Goal: Communication & Community: Answer question/provide support

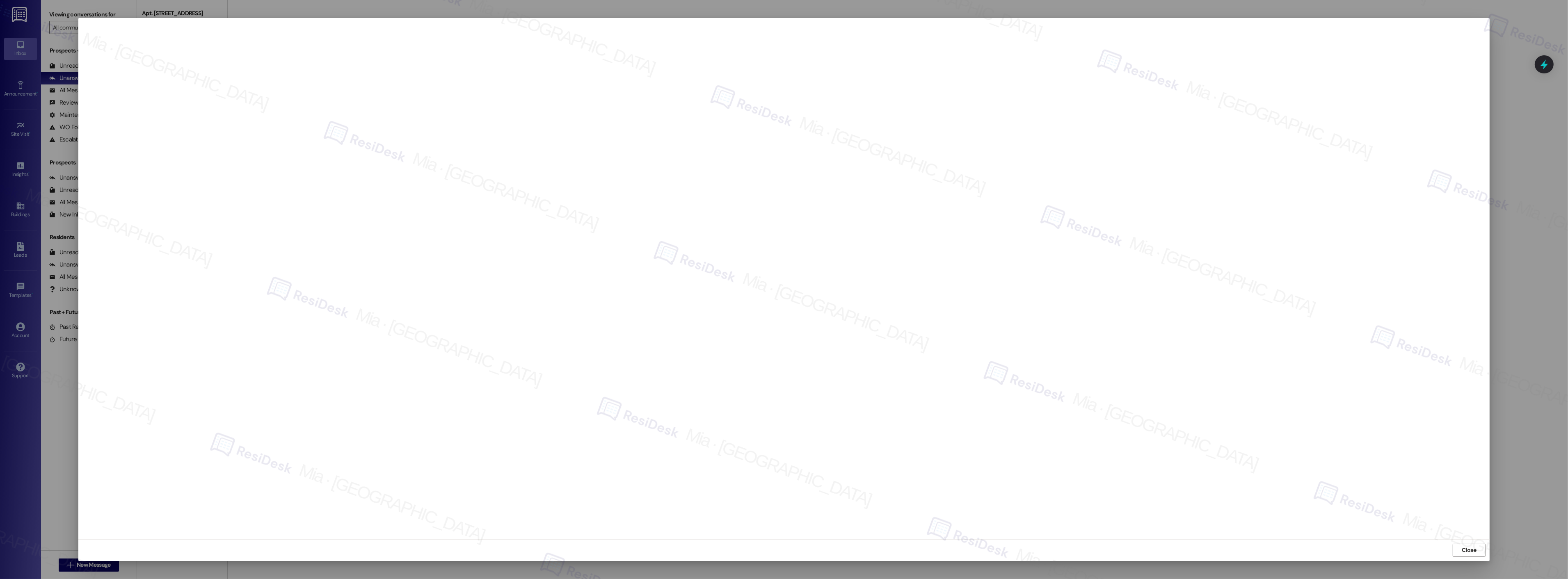
click at [1475, 543] on div "Close" at bounding box center [784, 550] width 1412 height 22
click at [1474, 546] on span "Close" at bounding box center [1469, 550] width 15 height 9
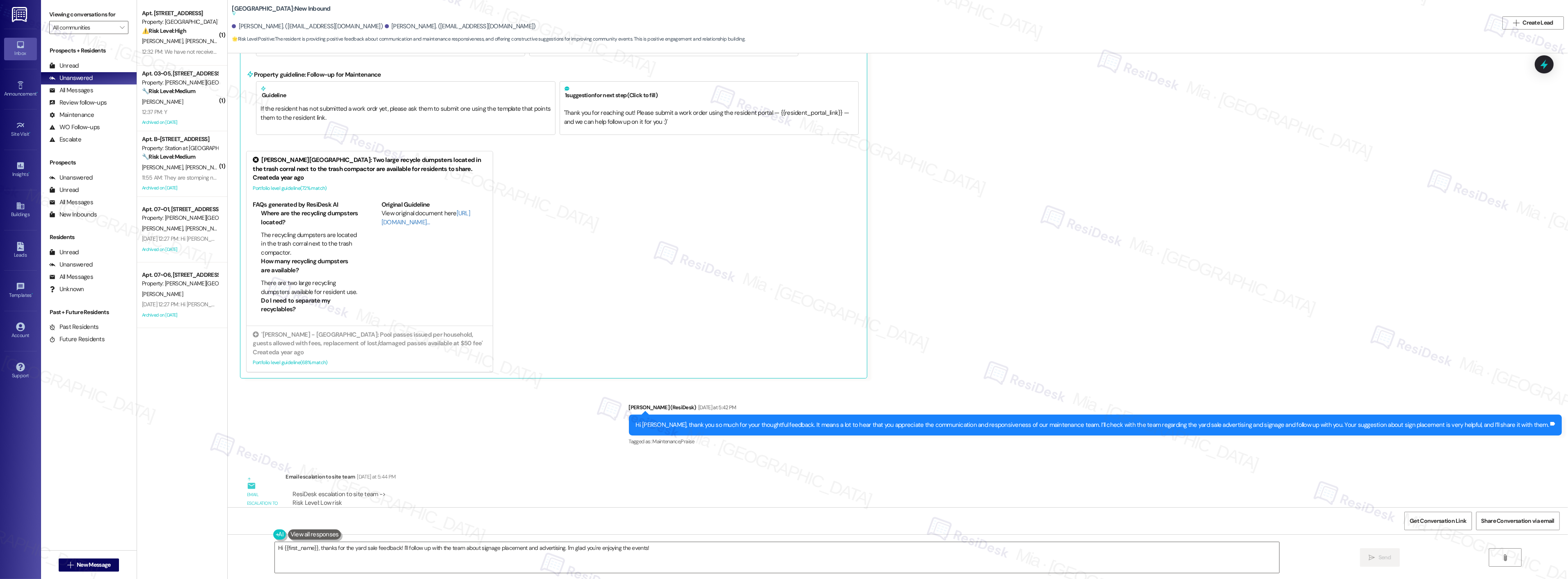
scroll to position [14231, 0]
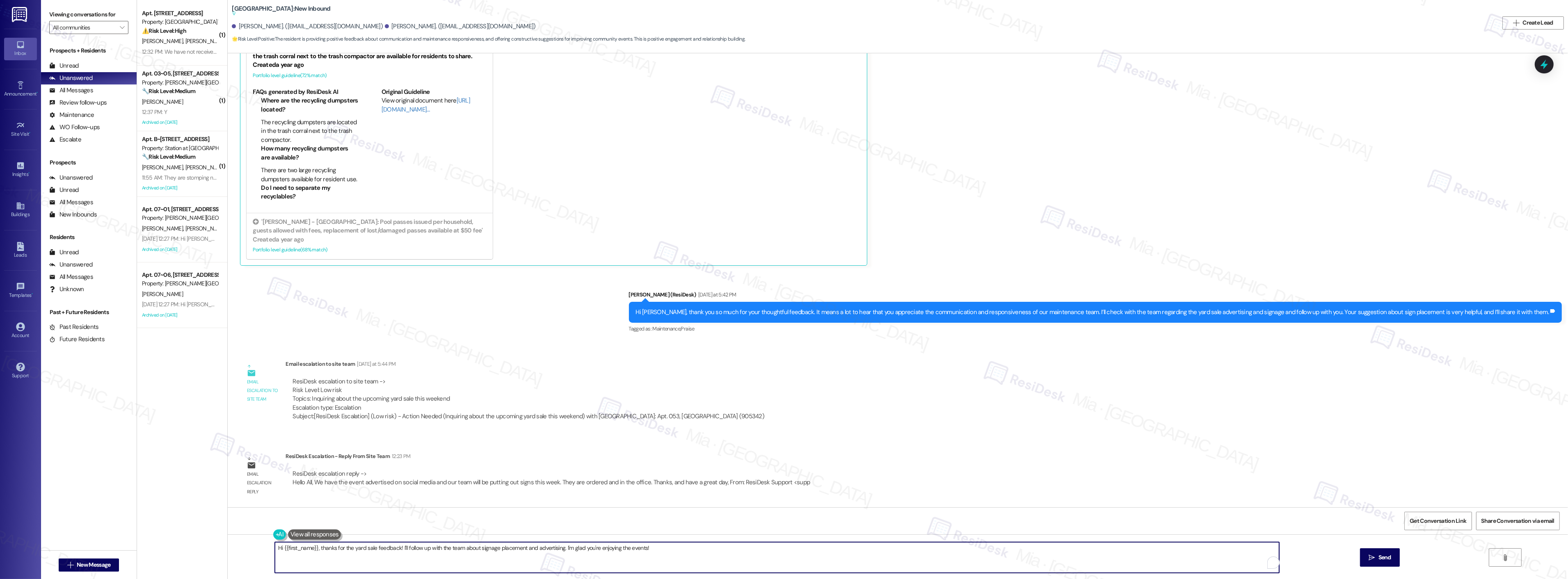
drag, startPoint x: 307, startPoint y: 547, endPoint x: 276, endPoint y: 546, distance: 31.0
click at [276, 546] on textarea "Hi {{first_name}}, thanks for the yard sale feedback! I'll follow up with the t…" at bounding box center [777, 557] width 1004 height 31
drag, startPoint x: 289, startPoint y: 547, endPoint x: 625, endPoint y: 547, distance: 336.0
click at [625, 547] on textarea "Hi Graham, thanks for the yard sale feedback! I'll follow up with the team abou…" at bounding box center [766, 557] width 1004 height 31
paste textarea "We have the event advertised on social media and our team will be putting out s…"
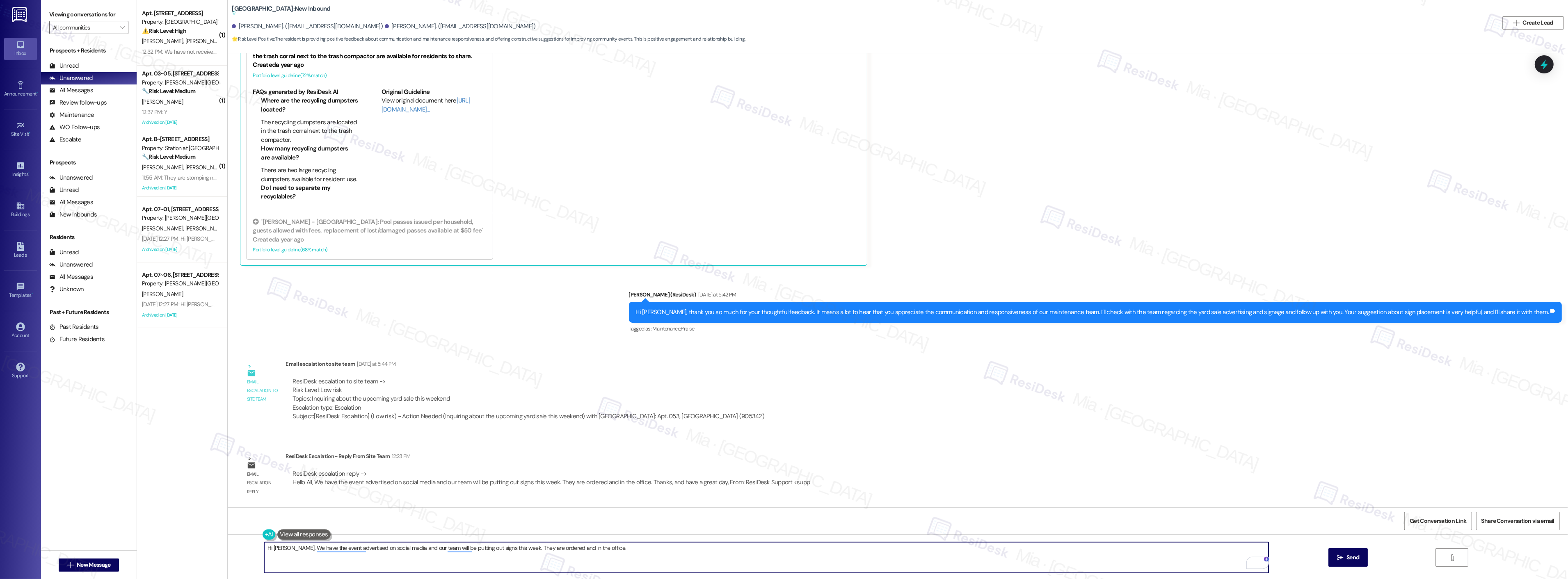
click at [288, 547] on textarea "Hi Graham, We have the event advertised on social media and our team will be pu…" at bounding box center [766, 557] width 1004 height 31
click at [337, 550] on textarea "Hi Graham, about the yard sale, e have the event advertised on social media and…" at bounding box center [766, 557] width 1004 height 31
click at [335, 549] on textarea "Hi Graham, about the yard sale, e have the event advertised on social media and…" at bounding box center [766, 557] width 1004 height 31
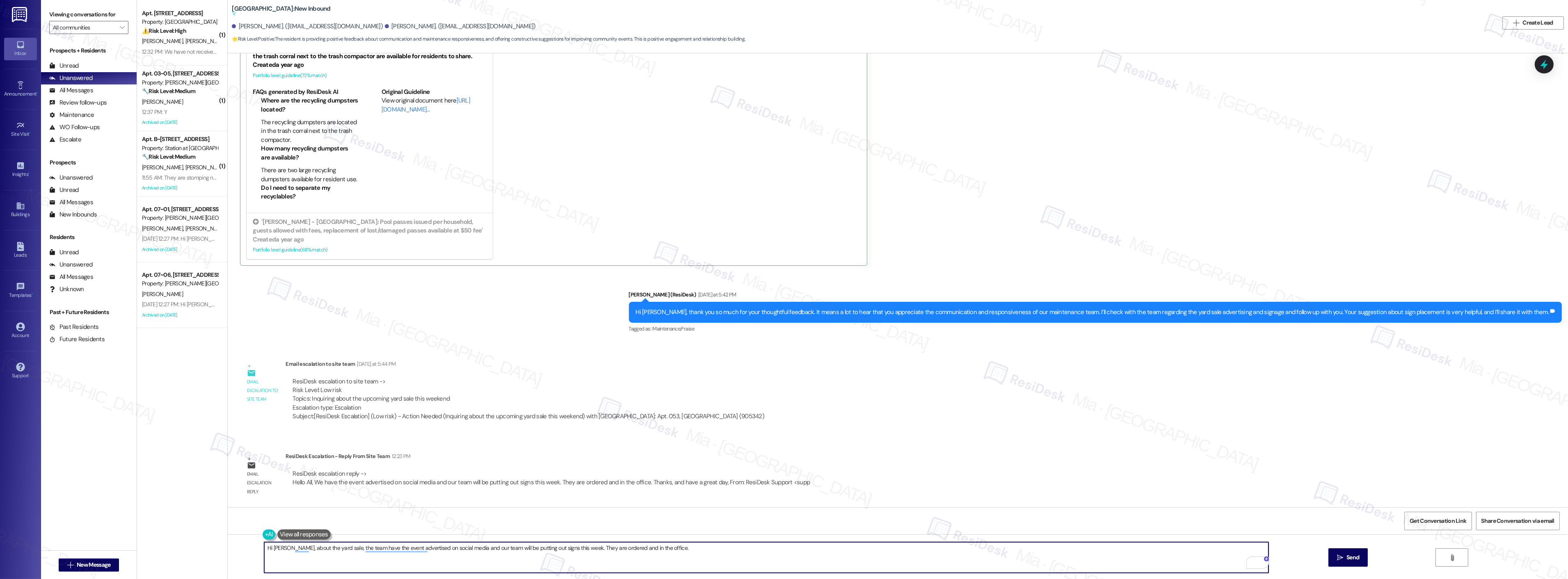
click at [477, 547] on textarea "Hi Graham, about the yard sale, the team have the event advertised on social me…" at bounding box center [766, 557] width 1004 height 31
click at [476, 524] on span "and" at bounding box center [471, 522] width 11 height 7
click at [491, 520] on span "team" at bounding box center [491, 522] width 15 height 7
click at [371, 523] on button "has" at bounding box center [390, 523] width 69 height 13
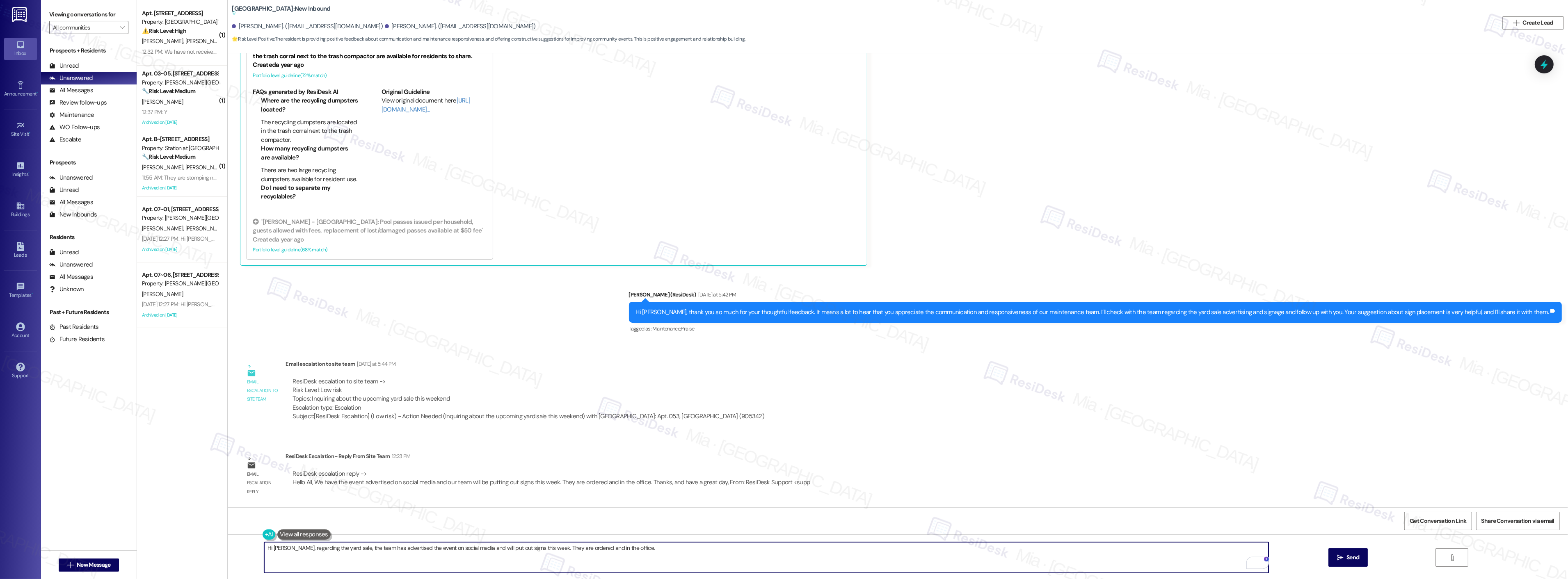
click at [641, 548] on textarea "Hi Graham, regarding the yard sale, the team has advertised the event on social…" at bounding box center [766, 557] width 1004 height 31
type textarea "Hi Graham, regarding the yard sale, the team has advertised the event on social…"
click at [1361, 559] on button " Send" at bounding box center [1348, 557] width 40 height 18
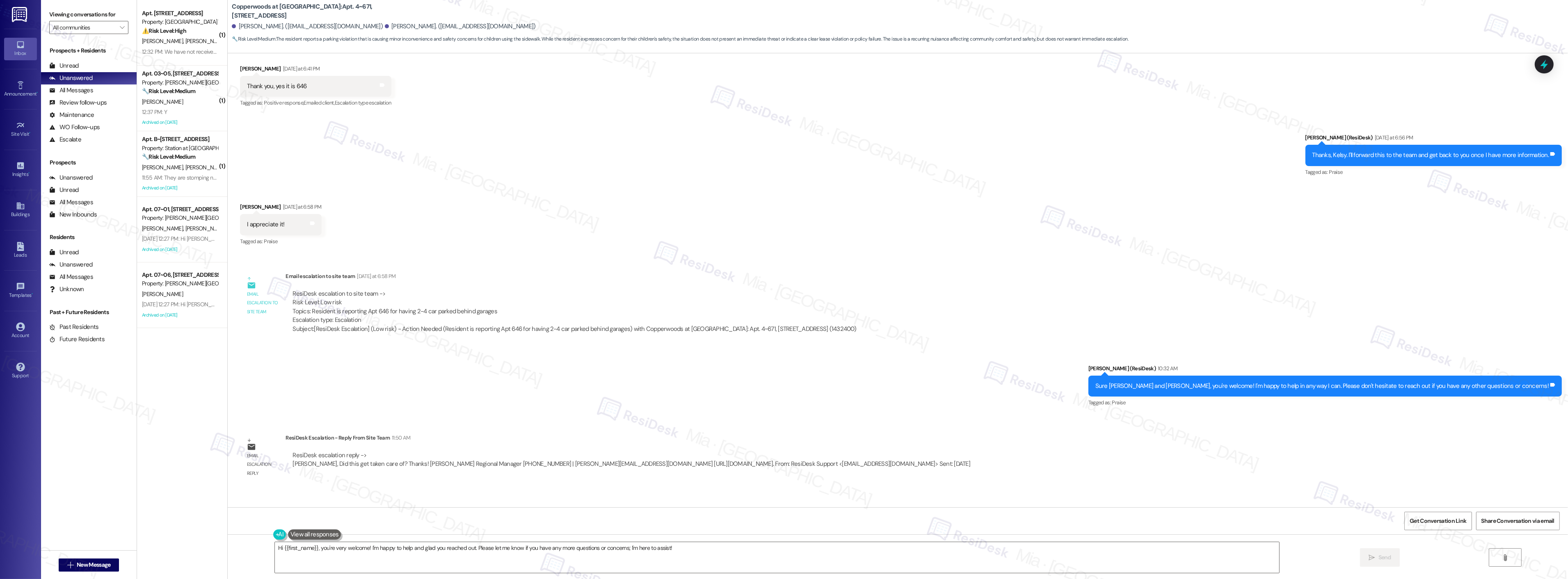
scroll to position [904, 0]
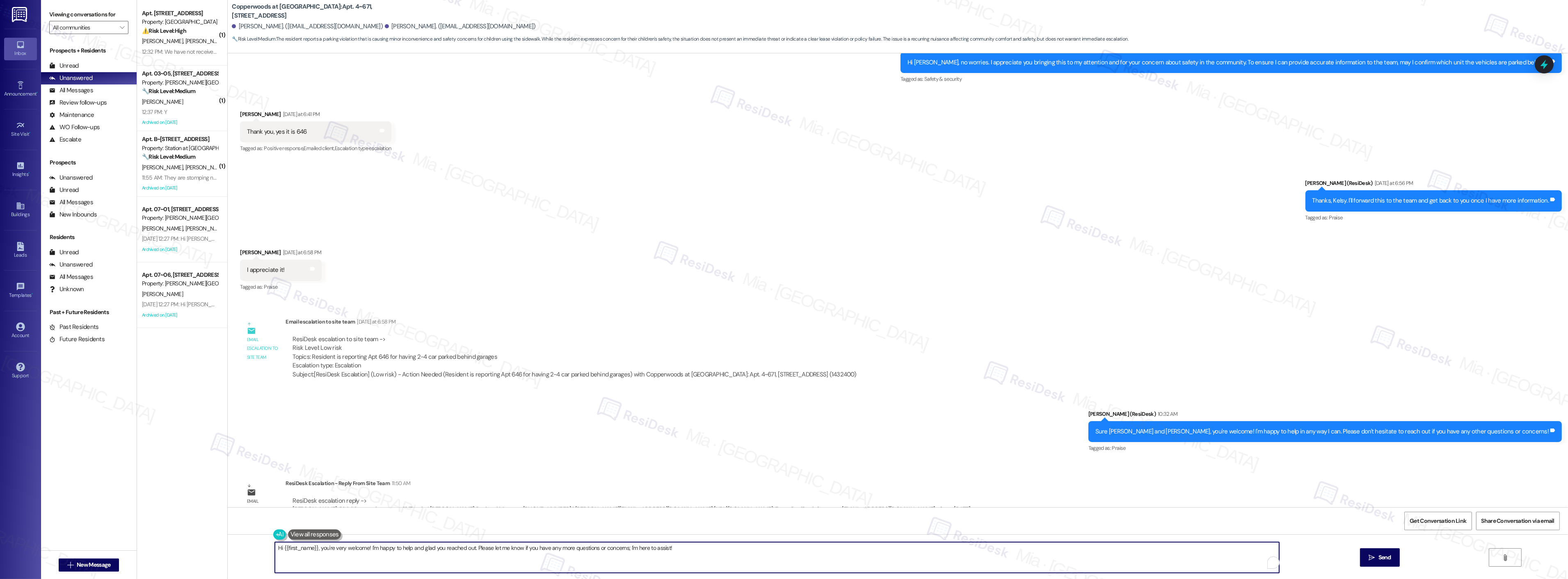
drag, startPoint x: 278, startPoint y: 549, endPoint x: 672, endPoint y: 552, distance: 394.0
click at [672, 552] on textarea "Hi {{first_name}}, you're very welcome! I'm happy to help and glad you reached …" at bounding box center [777, 557] width 1004 height 31
paste textarea "I reached out to the tenant and served them a 3-day Comply or Vacate."
click at [356, 547] on textarea "Hi Kelsy,, the team just informed me that I reached out to the tenant and serve…" at bounding box center [766, 557] width 1004 height 31
drag, startPoint x: 261, startPoint y: 547, endPoint x: 584, endPoint y: 547, distance: 323.0
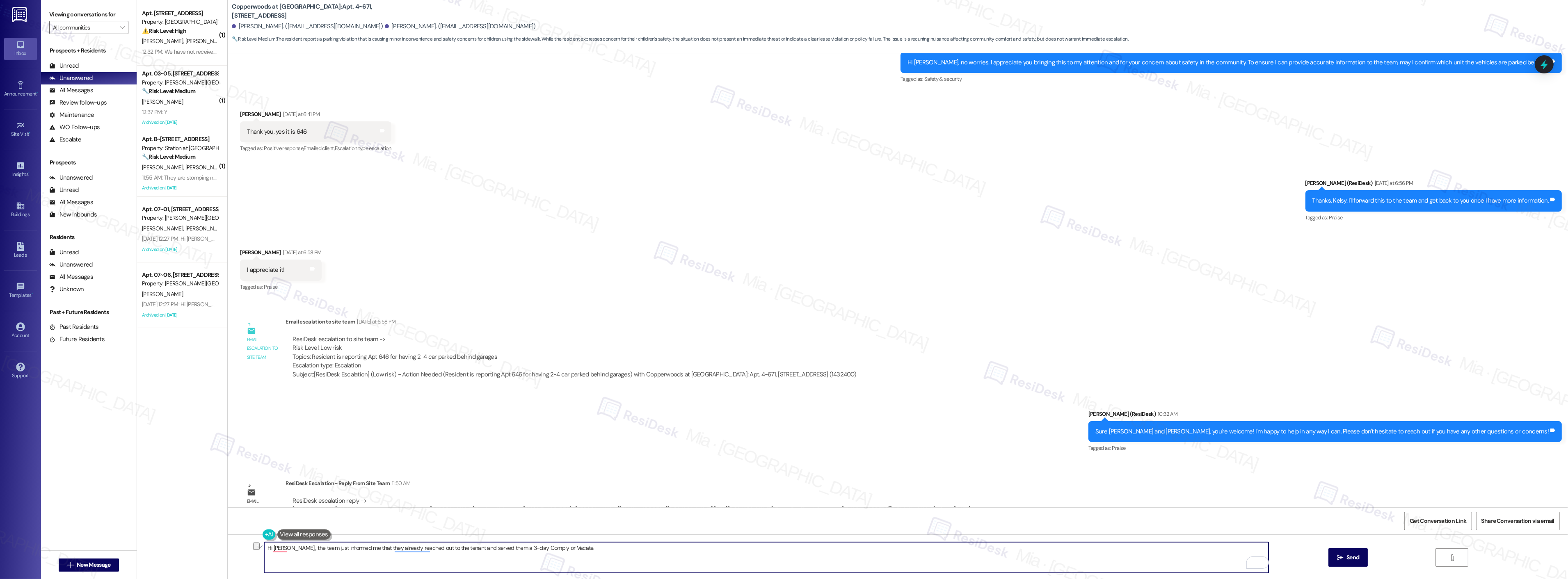
click at [584, 547] on textarea "Hi Kelsy,, the team just informed me that they already reached out to the tenan…" at bounding box center [766, 557] width 1004 height 31
paste textarea "I was just informed by the team that they’ve already contacted the tenant and i…"
click at [572, 544] on textarea "Hi Kelsy, The team just informed me that they’ve already contacted the tenant a…" at bounding box center [766, 557] width 1004 height 31
type textarea "Hi Kelsy, The team just informed me that they’ve already contacted the tenant a…"
click at [1360, 558] on button " Send" at bounding box center [1348, 557] width 40 height 18
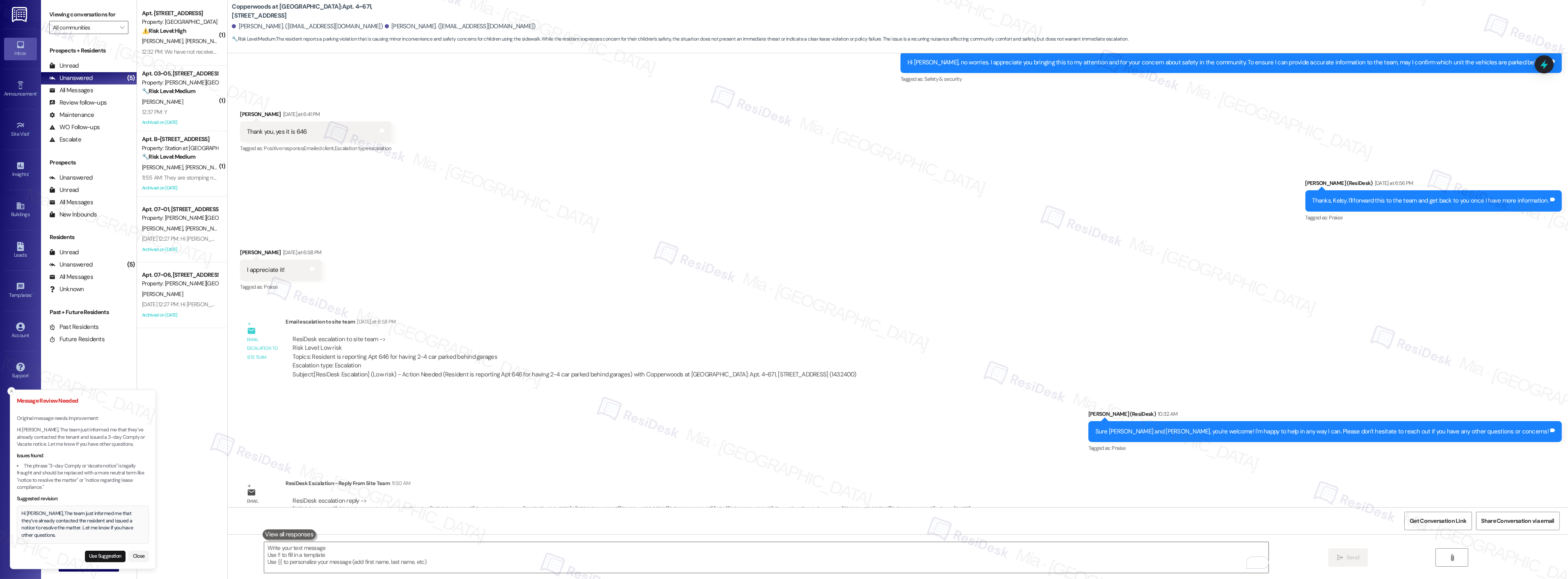
scroll to position [995, 0]
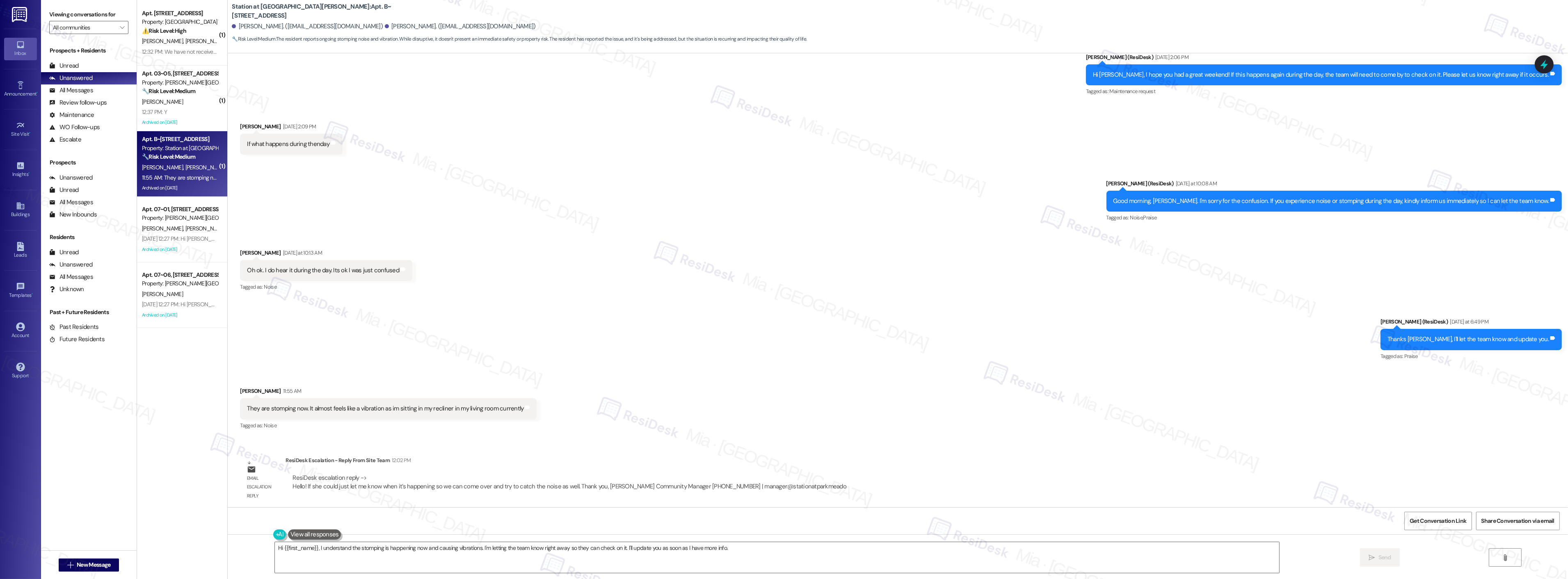
scroll to position [3794, 0]
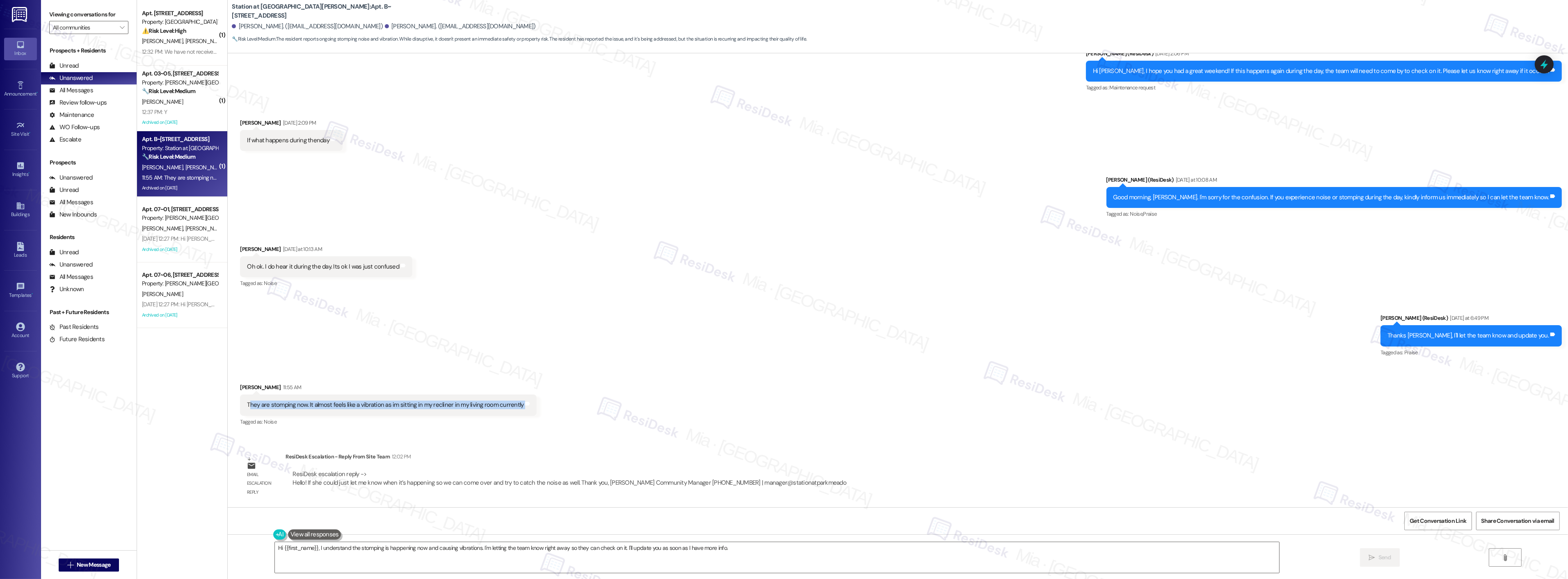
drag, startPoint x: 241, startPoint y: 405, endPoint x: 521, endPoint y: 400, distance: 280.0
click at [521, 400] on div "They are stomping now. It almost feels like a vibration as im sitting in my rec…" at bounding box center [388, 404] width 296 height 21
click at [247, 404] on div "They are stomping now. It almost feels like a vibration as im sitting in my rec…" at bounding box center [385, 404] width 276 height 9
drag, startPoint x: 240, startPoint y: 404, endPoint x: 542, endPoint y: 404, distance: 302.0
click at [542, 404] on div "Received via SMS Justina Young 11:55 AM They are stomping now. It almost feels …" at bounding box center [898, 399] width 1340 height 69
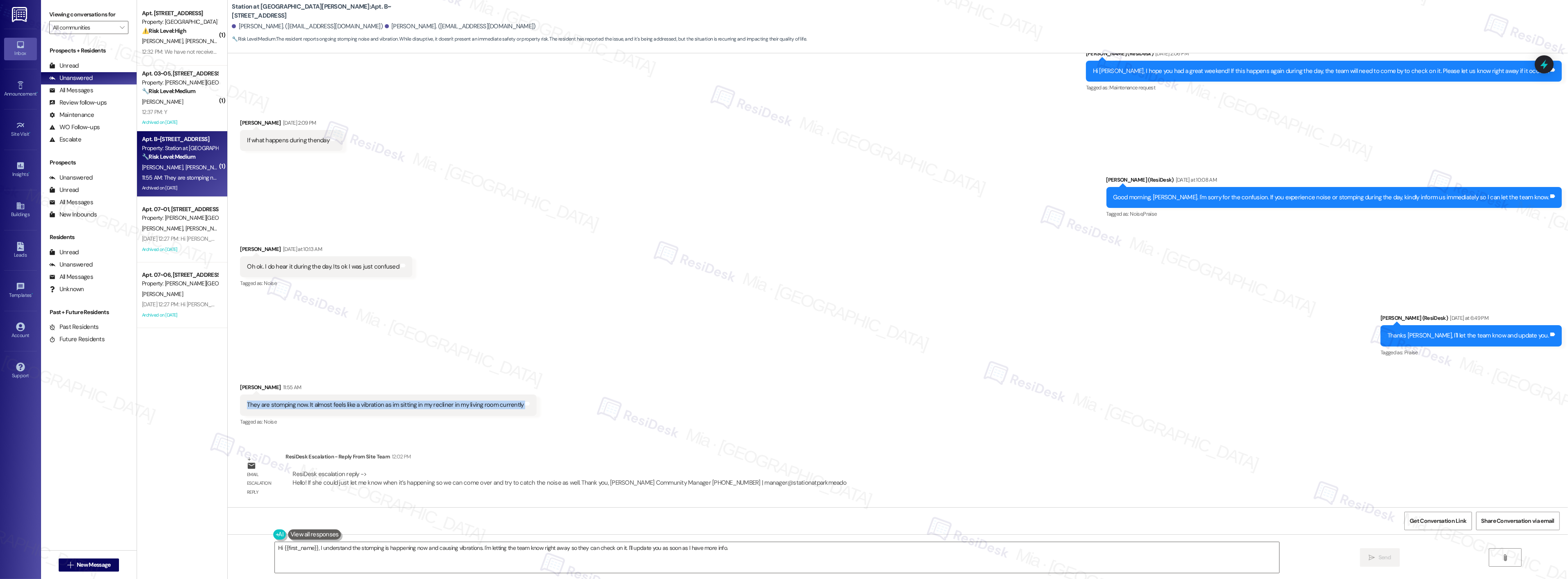
copy div "They are stomping now. It almost feels like a vibration as im sitting in my rec…"
click at [248, 404] on div "They are stomping now. It almost feels like a vibration as im sitting in my rec…" at bounding box center [385, 404] width 276 height 9
drag, startPoint x: 240, startPoint y: 404, endPoint x: 518, endPoint y: 404, distance: 278.0
click at [518, 404] on div "They are stomping now. It almost feels like a vibration as im sitting in my rec…" at bounding box center [388, 404] width 296 height 21
copy div "They are stomping now. It almost feels like a vibration as im sitting in my rec…"
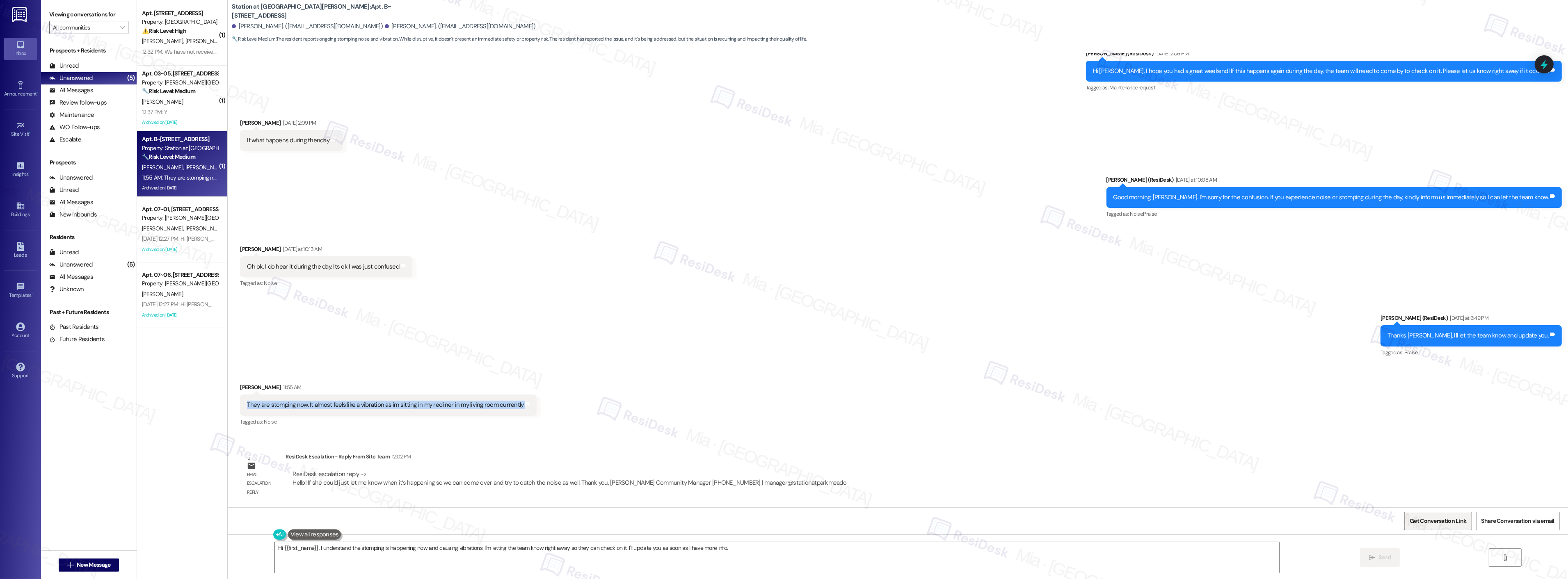
click at [1442, 522] on span "Get Conversation Link" at bounding box center [1438, 521] width 57 height 9
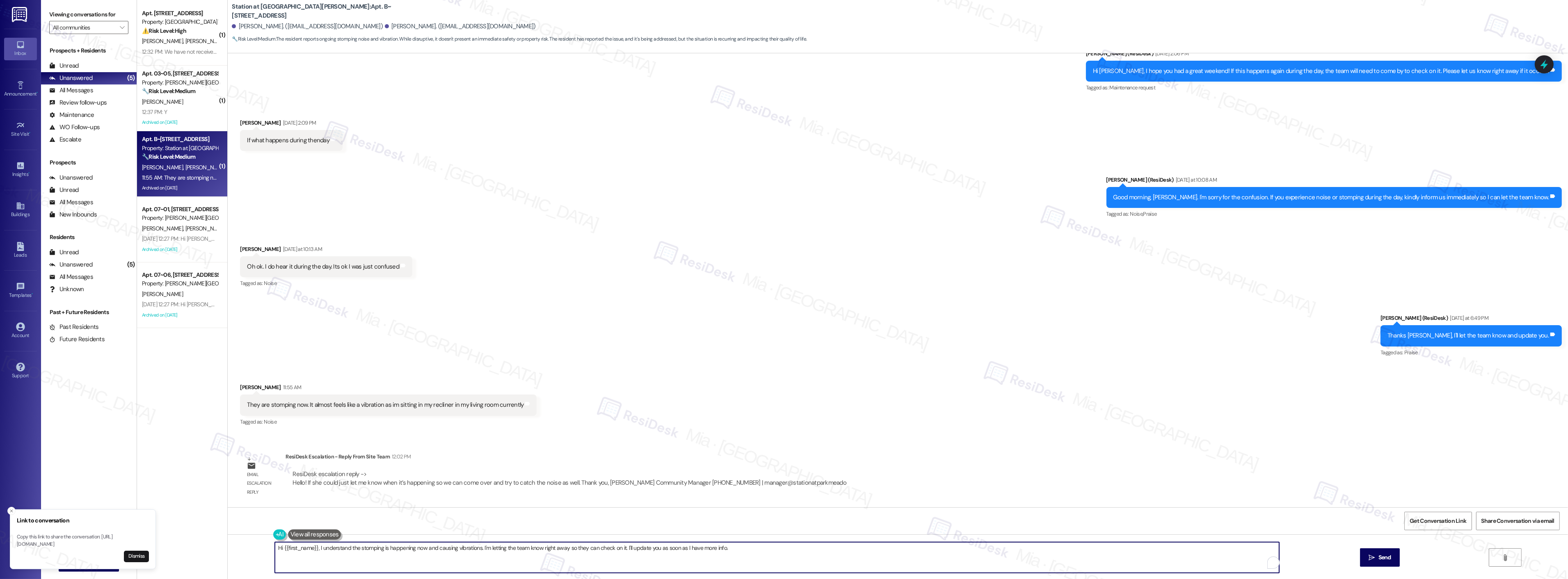
click at [275, 547] on textarea "Hi {{first_name}}, I understand the stomping is happening now and causing vibra…" at bounding box center [777, 557] width 1004 height 31
click at [757, 546] on textarea "Hi {{first_name}}, I understand the stomping is happening now and causing vibra…" at bounding box center [766, 557] width 1004 height 31
drag, startPoint x: 260, startPoint y: 550, endPoint x: 768, endPoint y: 550, distance: 508.0
click at [768, 550] on textarea "Hi {{first_name}}, I understand the stomping is happening now and causing vibra…" at bounding box center [766, 557] width 1004 height 31
paste textarea "If the noise happens again, please contact the office right away so the team ca…"
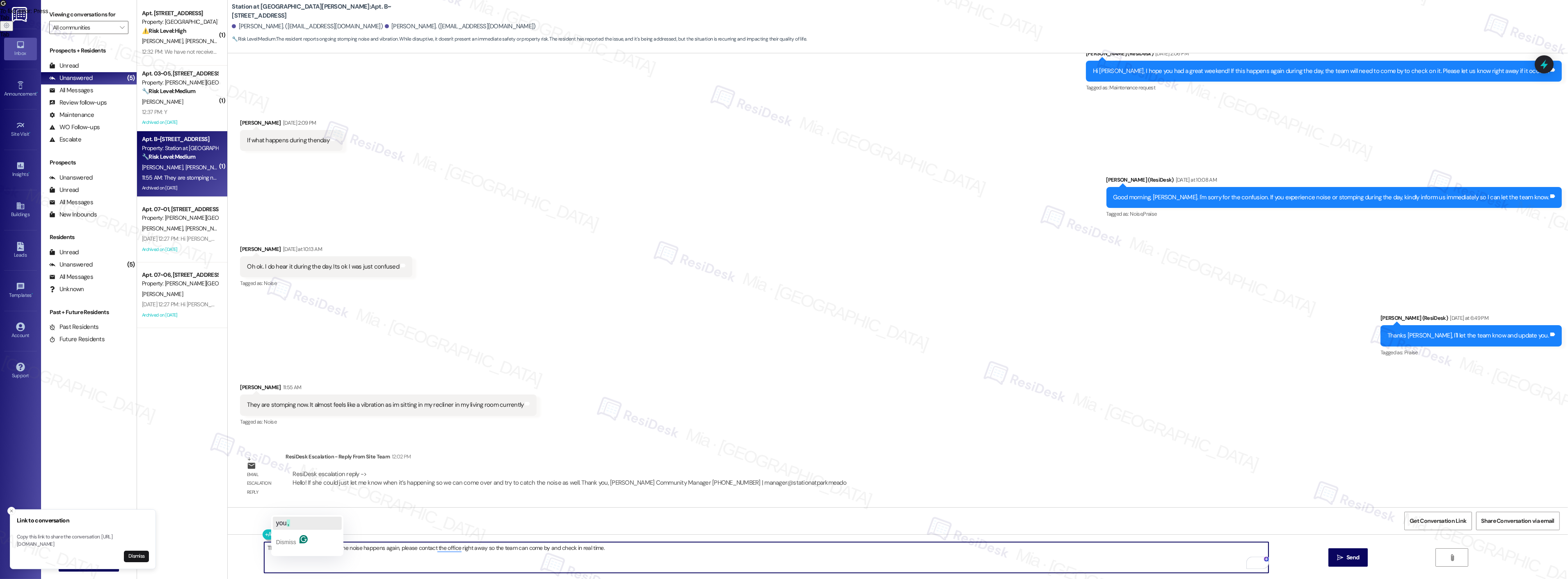
click at [289, 525] on span "," at bounding box center [288, 522] width 3 height 7
click at [1337, 558] on icon "" at bounding box center [1340, 557] width 6 height 7
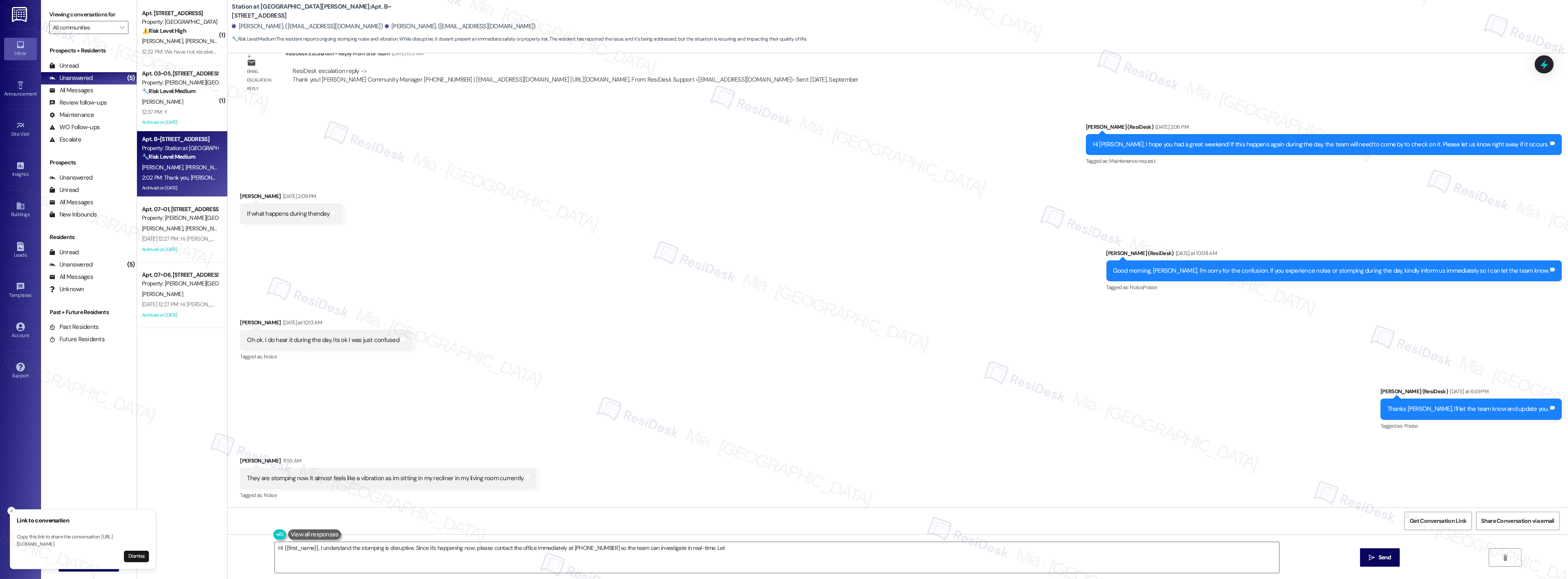
scroll to position [3720, 0]
type textarea "Hi {{first_name}}, I understand the stomping is disruptive. Since it's happenin…"
click at [1544, 66] on icon at bounding box center [1544, 64] width 10 height 13
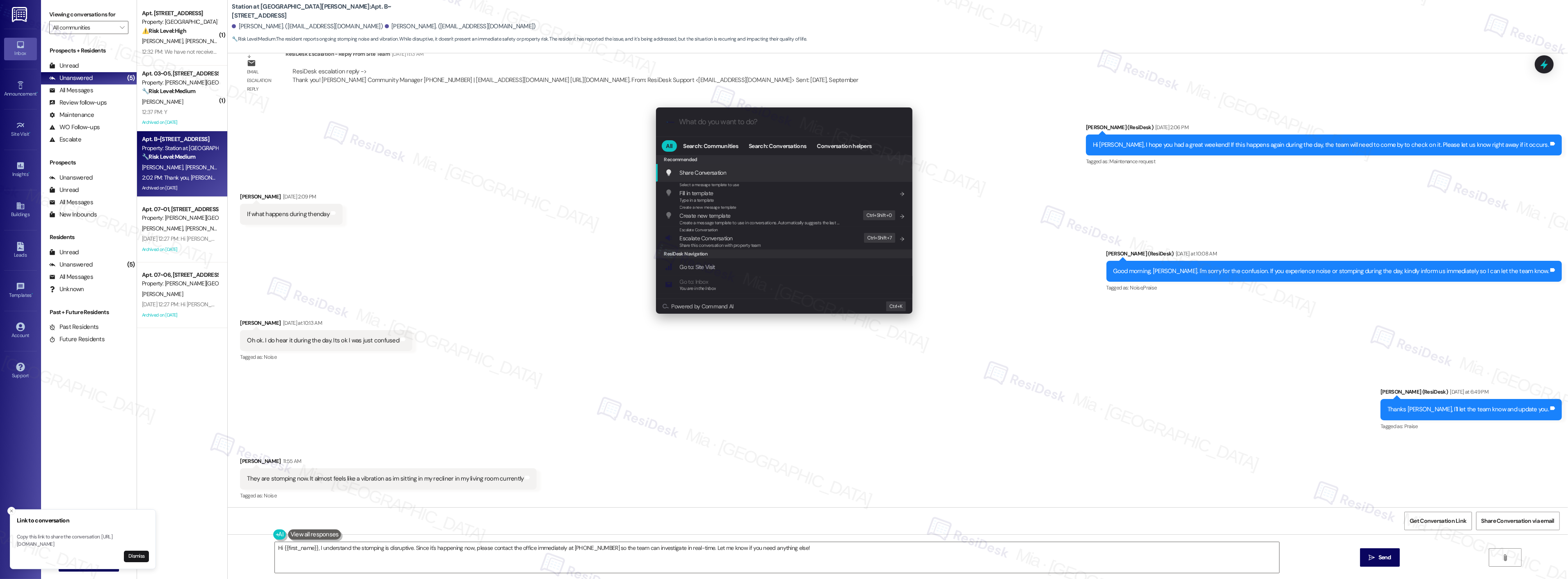
click at [732, 132] on div ".cls-1{fill:#0a055f;}.cls-2{fill:#0cc4c4;} resideskLogoBlueOrange" at bounding box center [784, 122] width 256 height 29
click at [737, 128] on div ".cls-1{fill:#0a055f;}.cls-2{fill:#0cc4c4;} resideskLogoBlueOrange" at bounding box center [784, 122] width 256 height 29
click at [698, 120] on input "What do you want to do?" at bounding box center [791, 122] width 223 height 9
type input "sla"
click at [724, 172] on span "Open Thread SLA Dashboard" at bounding box center [714, 173] width 68 height 7
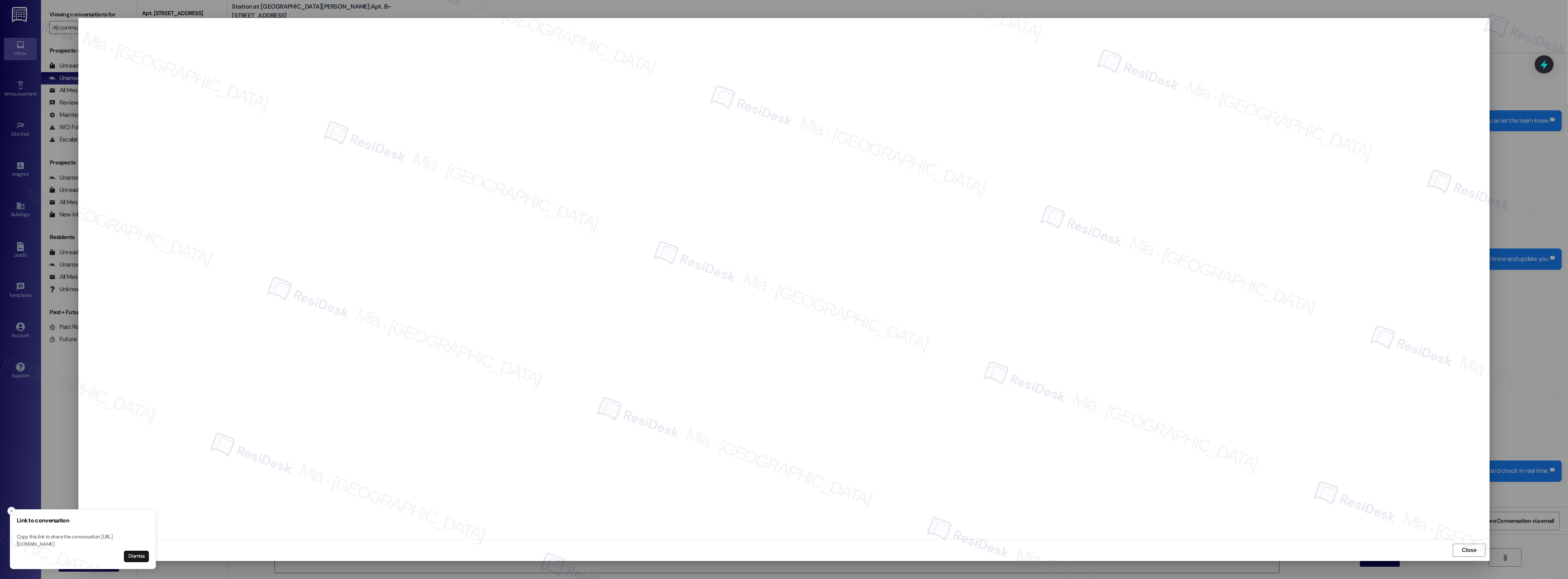
scroll to position [3908, 0]
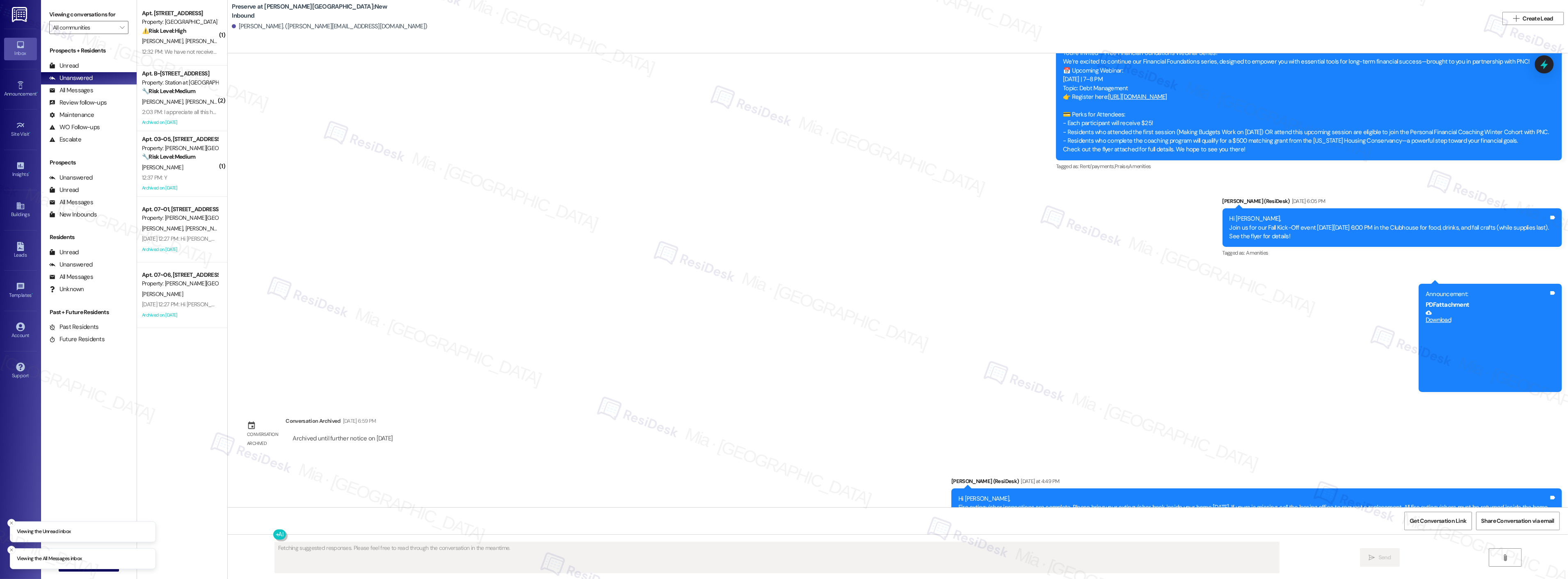
scroll to position [7655, 0]
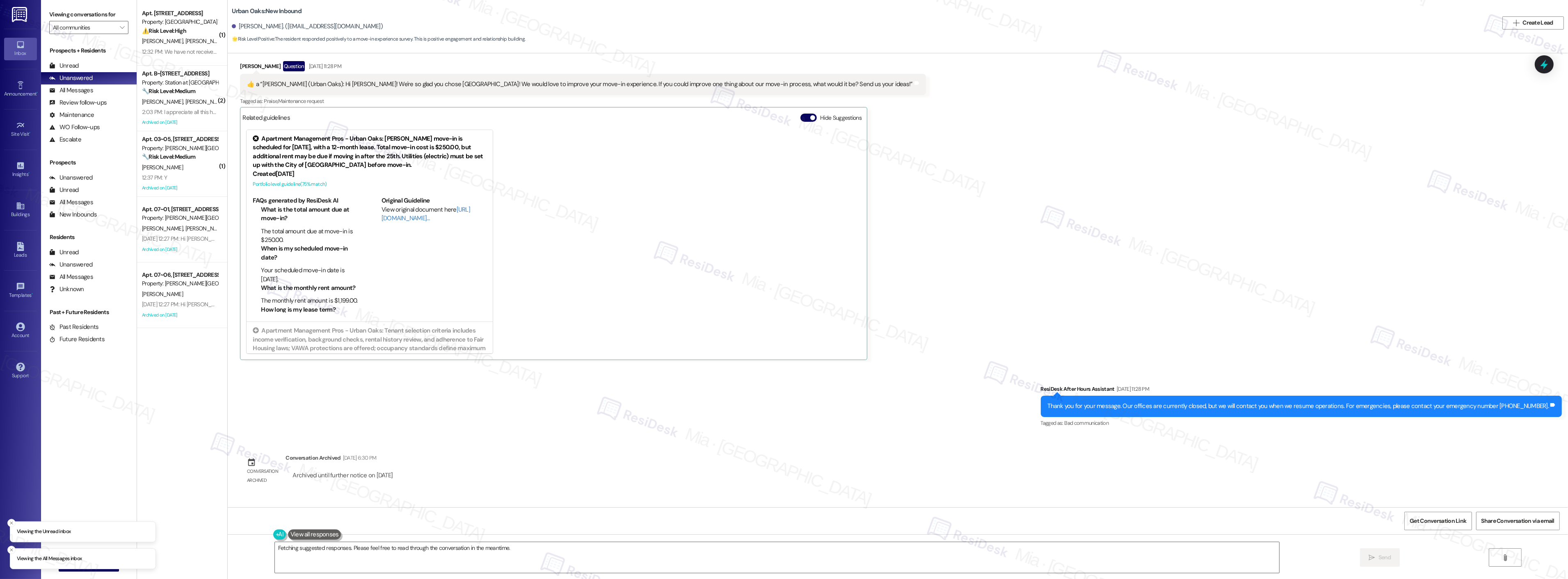
scroll to position [213, 0]
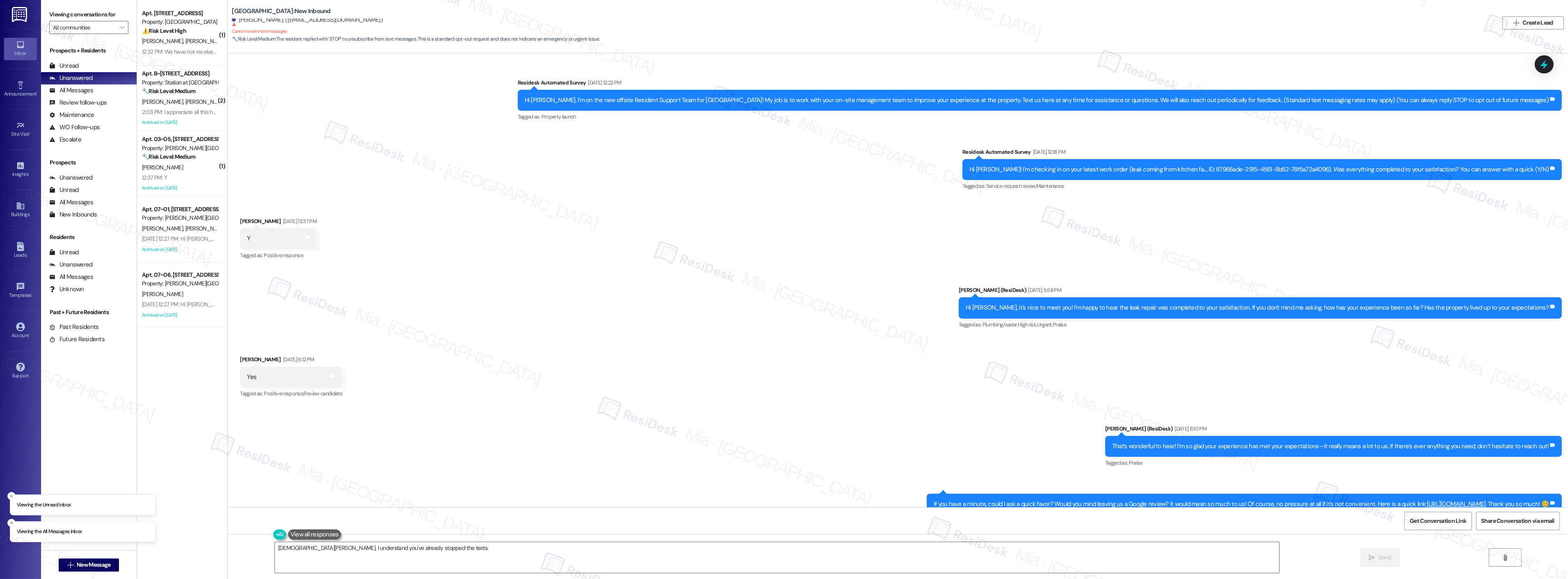
scroll to position [575, 0]
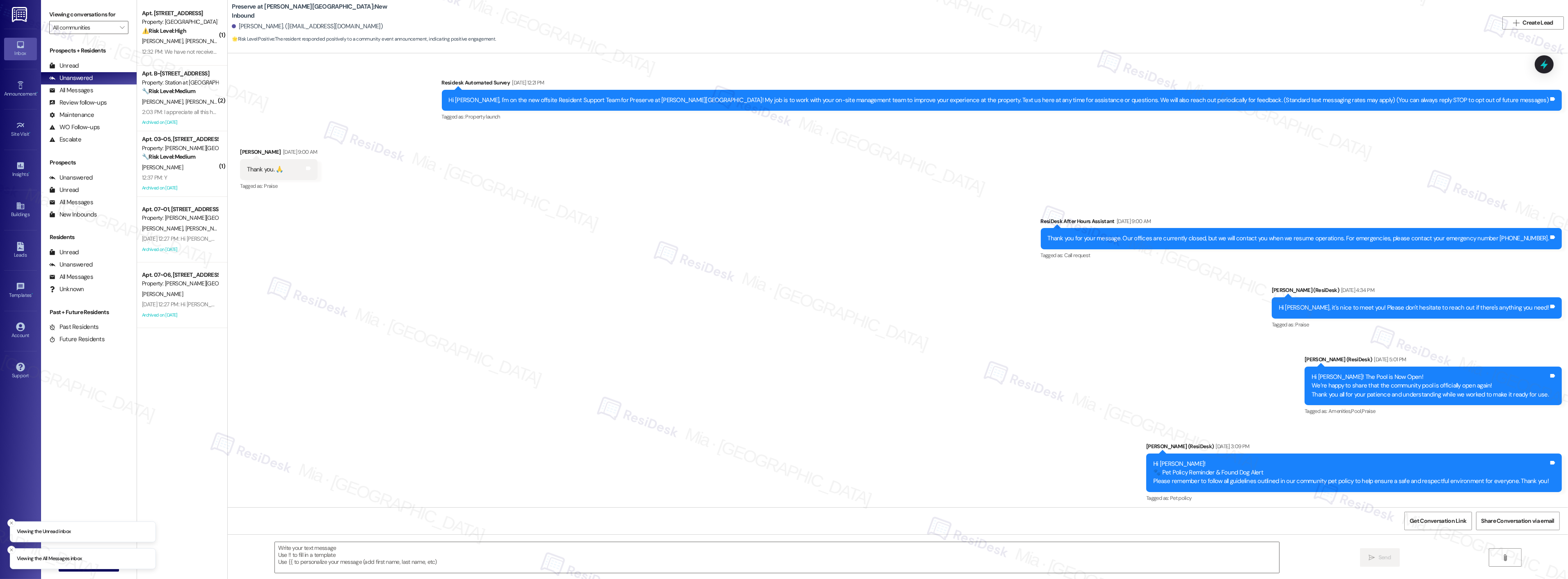
scroll to position [6166, 0]
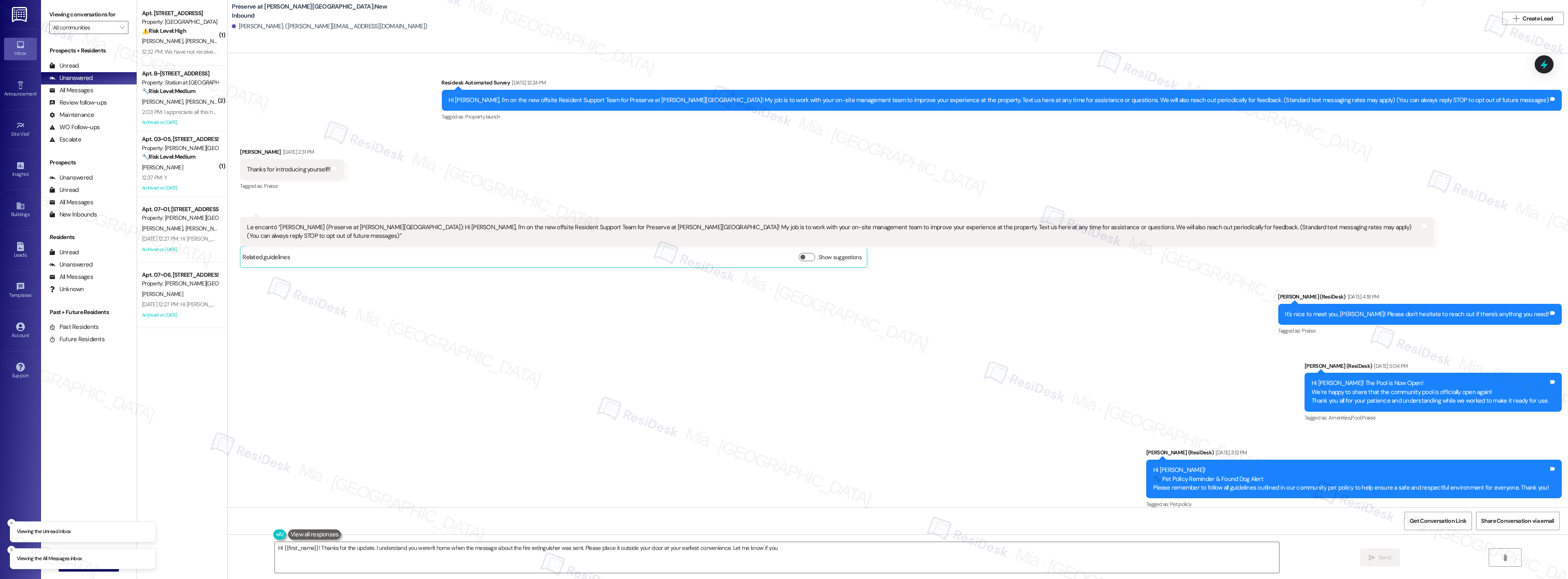
scroll to position [7655, 0]
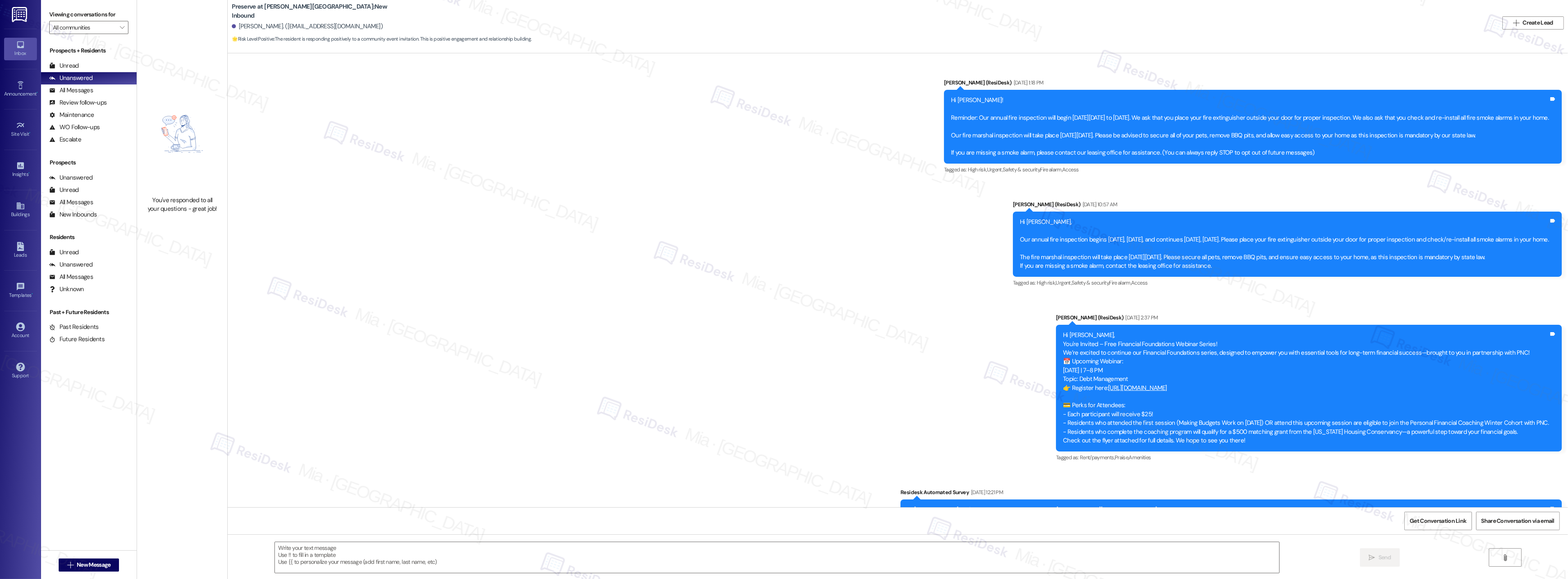
scroll to position [1027, 0]
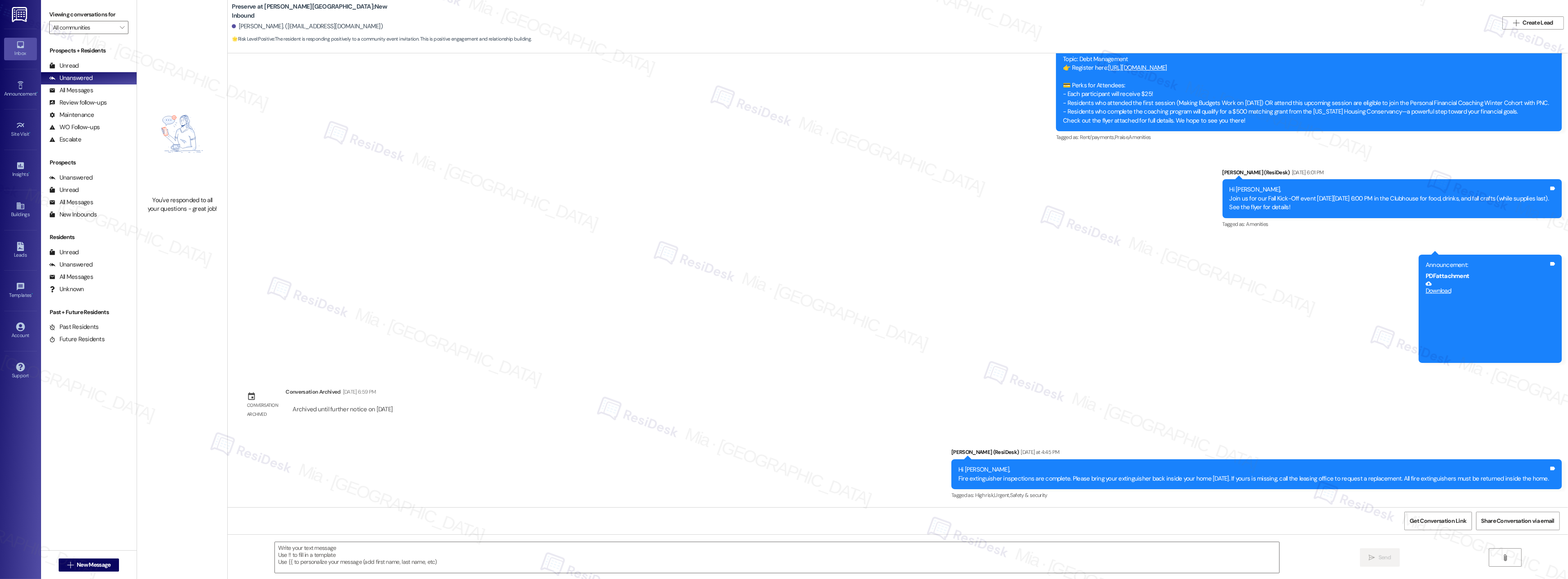
type textarea "Fetching suggested responses. Please feel free to read through the conversation…"
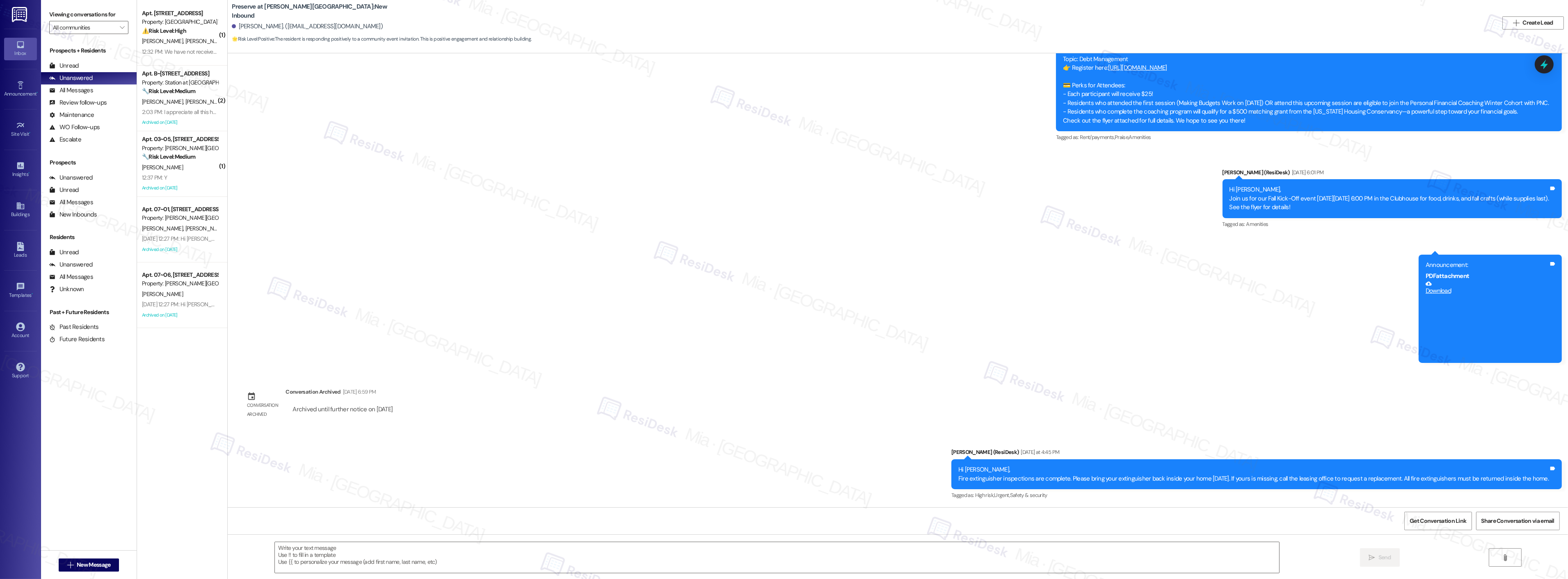
type textarea "Fetching suggested responses. Please feel free to read through the conversation…"
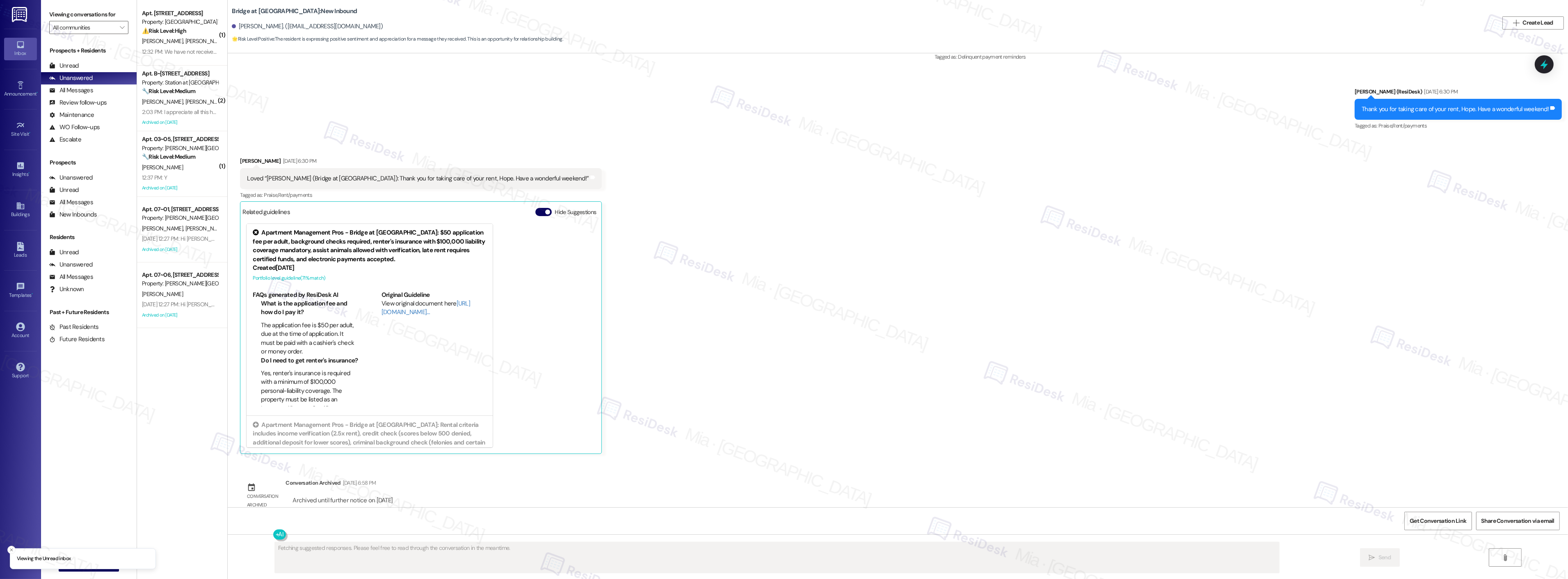
scroll to position [809, 0]
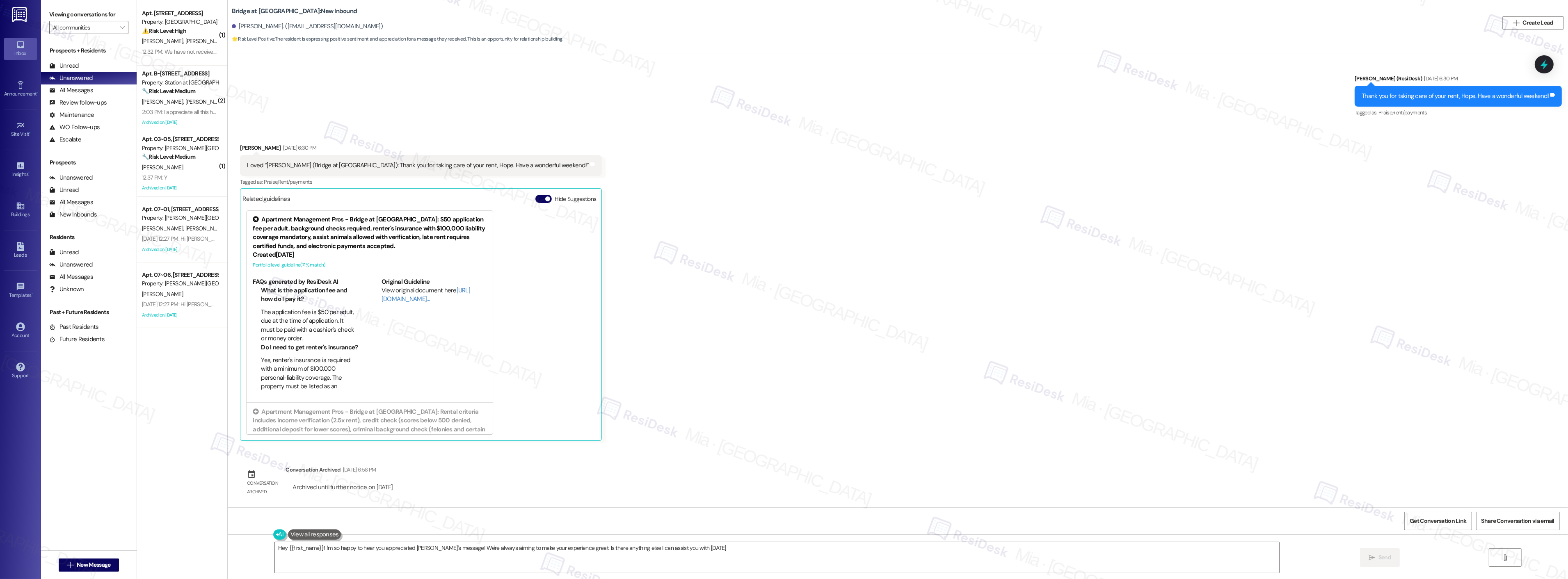
type textarea "Hey {{first_name}}! I'm so happy to hear you appreciated [PERSON_NAME]'s messag…"
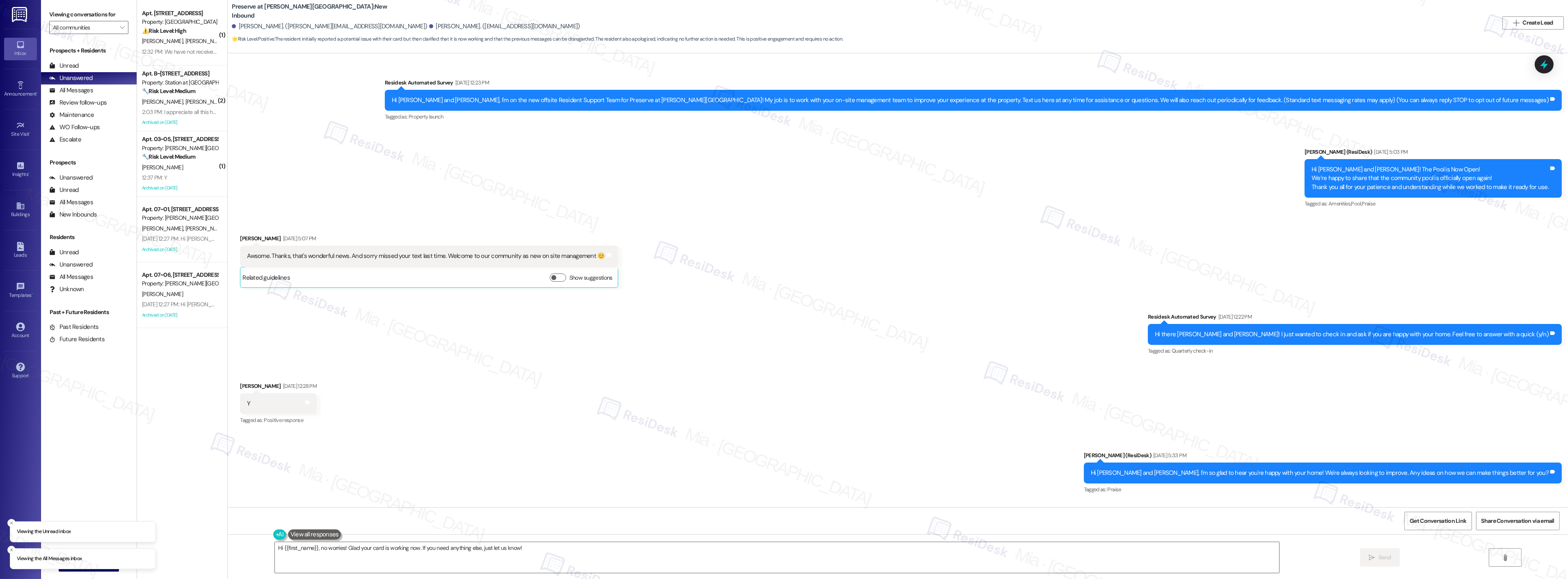
scroll to position [6753, 0]
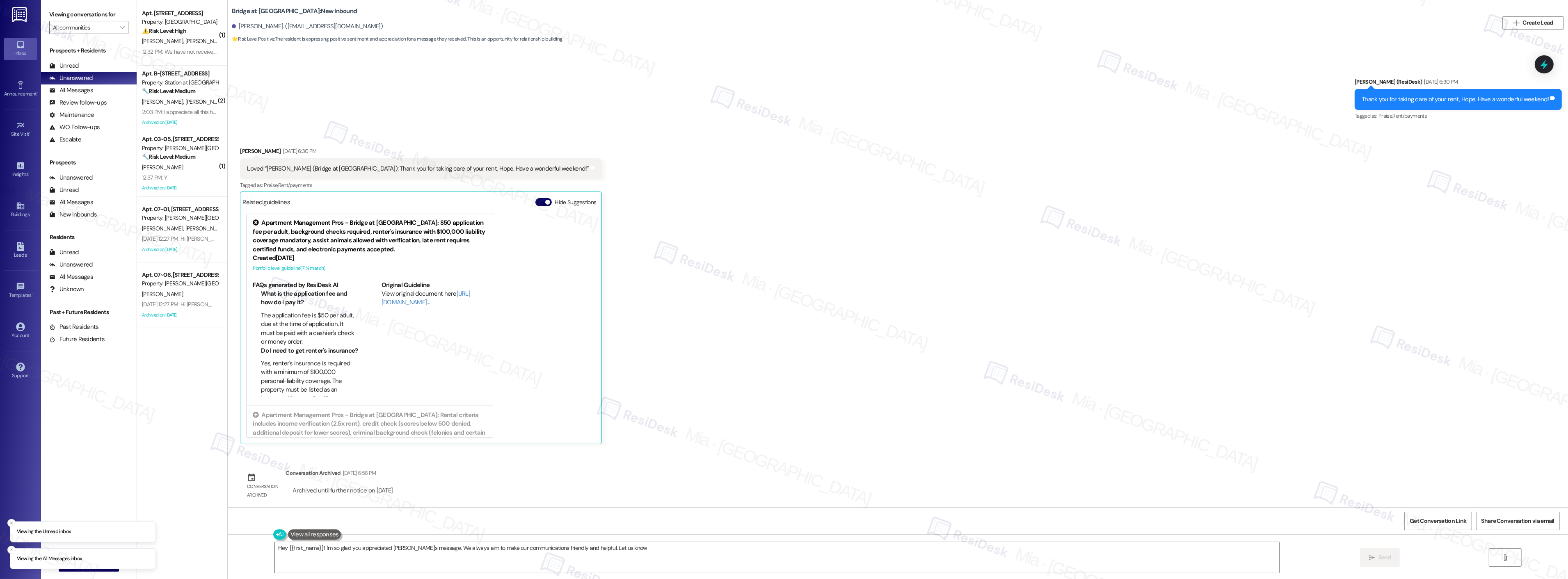
scroll to position [809, 0]
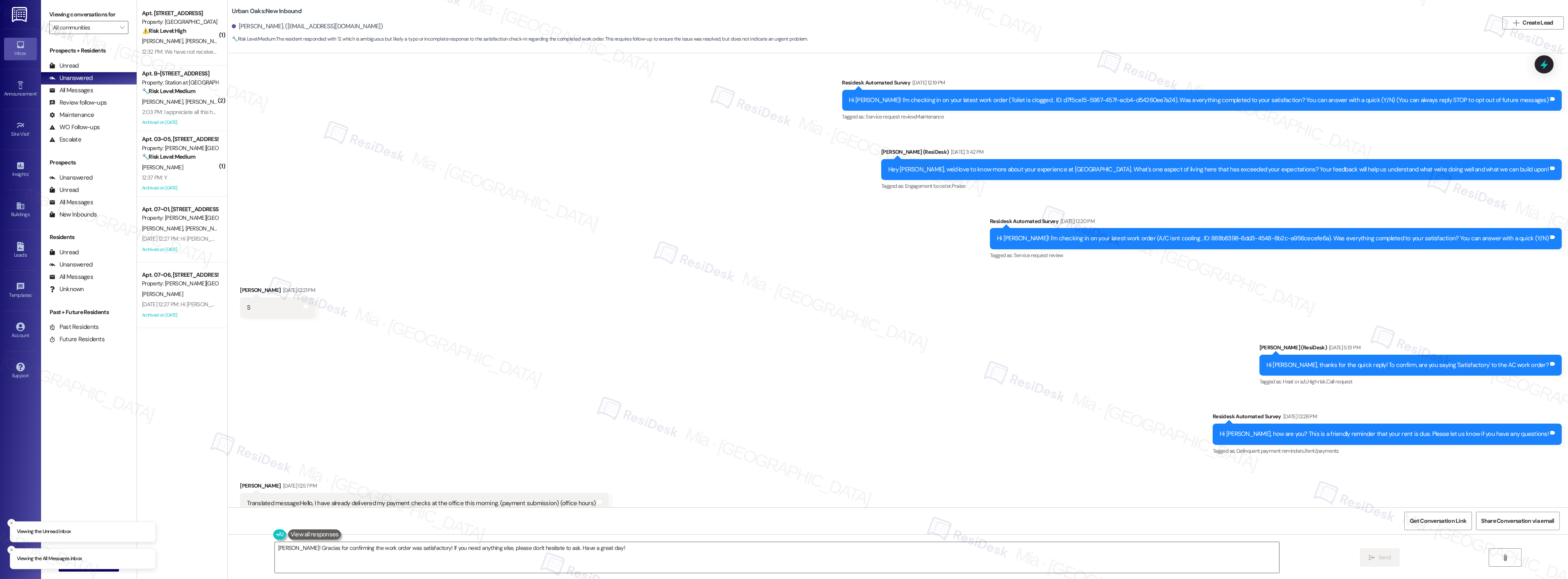
scroll to position [251, 0]
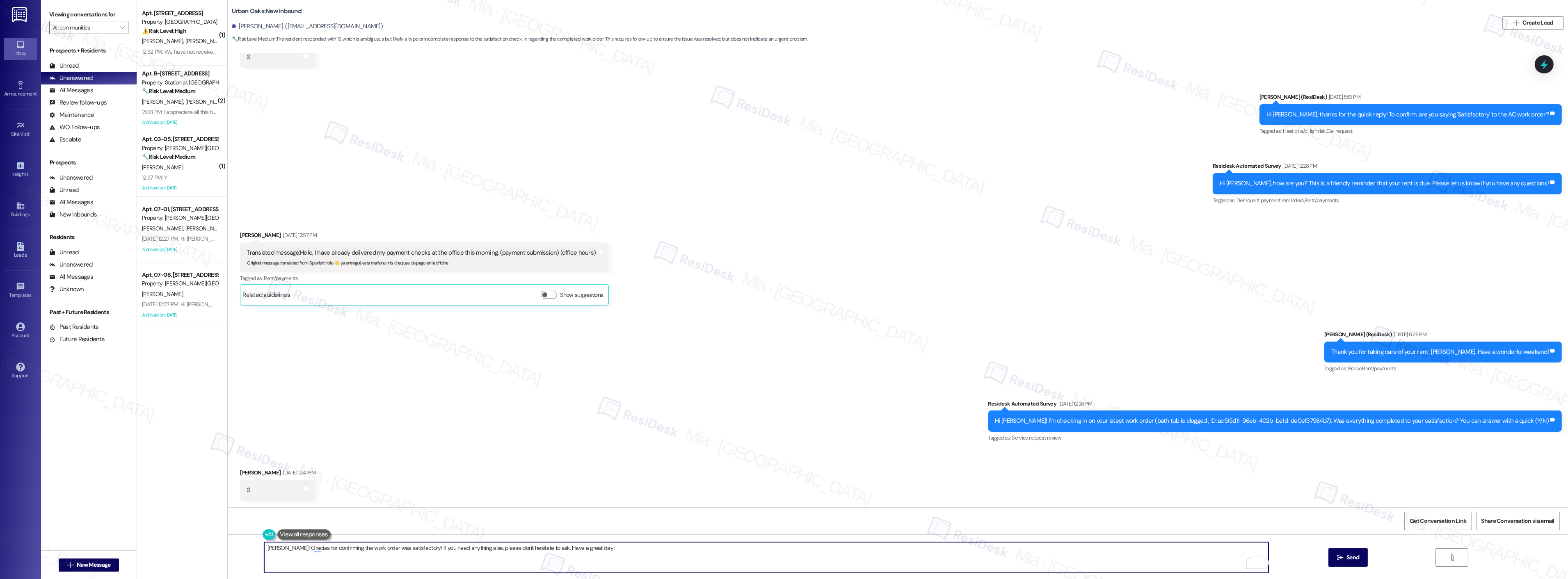
drag, startPoint x: 606, startPoint y: 548, endPoint x: 255, endPoint y: 549, distance: 351.0
click at [260, 549] on div "Hola Maria! Gracias for confirming the work order was satisfactory! If you need…" at bounding box center [762, 557] width 1005 height 32
click at [312, 555] on textarea "Hola Maria! Gracias for confirming the work order was satisfactory! If you need…" at bounding box center [766, 557] width 1004 height 31
click at [290, 549] on textarea "Hola Maria! Gracias for confirming the work order was satisfactory! If you need…" at bounding box center [766, 557] width 1004 height 31
click at [264, 547] on textarea "Hola Maria! Gracias for confirming the work order was satisfactory! If you need…" at bounding box center [766, 557] width 1004 height 31
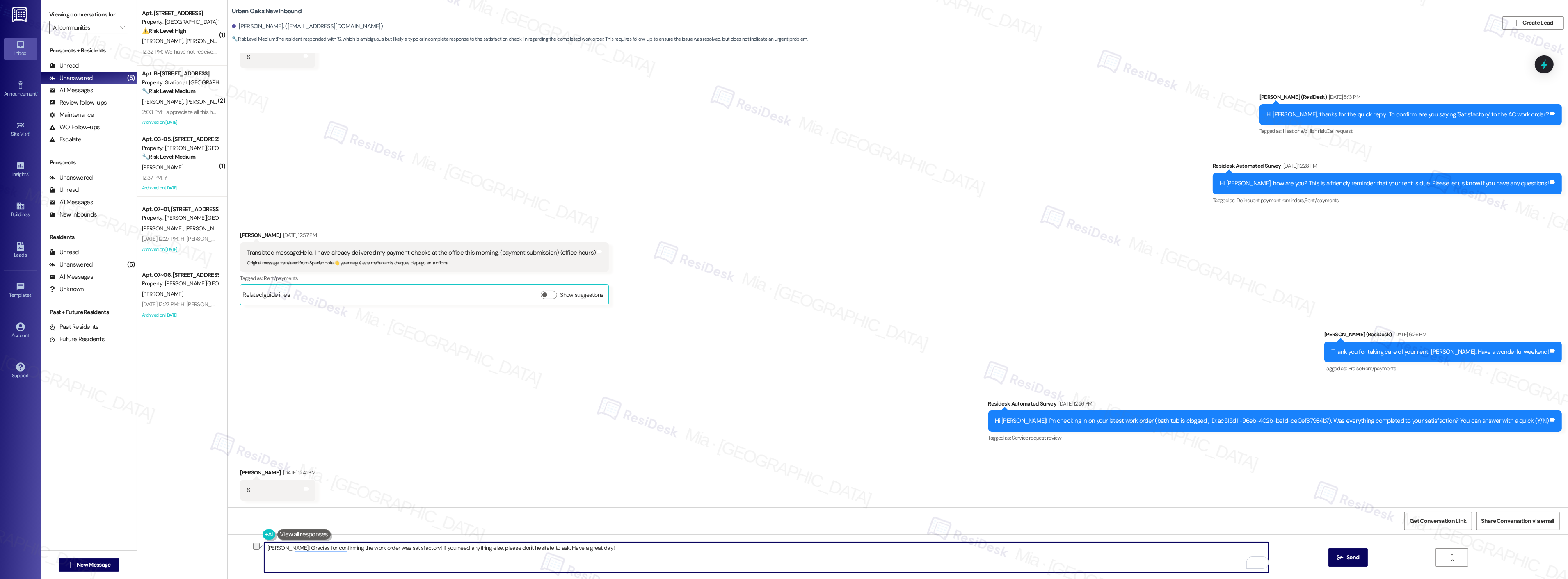
drag, startPoint x: 599, startPoint y: 544, endPoint x: 256, endPoint y: 550, distance: 343.1
click at [256, 551] on div "Hola Maria! Gracias for confirming the work order was satisfactory! If you need…" at bounding box center [898, 564] width 1340 height 61
paste textarea "Gracias, María, por tus comentarios. ¡Me alegra mucho saber que estás satisfech…"
type textarea "Gracias, María, por tus comentarios. ¡Me alegra mucho saber que estás satisfech…"
click at [1339, 552] on button " Send" at bounding box center [1348, 557] width 40 height 18
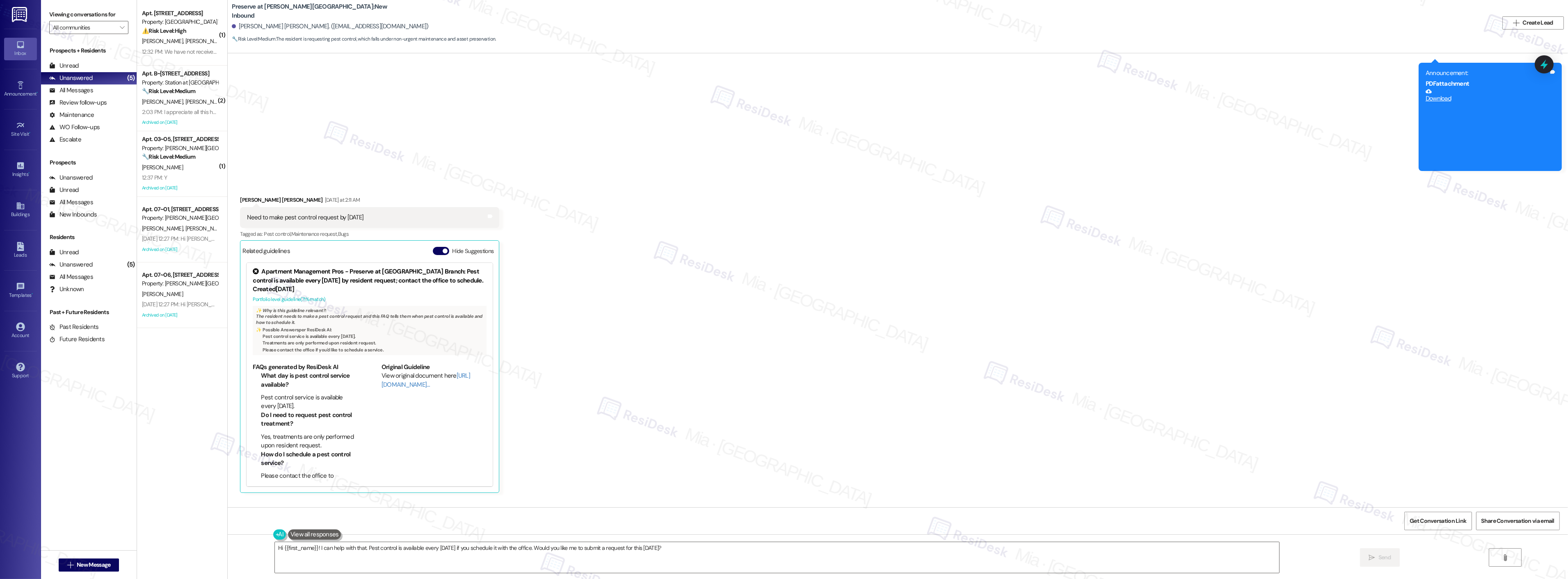
scroll to position [7484, 0]
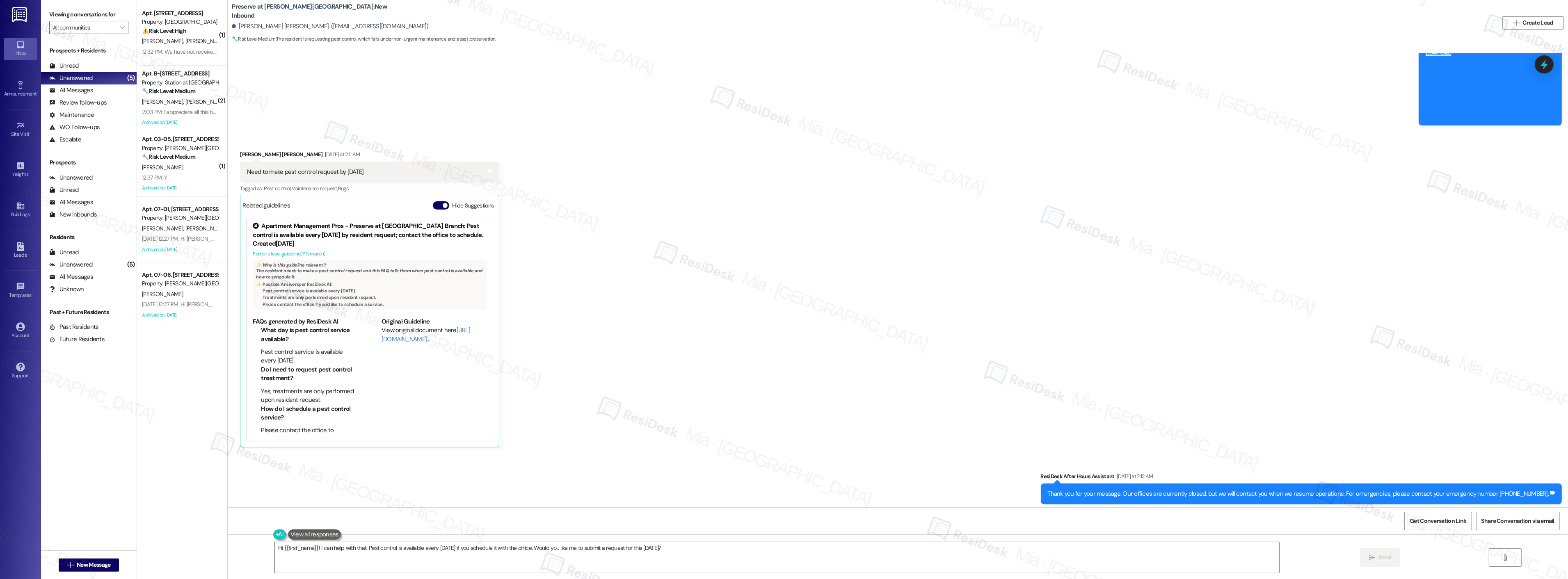
drag, startPoint x: 240, startPoint y: 169, endPoint x: 379, endPoint y: 169, distance: 139.0
click at [379, 169] on div "Need to make pest control request by [DATE] Tags and notes" at bounding box center [369, 172] width 259 height 21
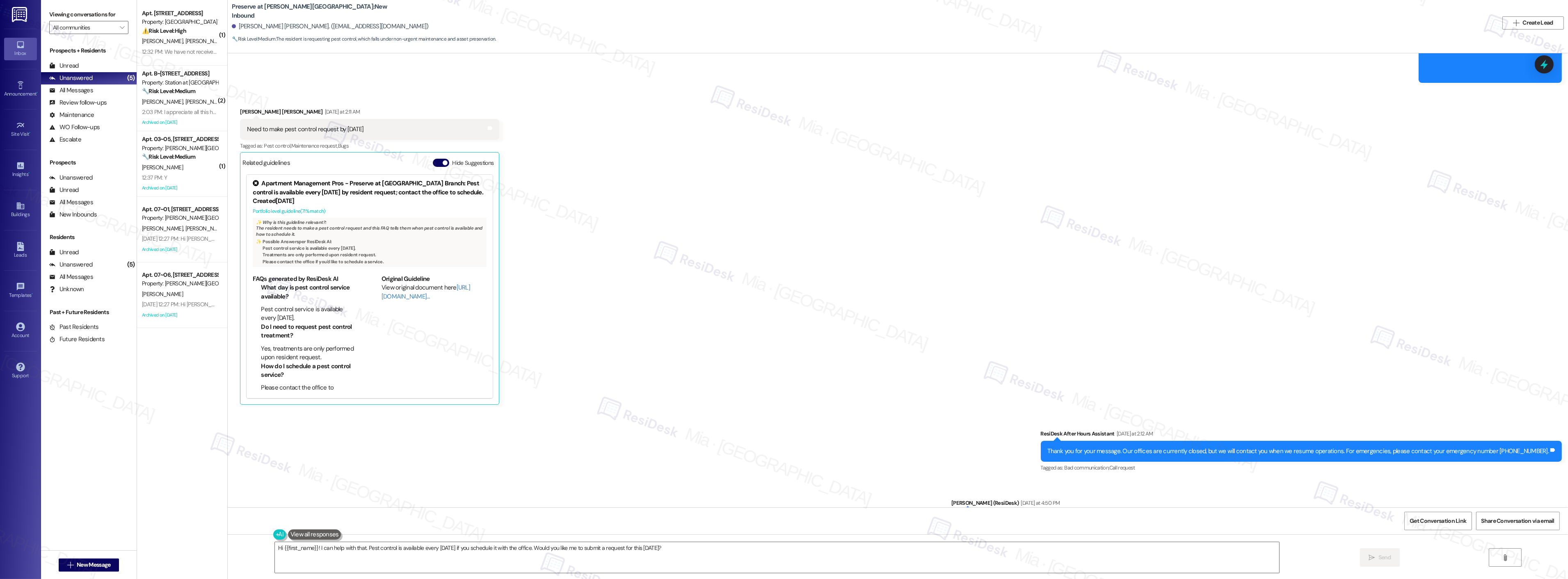
scroll to position [7576, 0]
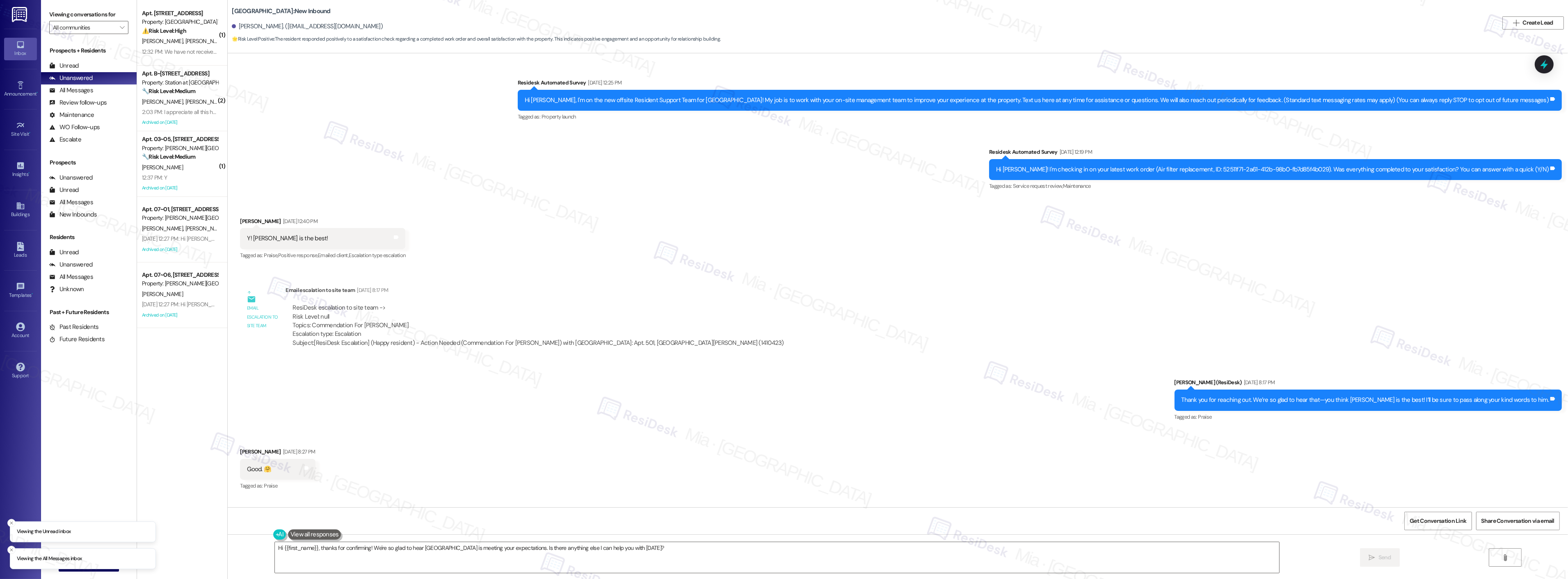
scroll to position [406, 0]
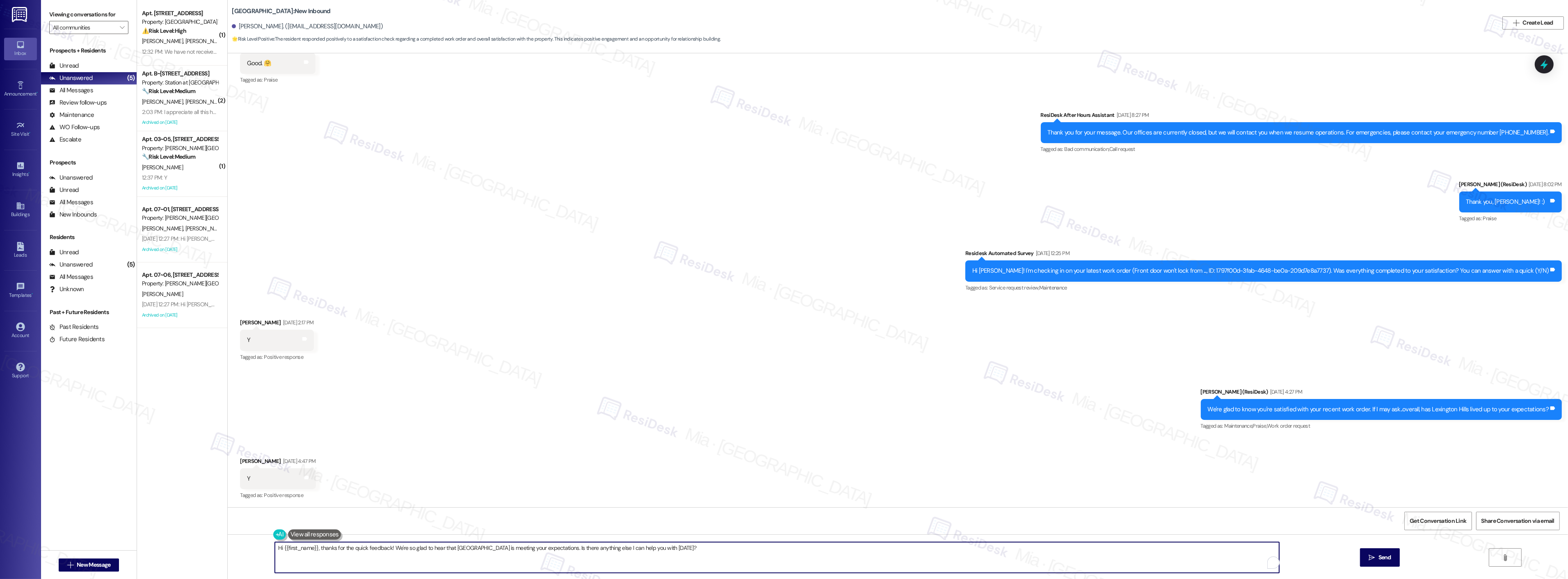
drag, startPoint x: 464, startPoint y: 549, endPoint x: 226, endPoint y: 549, distance: 238.0
click at [228, 549] on div "Hi {{first_name}}, thanks for the quick feedback! We're so glad to hear that [G…" at bounding box center [898, 564] width 1340 height 61
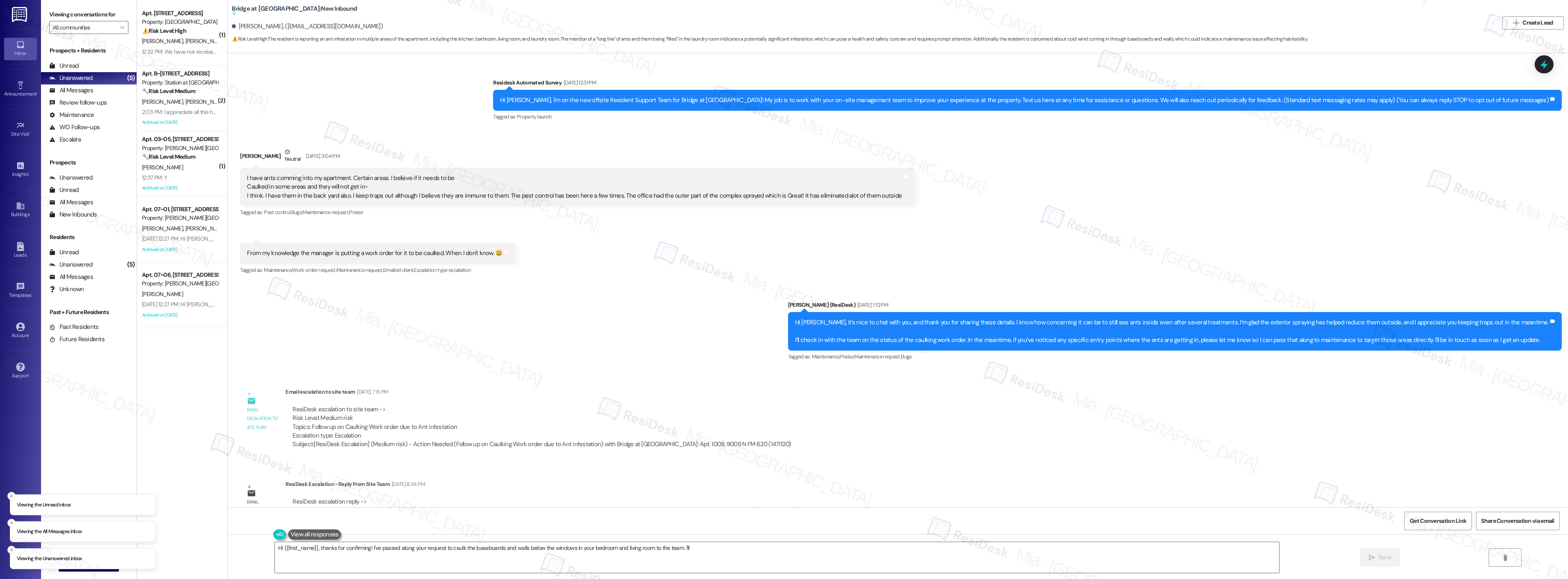
scroll to position [1463, 0]
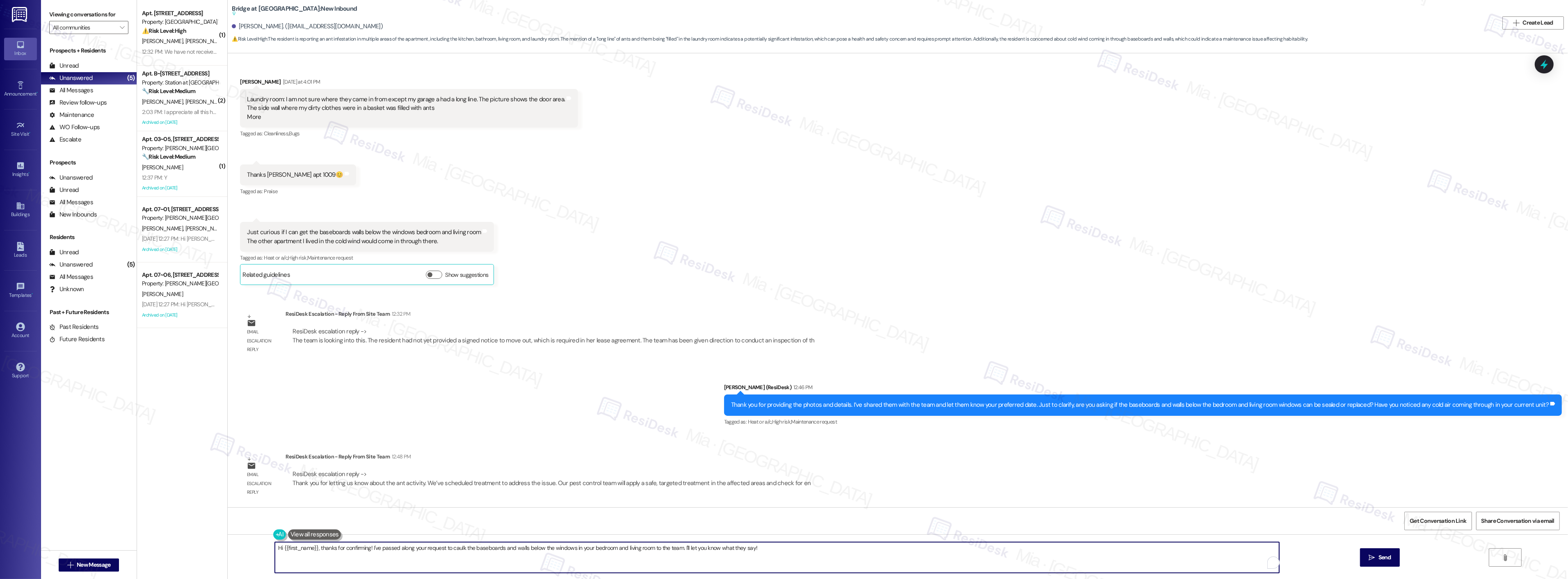
drag, startPoint x: 753, startPoint y: 552, endPoint x: 257, endPoint y: 551, distance: 496.0
click at [257, 551] on div "Hi {{first_name}}, thanks for confirming! I've passed along your request to cau…" at bounding box center [898, 564] width 1340 height 61
paste textarea "The team have scheduled treatment to address the issue. Our pest control team w…"
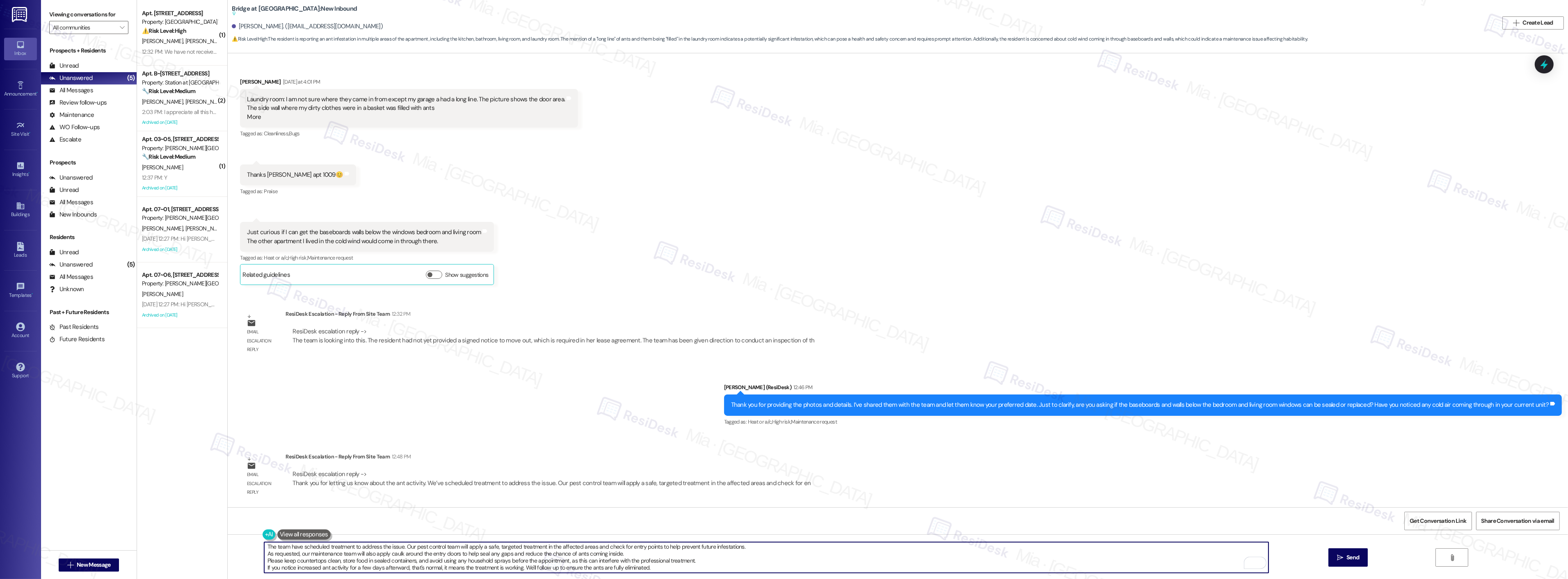
scroll to position [0, 0]
drag, startPoint x: 262, startPoint y: 546, endPoint x: 281, endPoint y: 548, distance: 19.1
click at [264, 546] on textarea "The team have scheduled treatment to address the issue. Our pest control team w…" at bounding box center [766, 557] width 1004 height 31
click at [383, 524] on span "Dismiss" at bounding box center [379, 527] width 20 height 7
click at [536, 518] on span "Dismiss" at bounding box center [531, 520] width 20 height 7
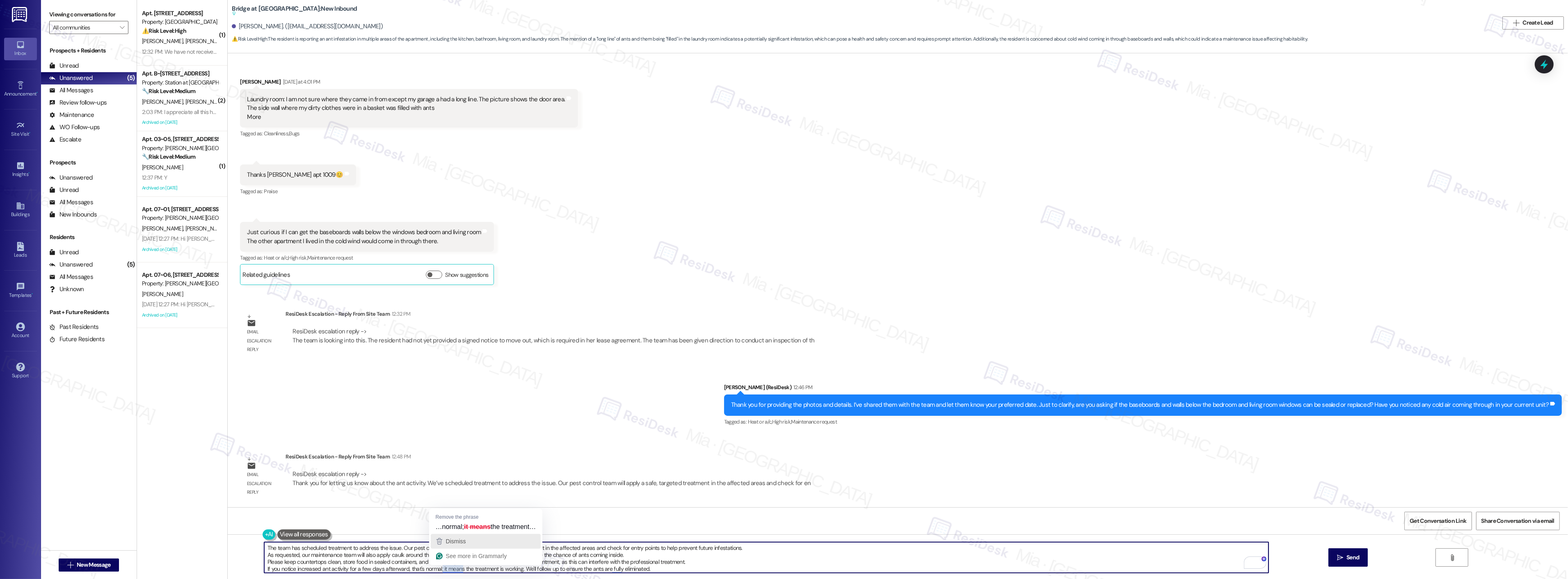
click at [452, 541] on span "Dismiss" at bounding box center [456, 541] width 20 height 7
click at [614, 568] on textarea "The team has scheduled treatment to address the issue. Our pest control team wi…" at bounding box center [766, 557] width 1004 height 31
type textarea "The team has scheduled treatment to address the issue. Our pest control team wi…"
click at [1333, 556] on button " Send" at bounding box center [1348, 557] width 40 height 18
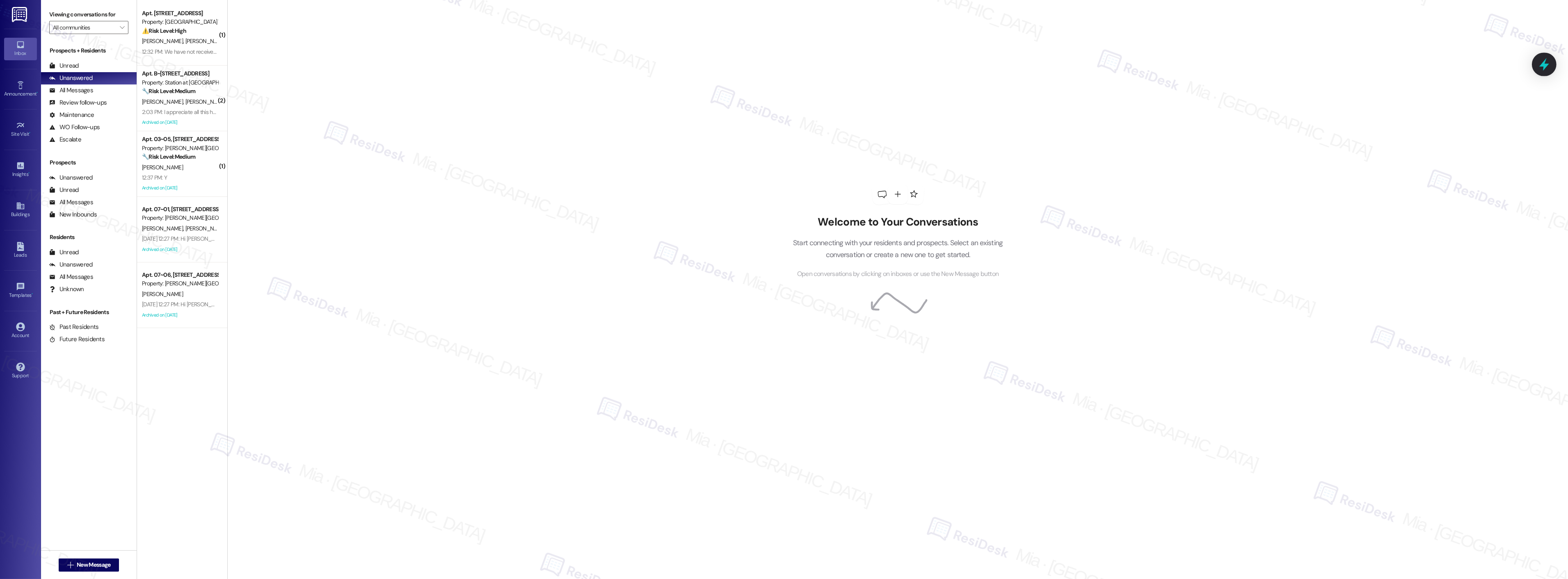
click at [1547, 61] on icon at bounding box center [1544, 64] width 14 height 14
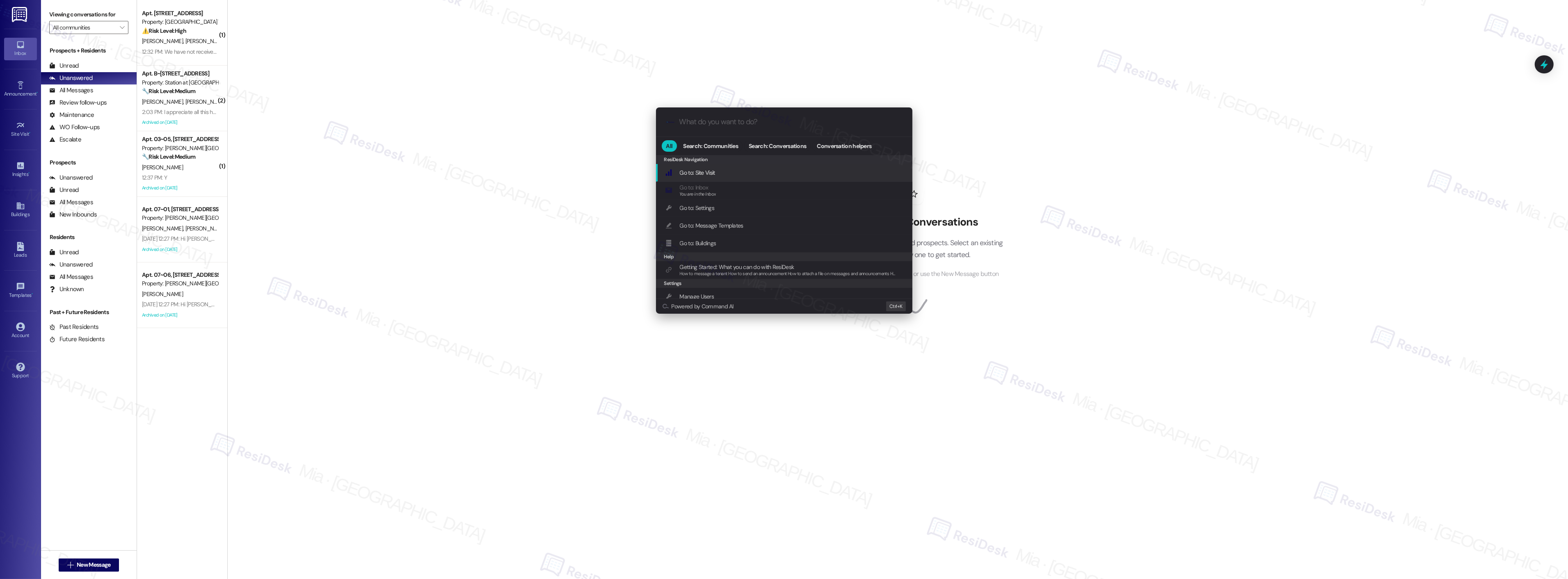
click at [752, 120] on input "What do you want to do?" at bounding box center [791, 122] width 223 height 9
type input "sla"
click at [732, 173] on span "Open Thread SLA Dashboard" at bounding box center [714, 173] width 68 height 7
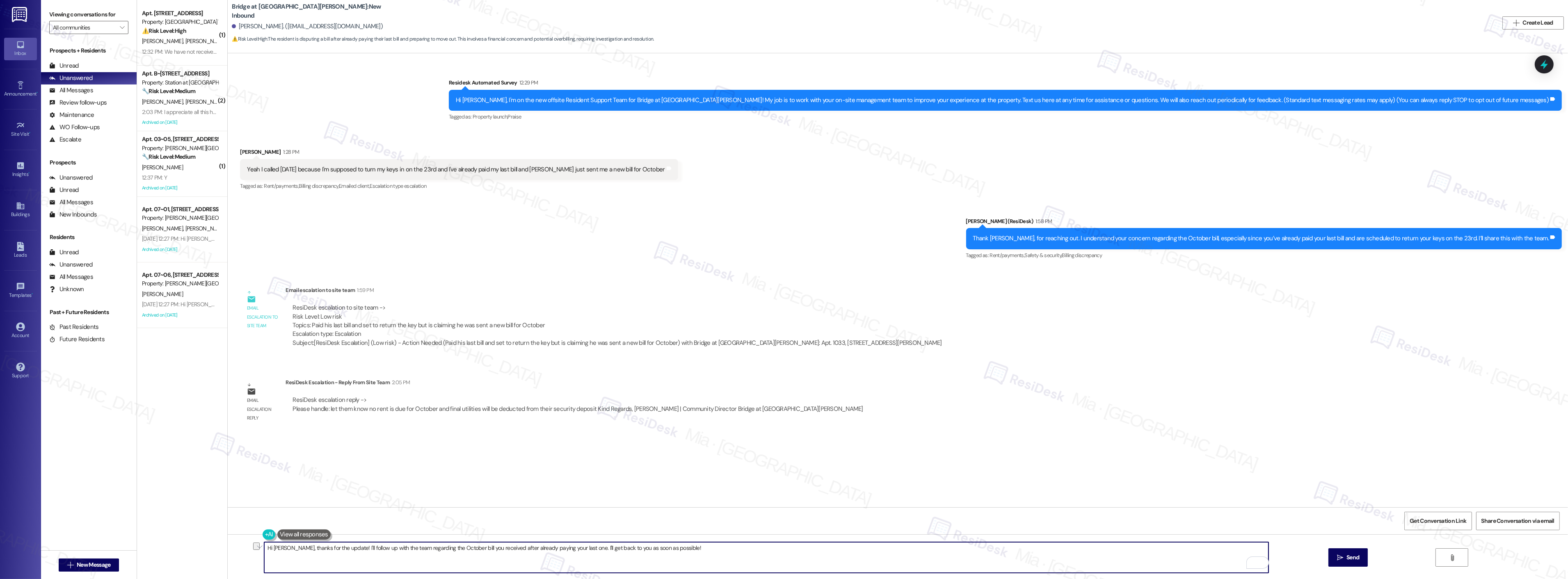
drag, startPoint x: 629, startPoint y: 552, endPoint x: 261, endPoint y: 554, distance: 368.0
click at [264, 554] on textarea "Hi [PERSON_NAME], thanks for the update! I'll follow up with the team regarding…" at bounding box center [766, 557] width 1004 height 31
paste textarea "let them know no rent is due for October and final utilities will be deducted f…"
drag, startPoint x: 293, startPoint y: 547, endPoint x: 250, endPoint y: 547, distance: 43.0
click at [250, 547] on div "let them know no rent is due for October and final utilities will be deducted f…" at bounding box center [898, 564] width 1340 height 61
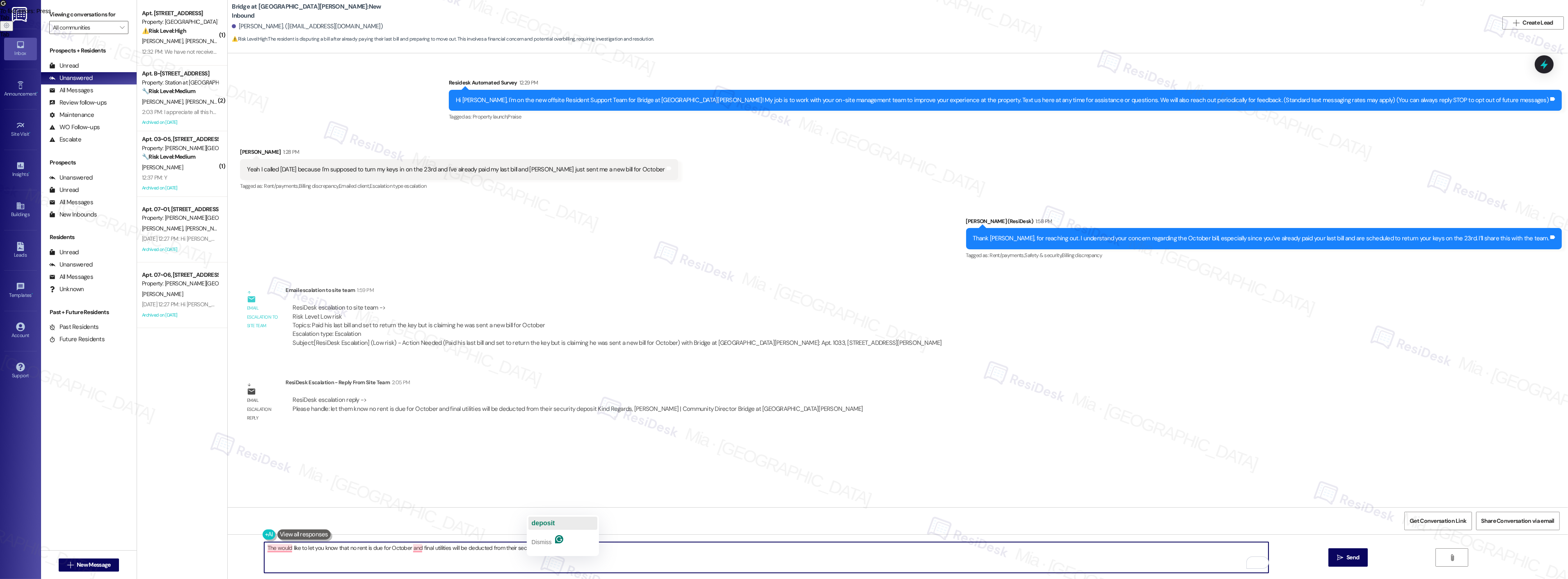
click at [557, 523] on button "deposit" at bounding box center [562, 523] width 69 height 13
click at [285, 521] on span "would" at bounding box center [286, 522] width 17 height 7
click at [421, 525] on span "and" at bounding box center [419, 522] width 11 height 7
drag, startPoint x: 271, startPoint y: 550, endPoint x: 260, endPoint y: 549, distance: 11.0
click at [264, 549] on textarea "They would like to let you know that no rent is due for October, and final util…" at bounding box center [766, 557] width 1004 height 31
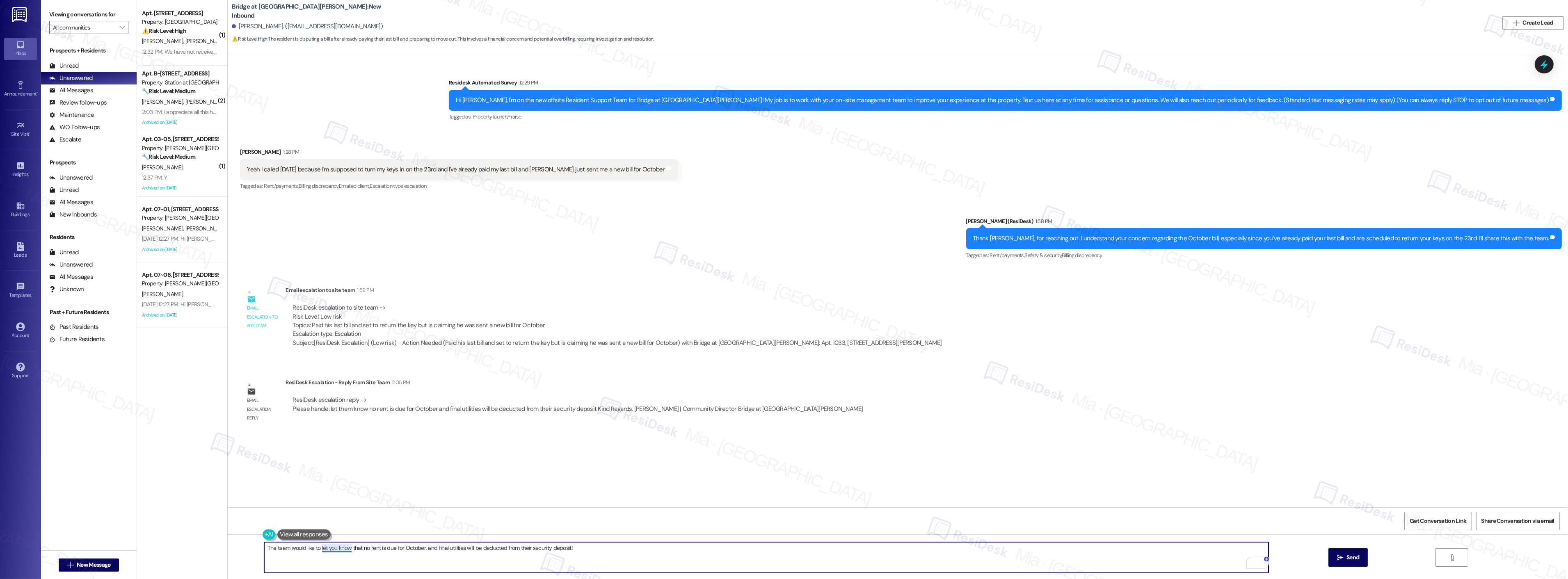
click at [346, 547] on textarea "The team would like to let you know that no rent is due for October, and final …" at bounding box center [766, 557] width 1004 height 31
click at [347, 547] on textarea "The team would like to let you know that no rent is due for October, and final …" at bounding box center [766, 557] width 1004 height 31
click at [358, 548] on textarea "The team would like to let you know that no rent is due for October, and final …" at bounding box center [766, 557] width 1004 height 31
drag, startPoint x: 359, startPoint y: 549, endPoint x: 295, endPoint y: 550, distance: 64.0
click at [295, 550] on textarea "The team would like to let you know that no rent is due for October, and final …" at bounding box center [766, 557] width 1004 height 31
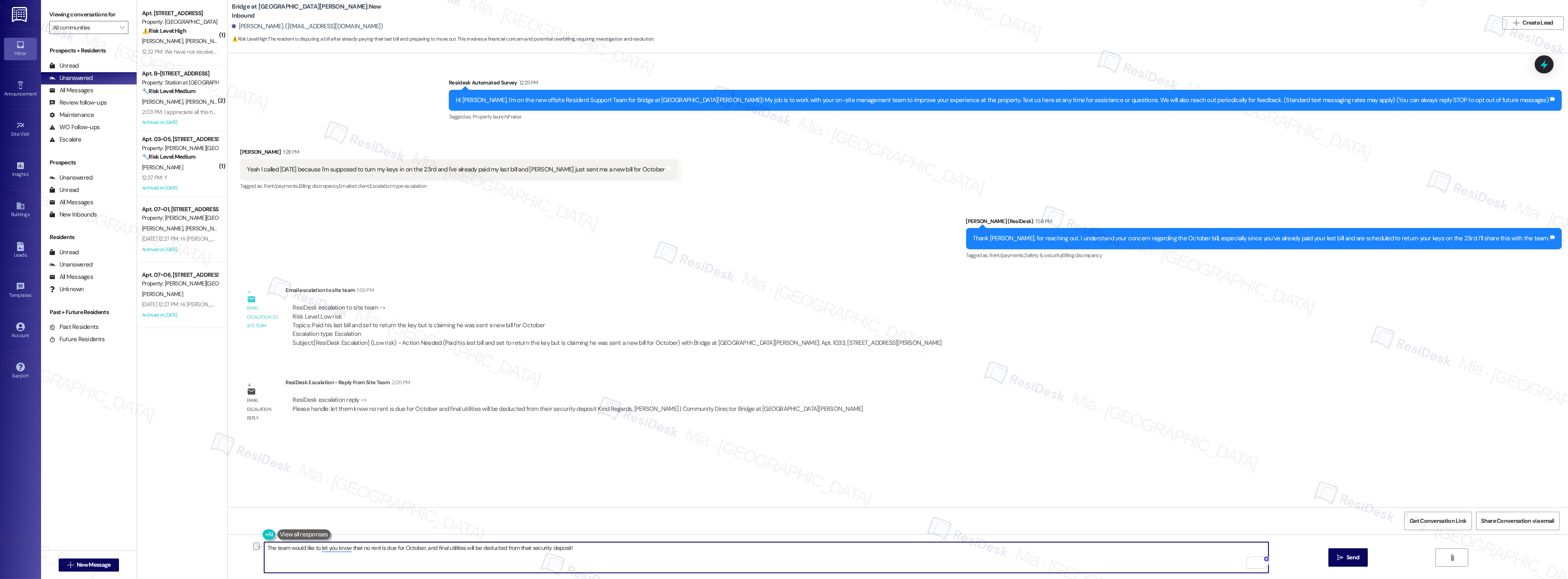
click at [303, 548] on textarea "The team would like to let you know that no rent is due for October, and final …" at bounding box center [766, 557] width 1004 height 31
click at [297, 544] on textarea "The team would like to let you know that no rent is due for October, and final …" at bounding box center [766, 557] width 1004 height 31
click at [264, 552] on textarea "The team would like to let you know that no rent is due for October, and final …" at bounding box center [766, 557] width 1004 height 31
drag, startPoint x: 261, startPoint y: 550, endPoint x: 314, endPoint y: 550, distance: 53.0
click at [314, 550] on textarea "The team would like to let you know that no rent is due for October, and final …" at bounding box center [766, 557] width 1004 height 31
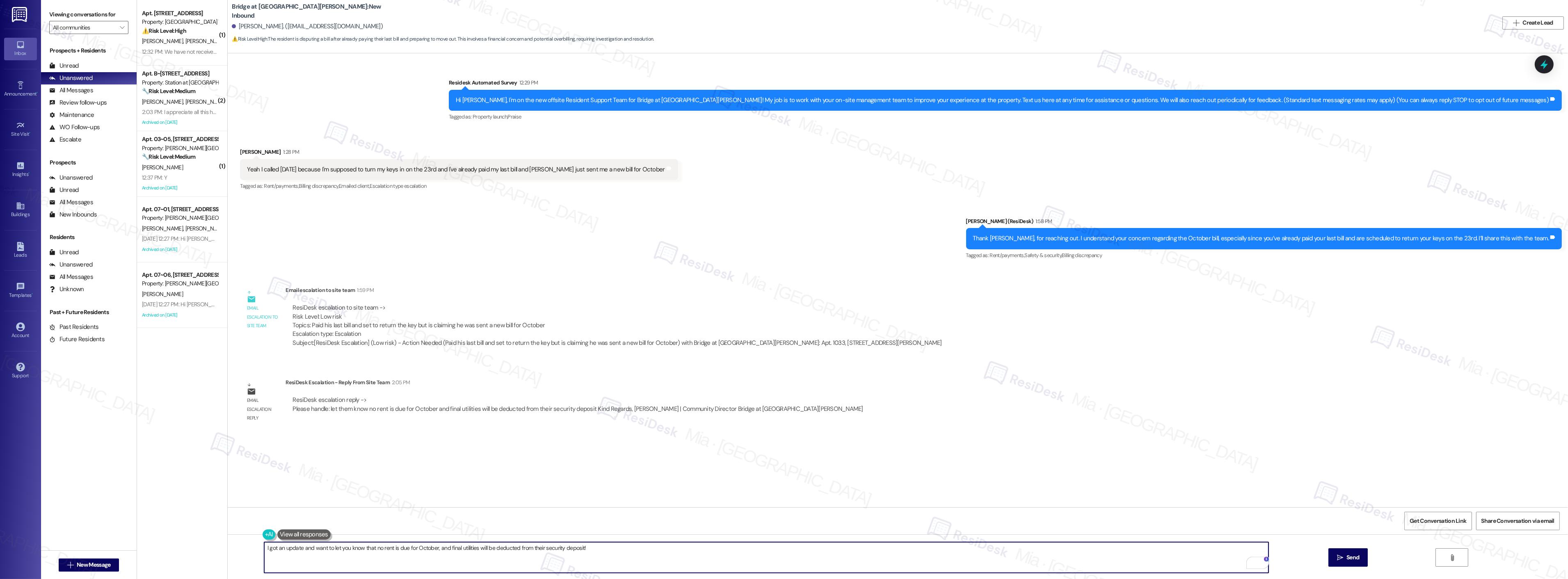
click at [616, 549] on textarea "I got an update and want to let you know that no rent is due for October, and f…" at bounding box center [766, 557] width 1004 height 31
click at [1258, 563] on div "Open Grammarly." at bounding box center [1262, 563] width 10 height 10
click at [1104, 522] on span "Dismiss" at bounding box center [1101, 521] width 20 height 9
click at [455, 563] on textarea "I got an update and want to let you know that no rent is due for October, and f…" at bounding box center [766, 557] width 1004 height 31
click at [528, 549] on textarea "I got an update and want to let you know that no rent is due for October, and f…" at bounding box center [766, 557] width 1004 height 31
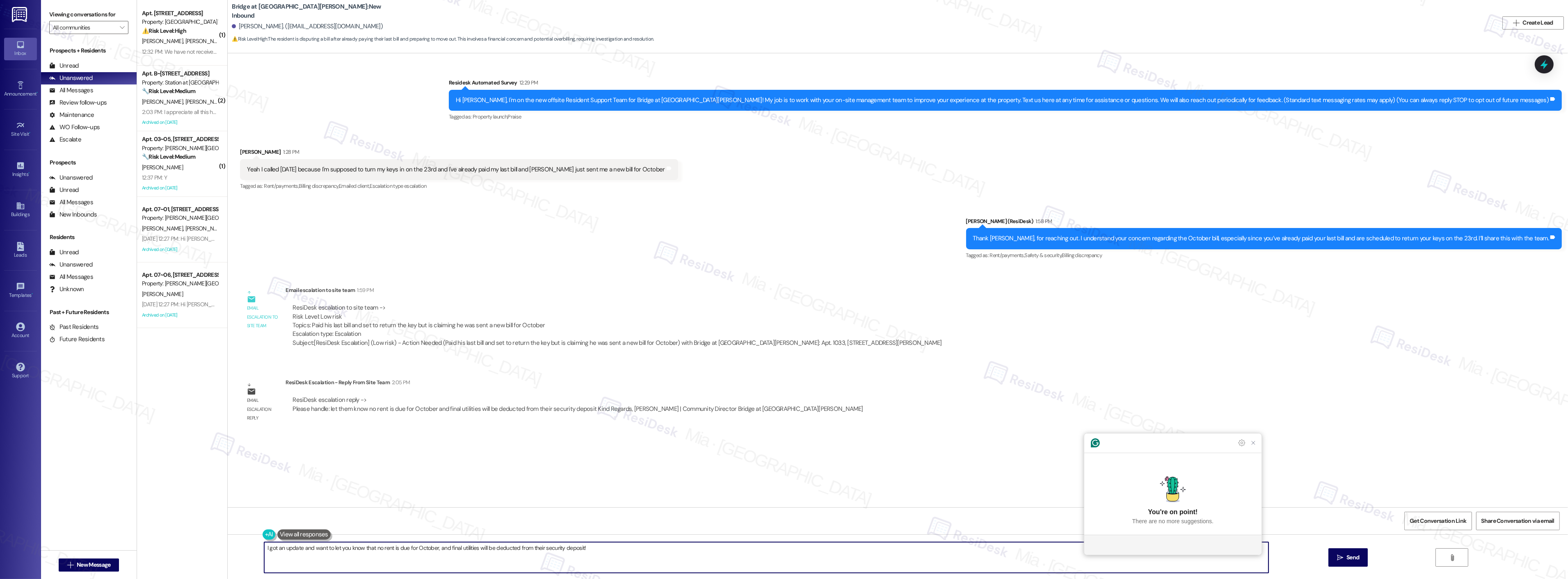
click at [528, 549] on textarea "I got an update and want to let you know that no rent is due for October, and f…" at bounding box center [766, 557] width 1004 height 31
click at [528, 550] on textarea "I got an update and want to let you know that no rent is due for October, and f…" at bounding box center [766, 557] width 1004 height 31
click at [691, 456] on div "Survey, sent via SMS Residesk Automated Survey 12:29 PM Hi John, I'm on the new…" at bounding box center [898, 280] width 1340 height 454
click at [596, 550] on textarea "I got an update and want to let you know that no rent is due for October, and f…" at bounding box center [766, 557] width 1004 height 31
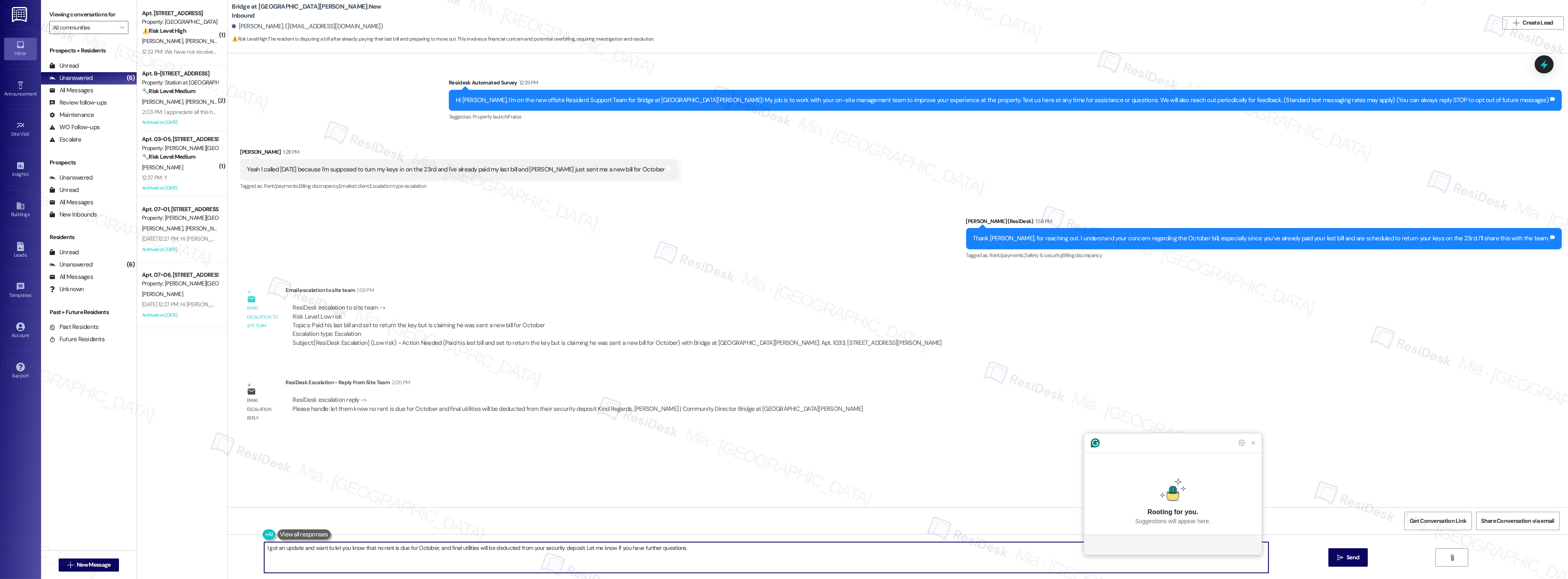
type textarea "I got an update and want to let you know that no rent is due for October, and f…"
click at [1340, 568] on div "I got an update and want to let you know that no rent is due for October, and f…" at bounding box center [898, 564] width 1340 height 61
click at [1343, 562] on button " Send" at bounding box center [1348, 557] width 40 height 18
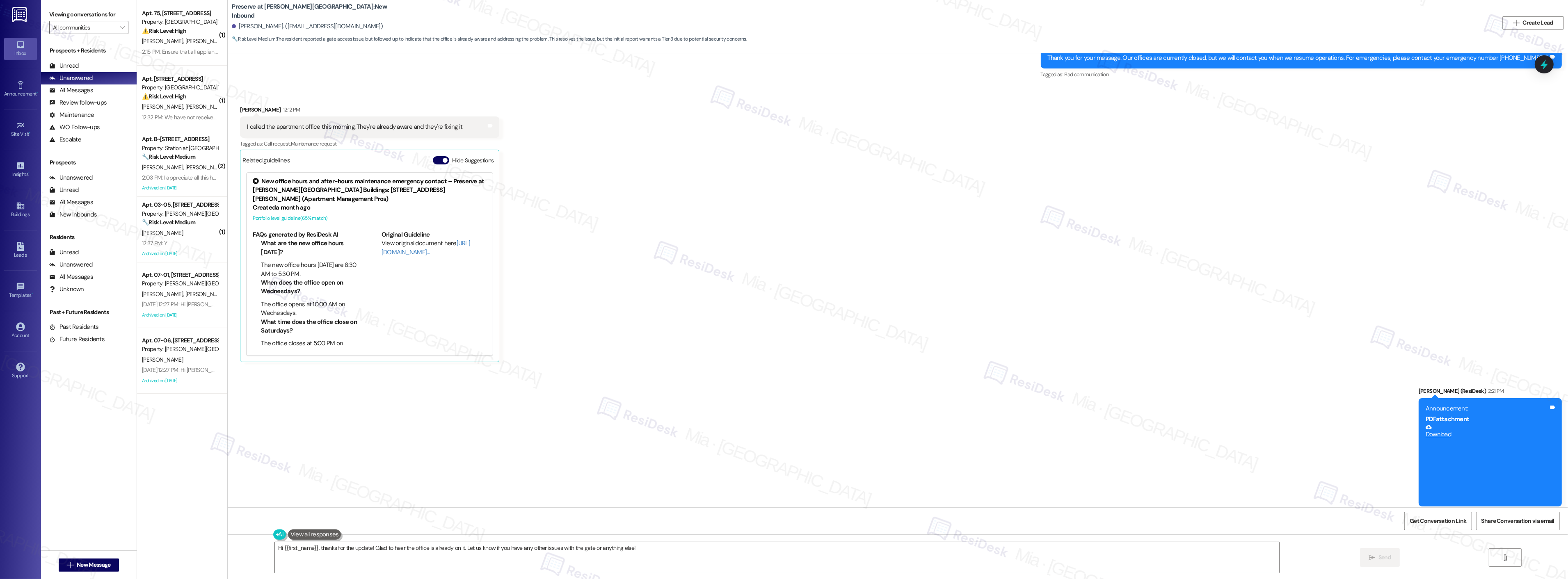
scroll to position [10770, 0]
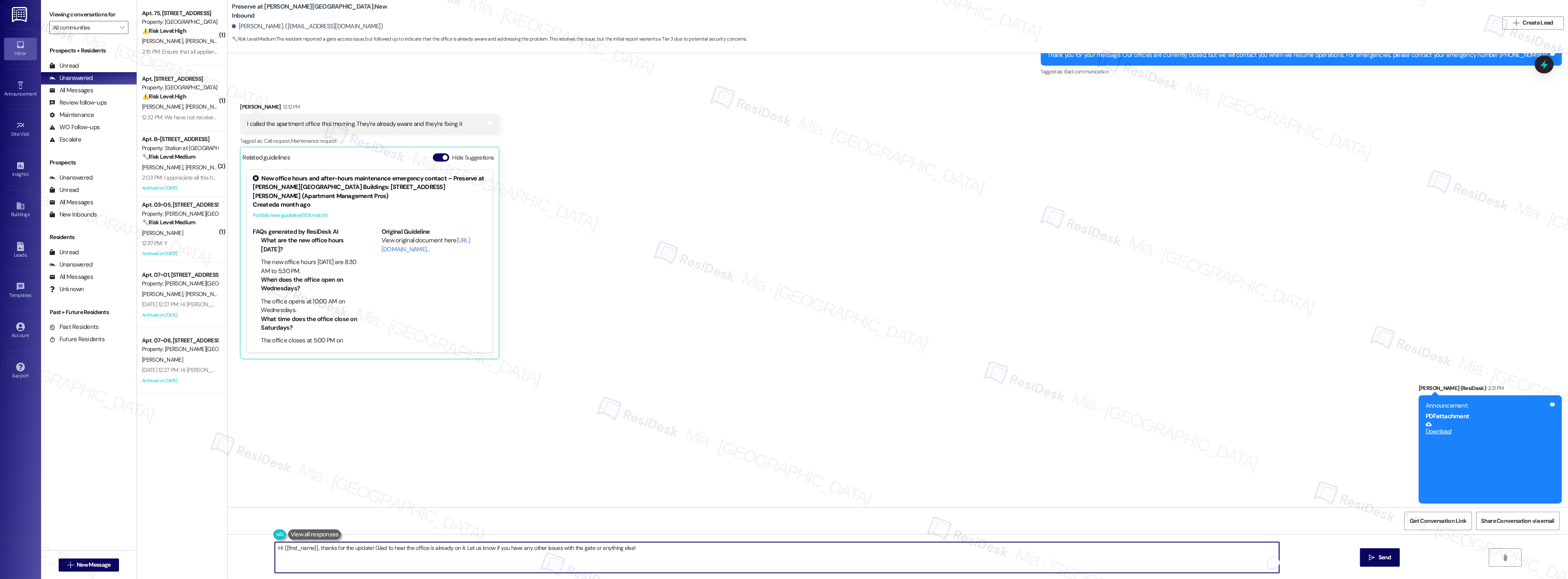
drag, startPoint x: 315, startPoint y: 547, endPoint x: 256, endPoint y: 548, distance: 59.0
click at [256, 548] on div "Hi {{first_name}}, thanks for the update! Glad to hear the office is already on…" at bounding box center [898, 564] width 1340 height 61
click at [312, 548] on textarea "Thanks for the update! Glad to hear the office is already on it. Let us know if…" at bounding box center [766, 557] width 1004 height 31
click at [334, 524] on span "[PERSON_NAME]" at bounding box center [346, 522] width 54 height 7
click at [337, 544] on textarea "Thanks for the update, [PERSON_NAME]! Glad to hear the office is already on it.…" at bounding box center [766, 557] width 1004 height 31
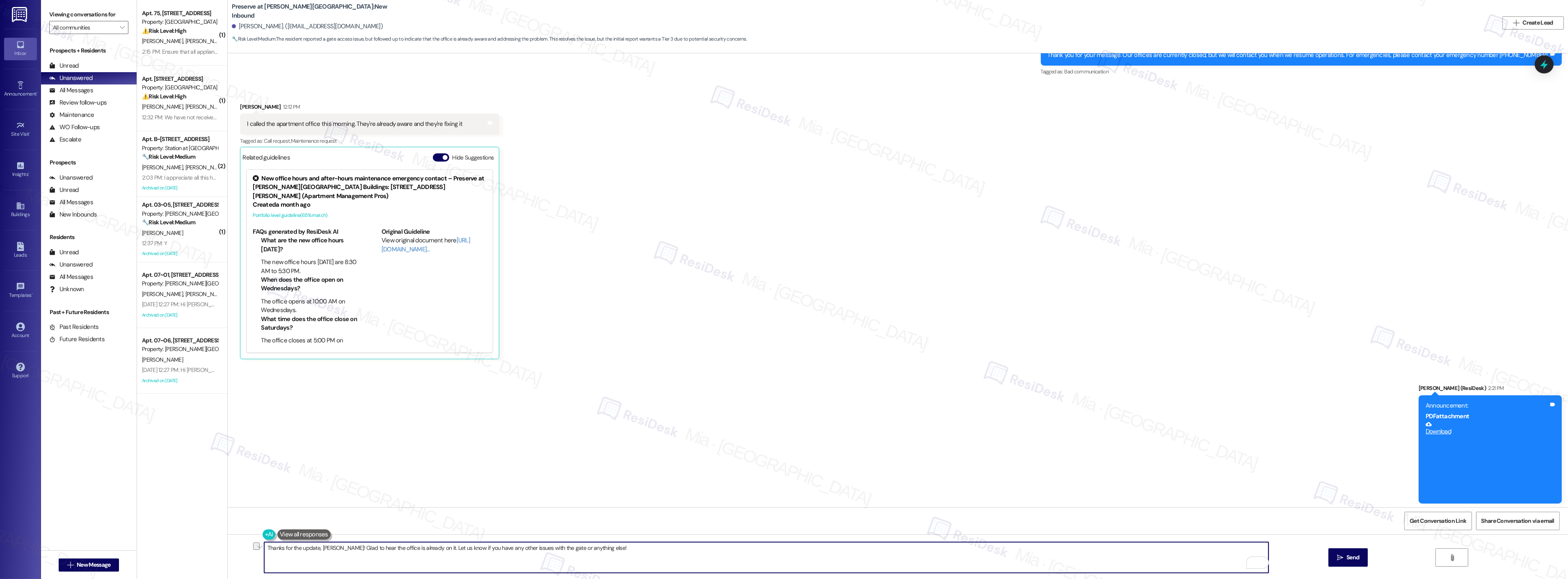
drag, startPoint x: 376, startPoint y: 548, endPoint x: 425, endPoint y: 548, distance: 49.0
click at [425, 548] on textarea "Thanks for the update, [PERSON_NAME]! Glad to hear the office is already on it.…" at bounding box center [766, 557] width 1004 height 31
type textarea "Thanks for the update, [PERSON_NAME]! Glad to hear that it's already being fixe…"
click at [504, 460] on div "Announcement, sent via SMS [PERSON_NAME] (ResiDesk) 2:21 PM Announcement: PDF a…" at bounding box center [898, 437] width 1340 height 144
click at [1258, 567] on button "1" at bounding box center [1263, 563] width 11 height 11
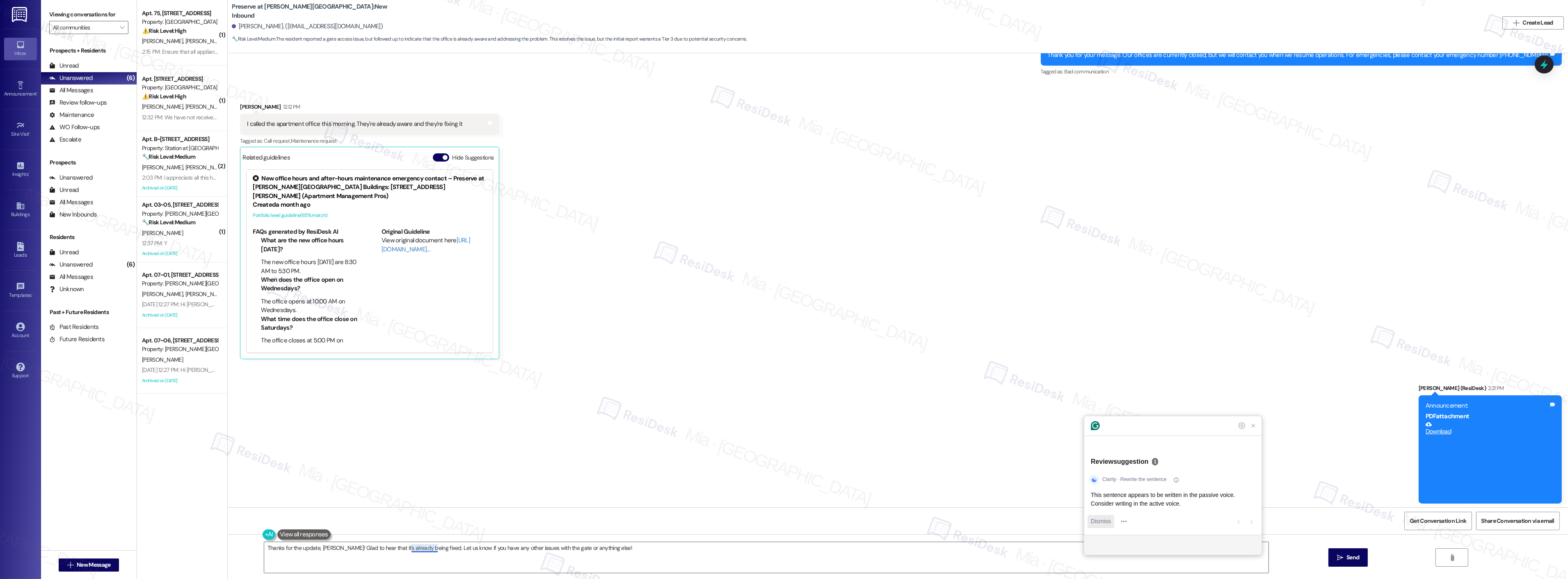
click at [1108, 522] on span "Dismiss" at bounding box center [1101, 521] width 20 height 9
click at [481, 554] on textarea "Thanks for the update, Michelle! Glad to hear that it's already being fixed. Le…" at bounding box center [766, 557] width 1004 height 31
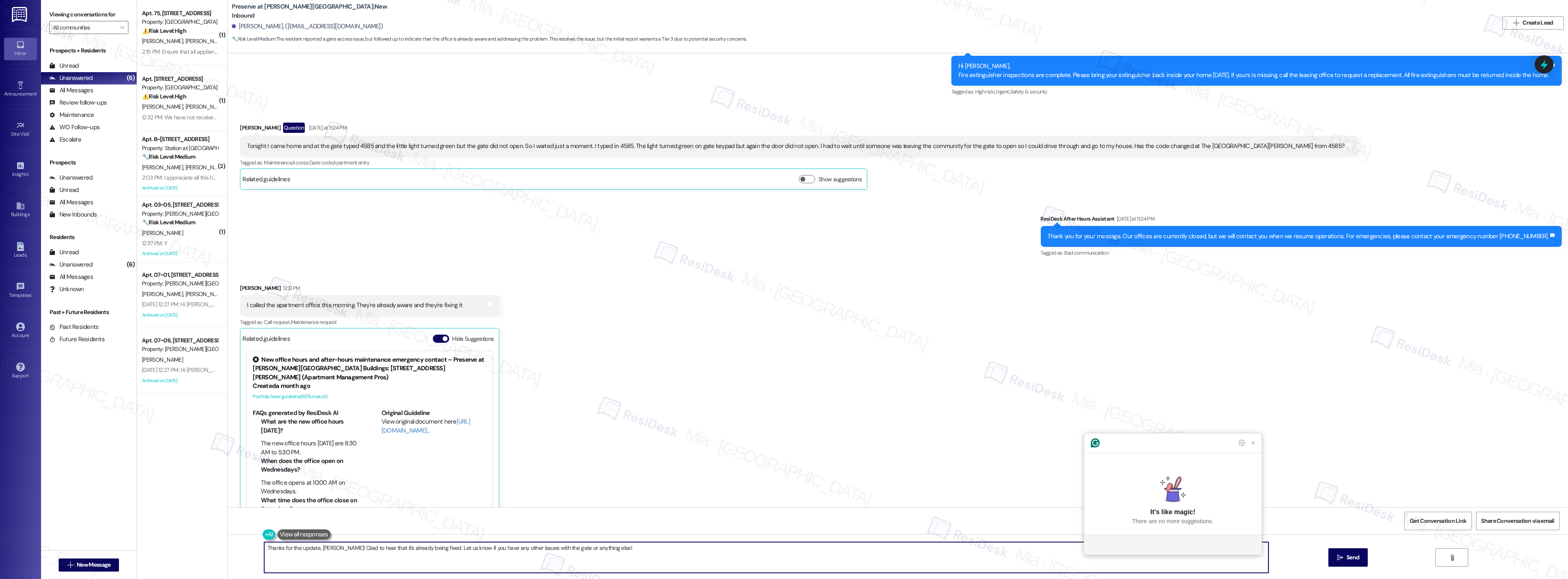
scroll to position [10588, 0]
click at [1256, 446] on icon "Close Grammarly Assistant" at bounding box center [1253, 443] width 7 height 7
click at [670, 555] on textarea "Thanks for the update, Michelle! Glad to hear that it's already being fixed. Le…" at bounding box center [766, 557] width 1004 height 31
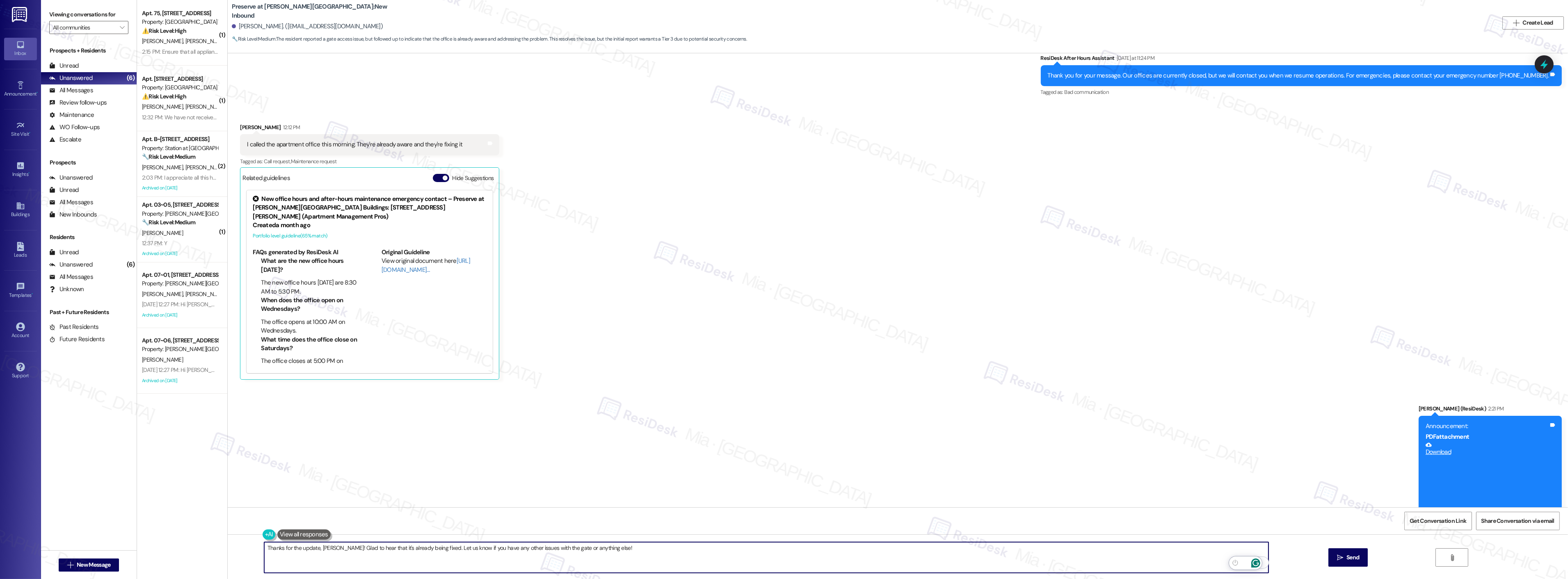
scroll to position [10770, 0]
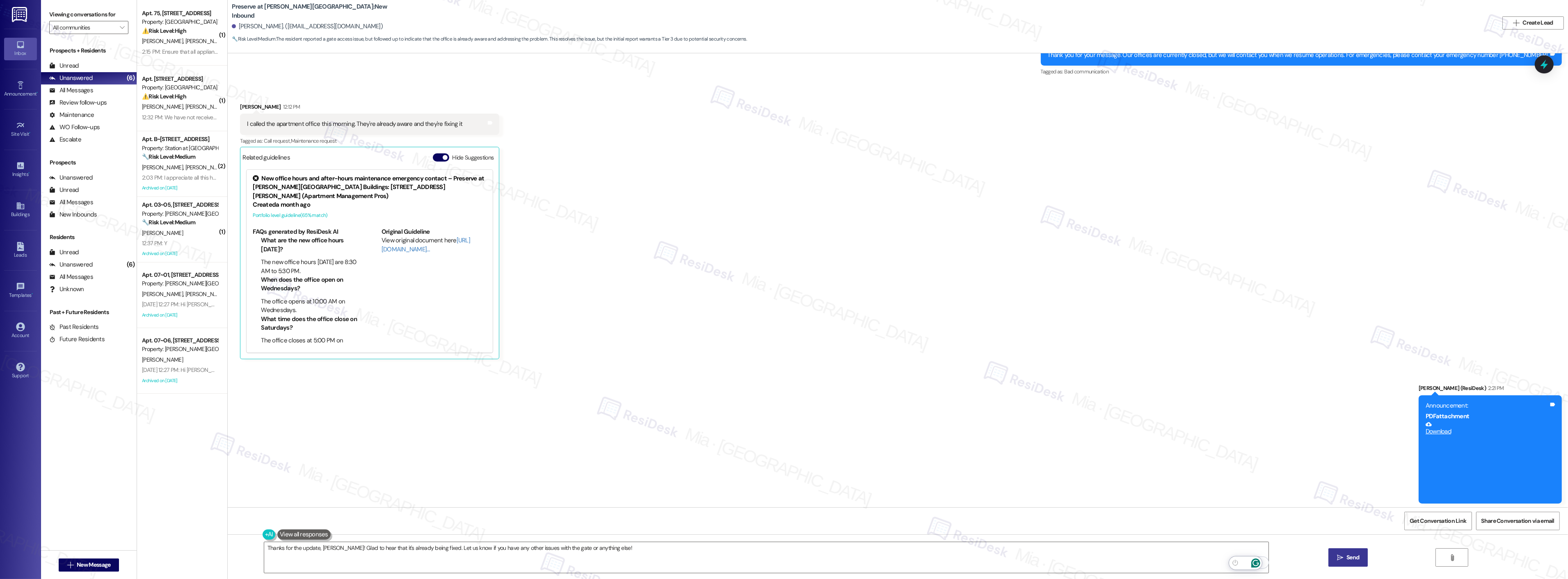
click at [1352, 560] on span "Send" at bounding box center [1353, 557] width 13 height 9
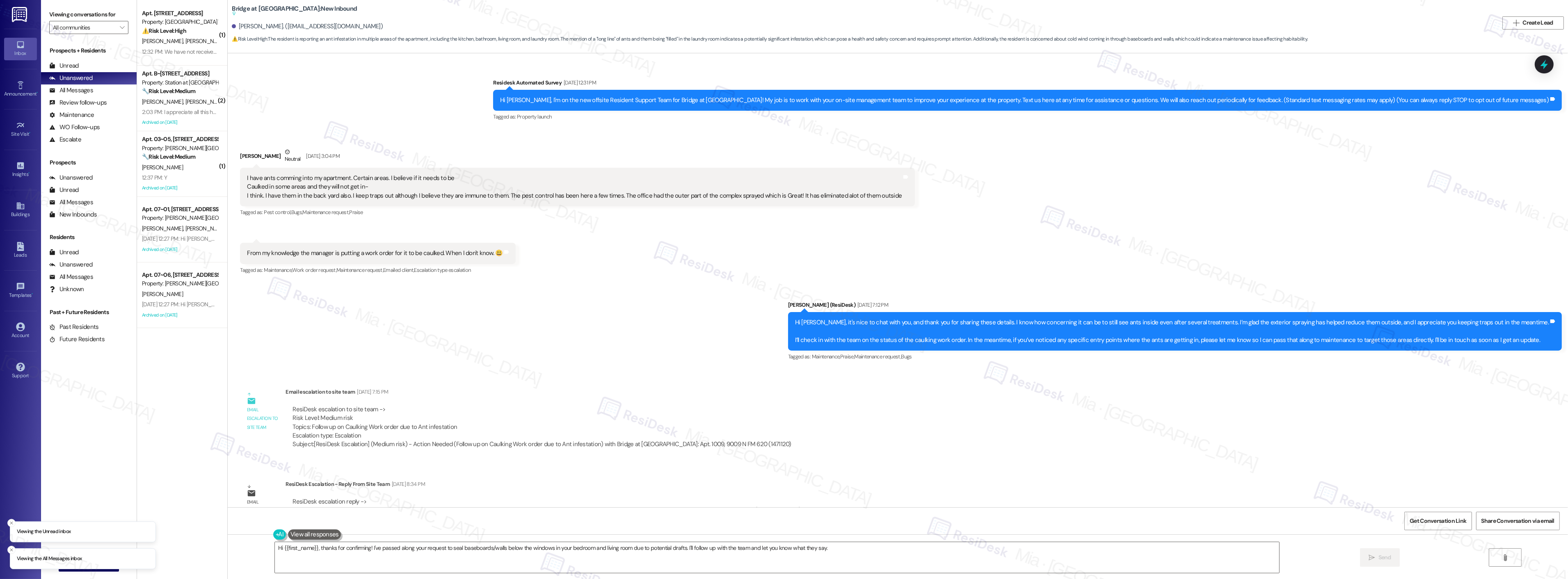
scroll to position [1463, 0]
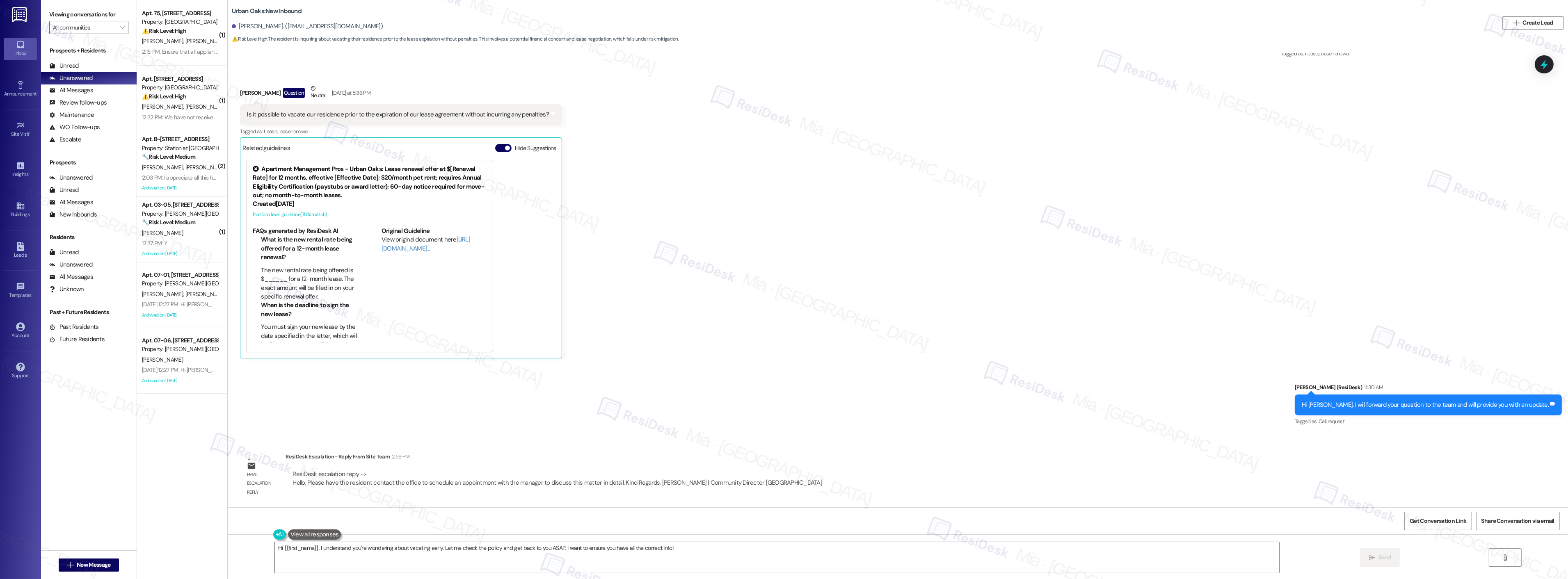
scroll to position [1306, 0]
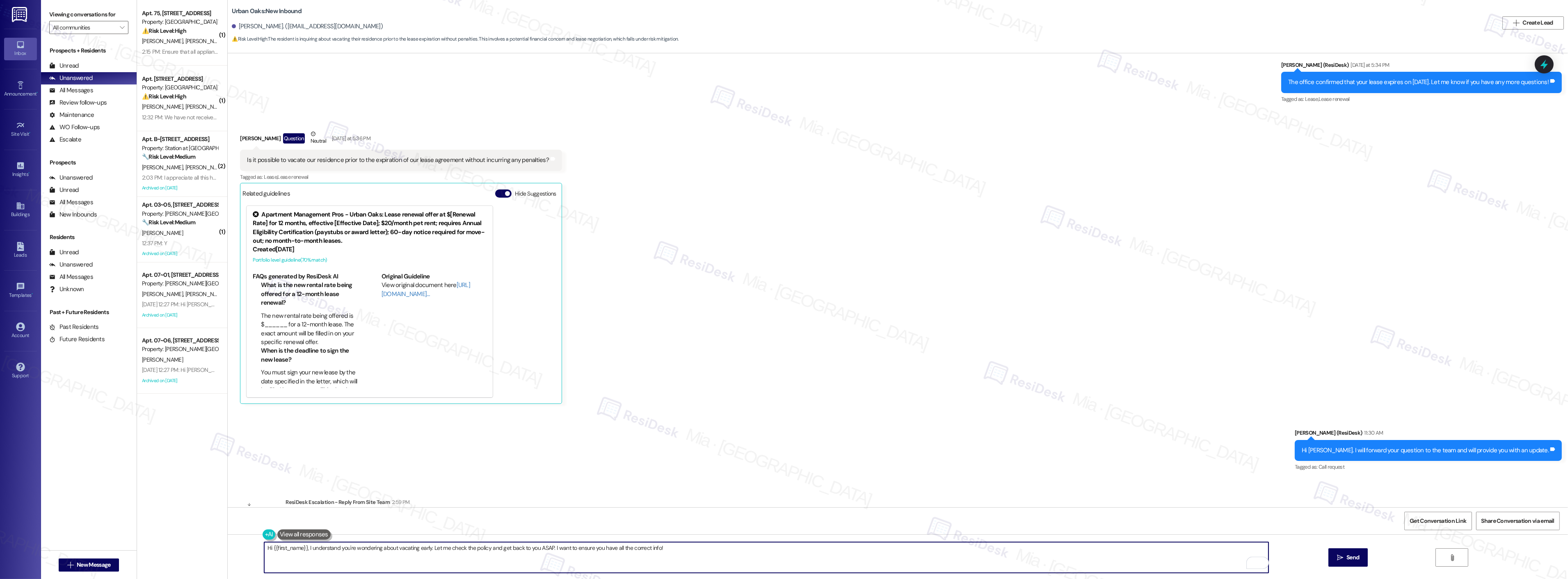
drag, startPoint x: 670, startPoint y: 549, endPoint x: 261, endPoint y: 550, distance: 409.0
click at [260, 550] on div "Hi {{first_name}}, I understand you're wondering about vacating early. Let me c…" at bounding box center [762, 557] width 1005 height 32
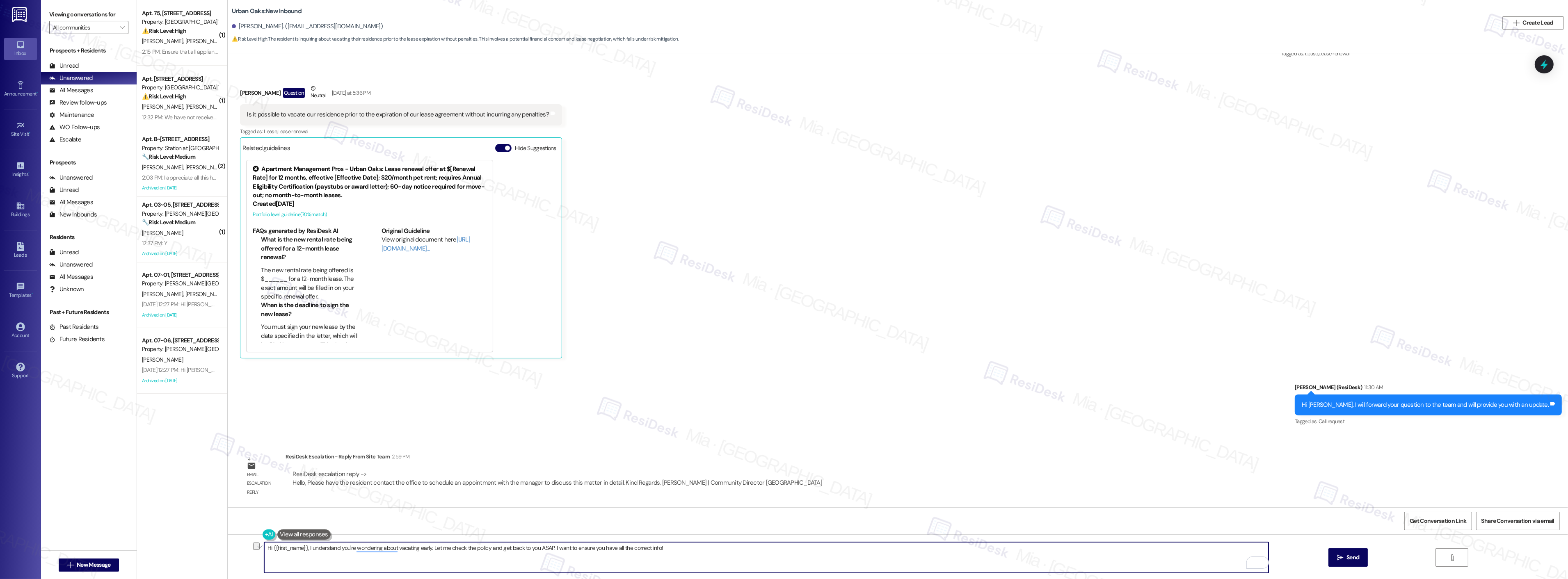
paste textarea "Please contact the office to schedule an appointment with the manager to furthe…"
click at [264, 547] on textarea "Please contact the office to schedule an appointment with the manager to furthe…" at bounding box center [766, 557] width 1004 height 31
drag, startPoint x: 512, startPoint y: 553, endPoint x: 259, endPoint y: 552, distance: 253.0
click at [264, 552] on textarea "Please contact the office to schedule an appointment with the manager to furthe…" at bounding box center [766, 557] width 1004 height 31
paste textarea "I received an update from the team. Please contact the office to schedule an ap…"
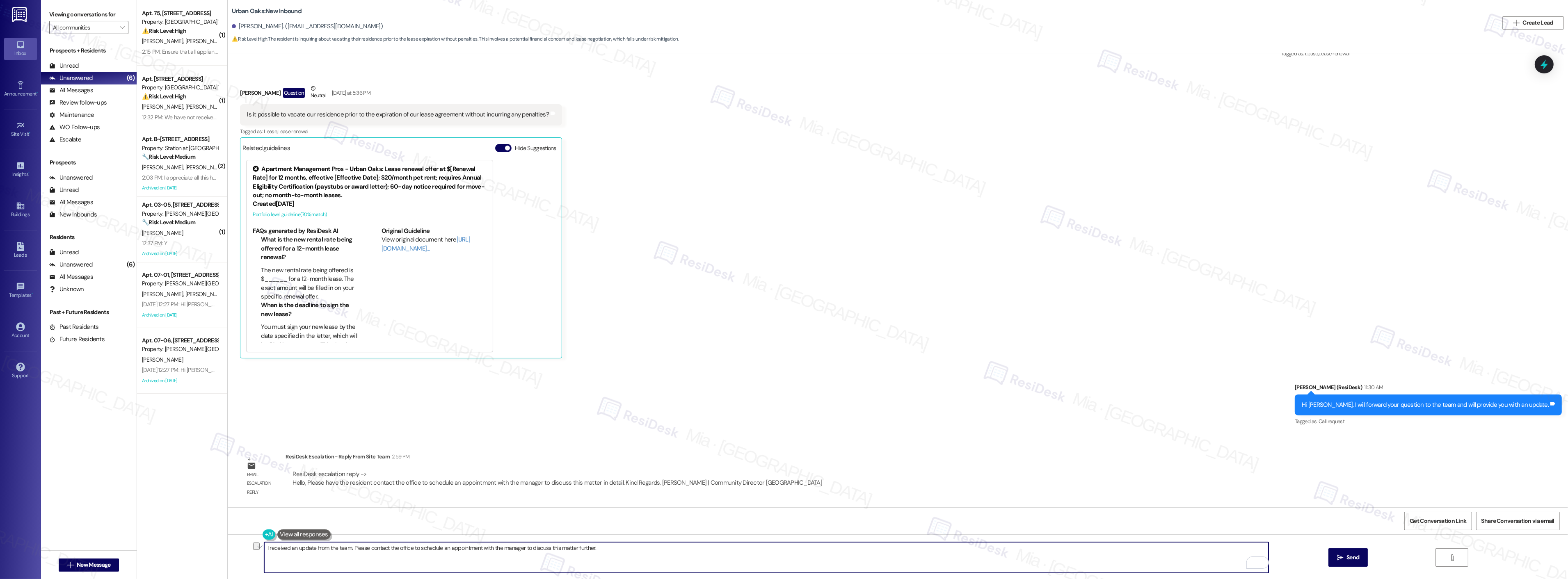
click at [347, 550] on textarea "I received an update from the team. Please contact the office to schedule an ap…" at bounding box center [766, 557] width 1004 height 31
click at [580, 548] on textarea "I received an update from the team. Please contact the office to schedule an ap…" at bounding box center [766, 557] width 1004 height 31
type textarea "I received an update from the team. Please contact the office to schedule an ap…"
click at [1345, 560] on span "Send" at bounding box center [1353, 557] width 16 height 9
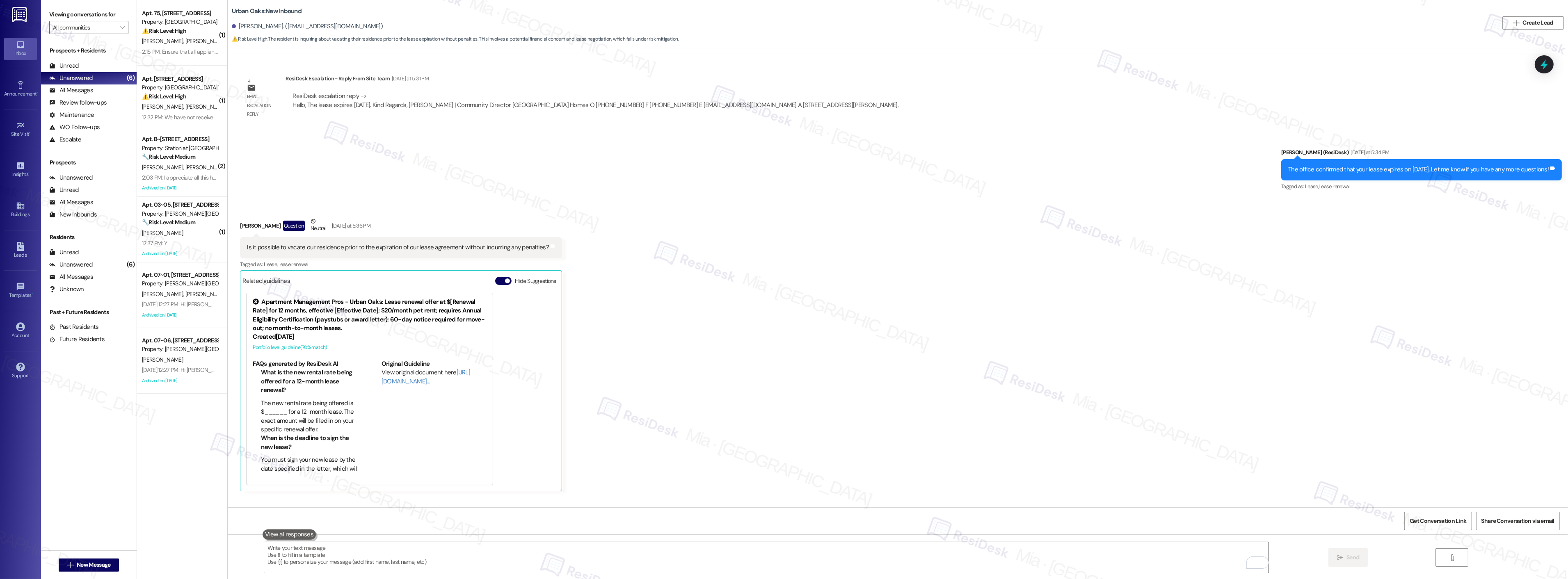
scroll to position [1215, 0]
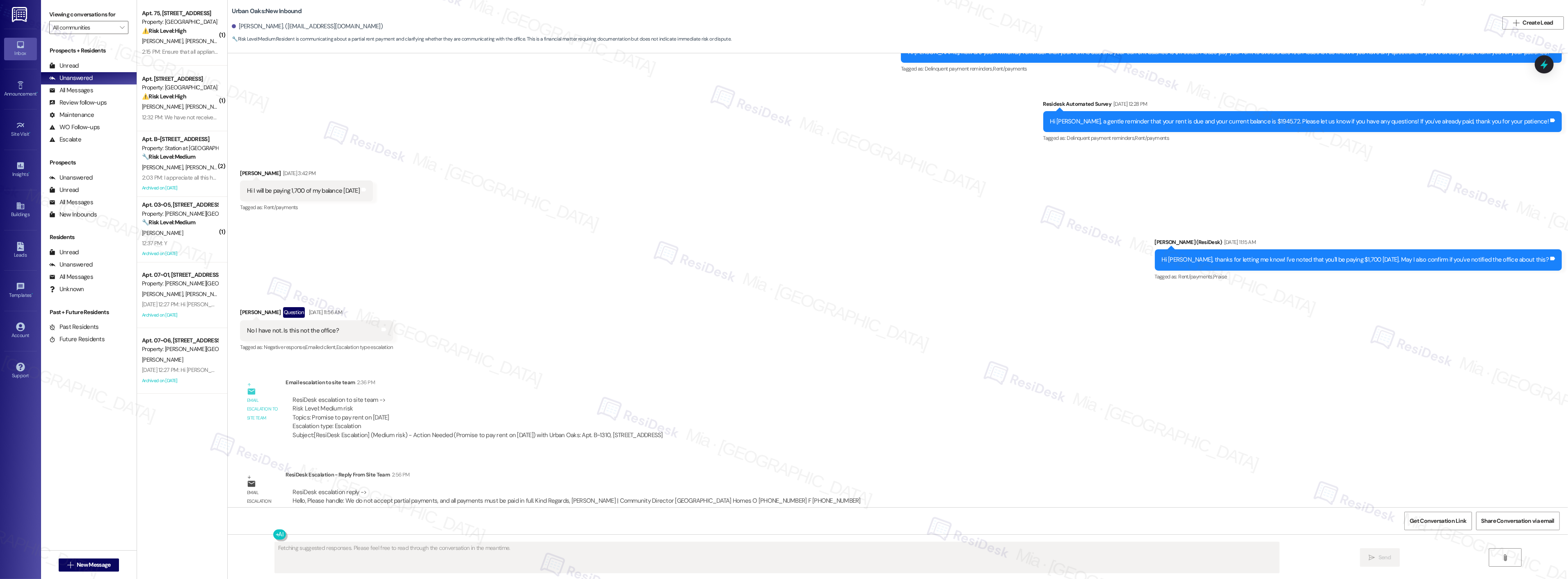
scroll to position [342, 0]
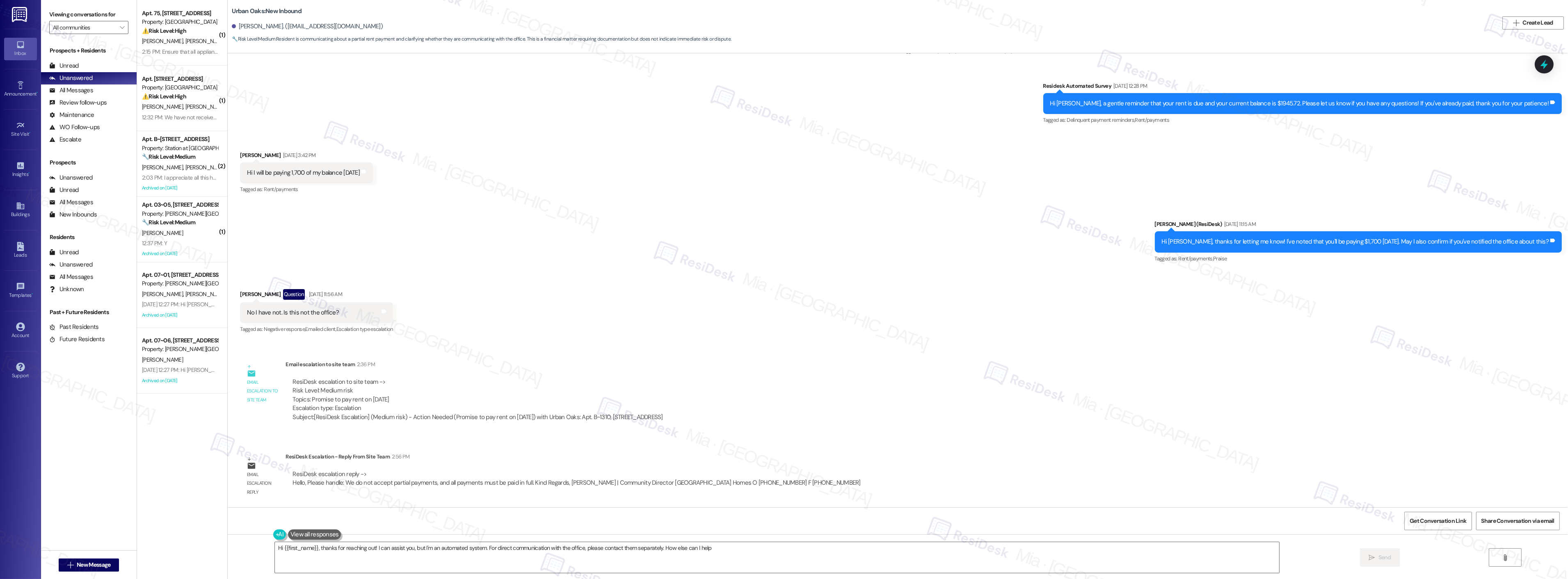
type textarea "Hi {{first_name}}, thanks for reaching out! I can assist you, but I'm an automa…"
drag, startPoint x: 713, startPoint y: 546, endPoint x: 257, endPoint y: 551, distance: 456.0
click at [257, 551] on div "Hi {{first_name}}, thanks for reaching out! I can assist you, but I'm an automa…" at bounding box center [898, 564] width 1340 height 61
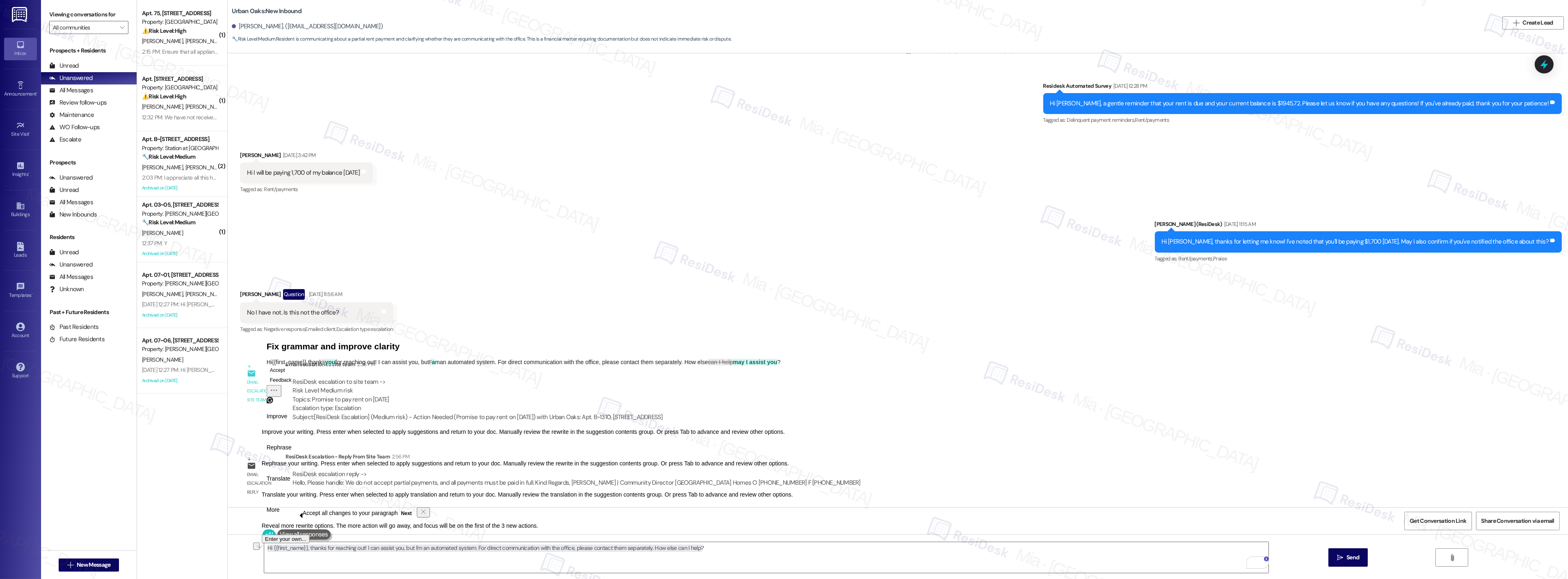
click button "Next" at bounding box center [407, 513] width 17 height 10
click at [735, 553] on textarea "Hi {{first_name}}, thanks for reaching out! I can assist you, but I'm an automa…" at bounding box center [766, 557] width 1004 height 31
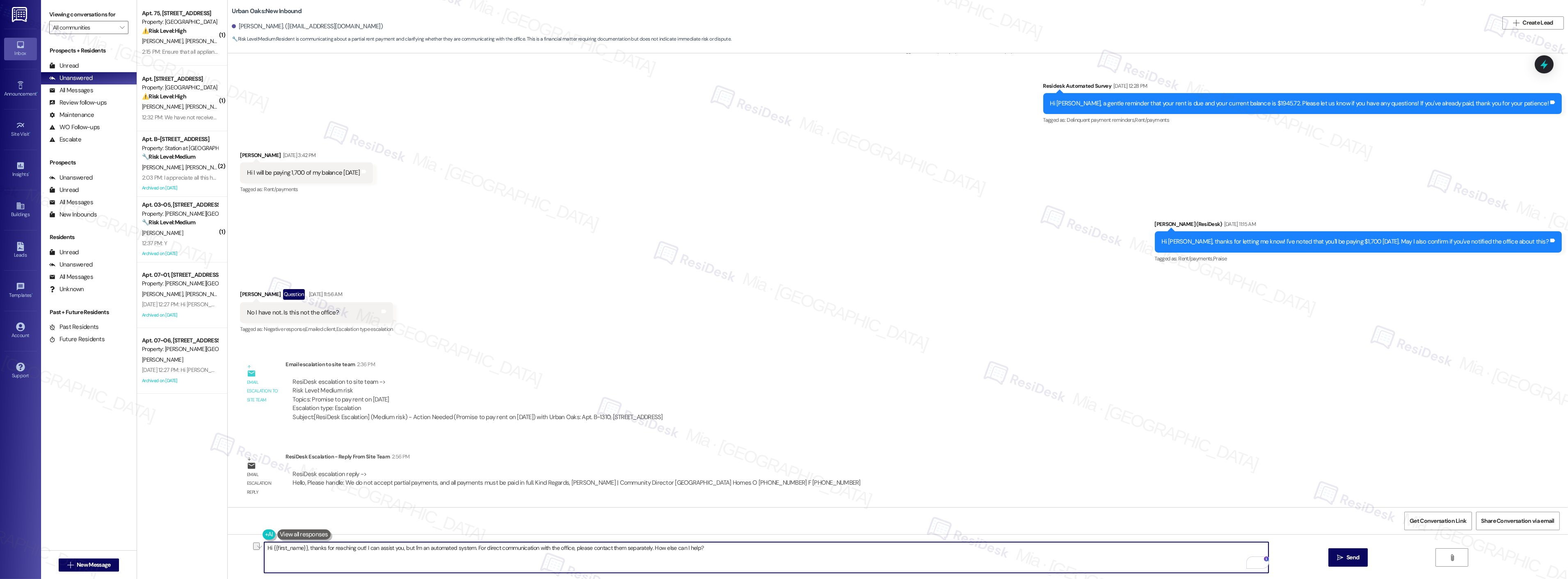
drag, startPoint x: 694, startPoint y: 550, endPoint x: 267, endPoint y: 550, distance: 427.0
click at [267, 550] on textarea "Hi {{first_name}}, thanks for reaching out! I can assist you, but I'm an automa…" at bounding box center [766, 557] width 1004 height 31
paste textarea "lease handle: We do not accept partial payments, and all payments must be paid …"
click at [419, 546] on textarea "Hi [PERSON_NAME] I informed the team that you will be paying [DATE]. lease hand…" at bounding box center [766, 557] width 1004 height 31
click at [411, 549] on textarea "Hi [PERSON_NAME] I informed the team that you will be paying [DATE]. lease hand…" at bounding box center [766, 557] width 1004 height 31
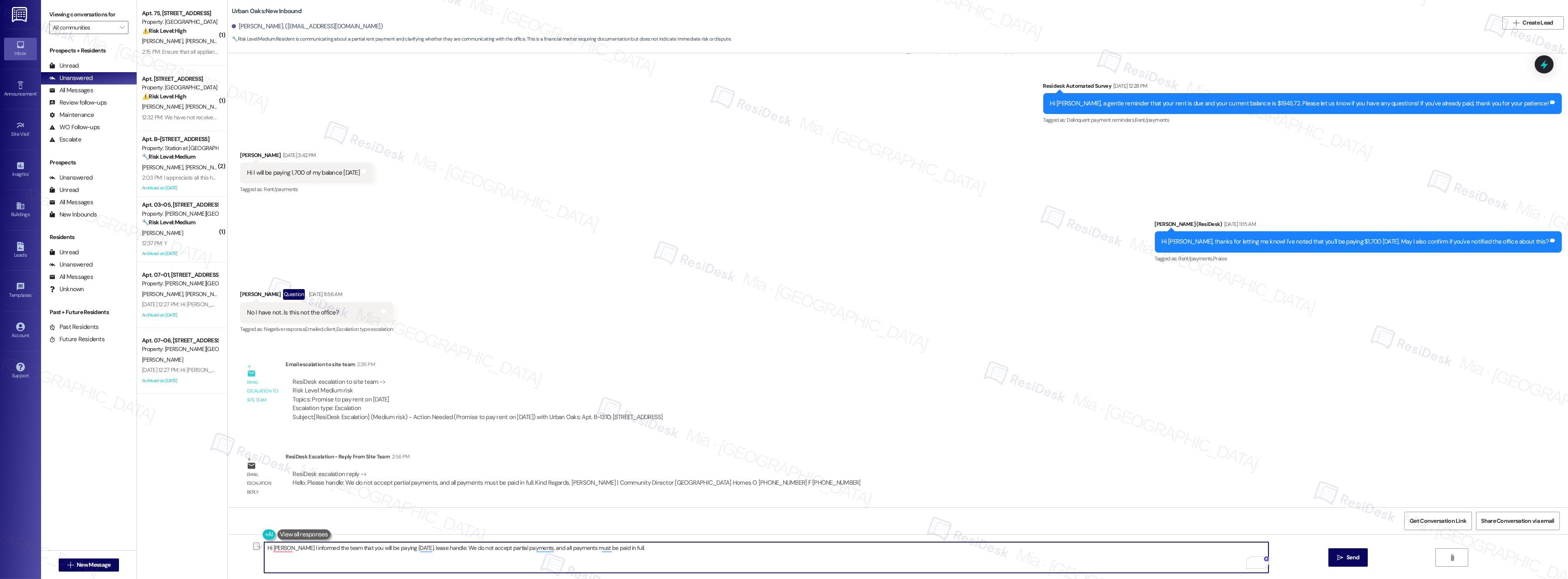
drag, startPoint x: 413, startPoint y: 548, endPoint x: 450, endPoint y: 549, distance: 37.0
click at [450, 549] on textarea "Hi [PERSON_NAME] I informed the team that you will be paying [DATE]. lease hand…" at bounding box center [766, 557] width 1004 height 31
click at [543, 556] on textarea "Hi [PERSON_NAME], I informed the team that you will be paying [DATE]. Please no…" at bounding box center [766, 557] width 1004 height 31
click at [649, 546] on textarea "Hi [PERSON_NAME], I informed the team that you will be paying [DATE]. Please no…" at bounding box center [766, 557] width 1004 height 31
type textarea "Hi [PERSON_NAME], I informed the team that you will be paying [DATE]. Please no…"
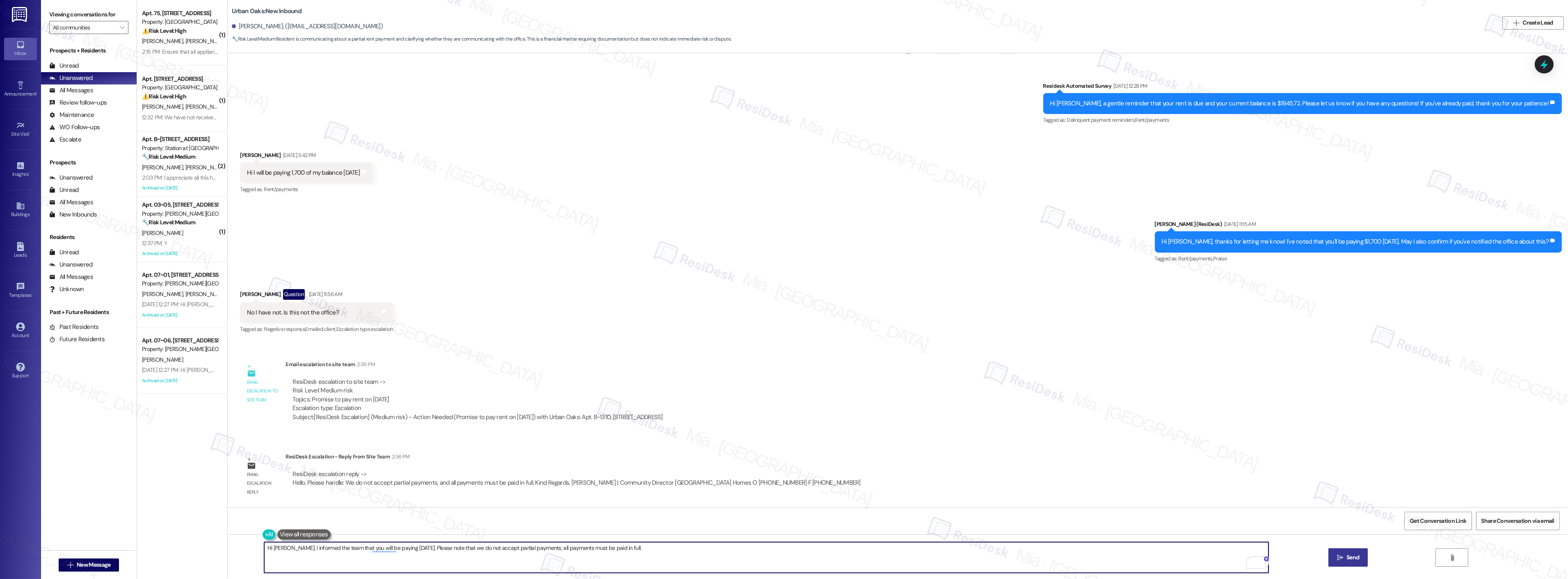
click at [1353, 555] on span "Send" at bounding box center [1353, 557] width 13 height 9
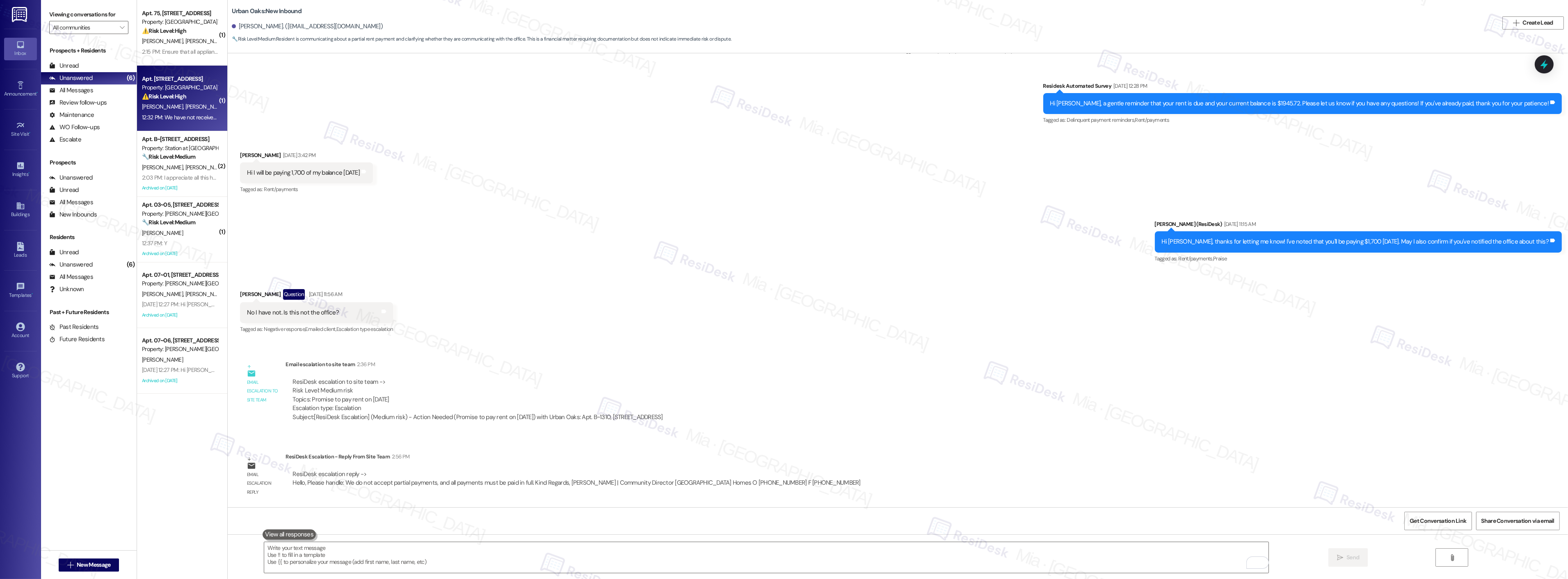
click at [186, 105] on span "[PERSON_NAME]" at bounding box center [206, 106] width 41 height 7
type textarea "Fetching suggested responses. Please feel free to read through the conversation…"
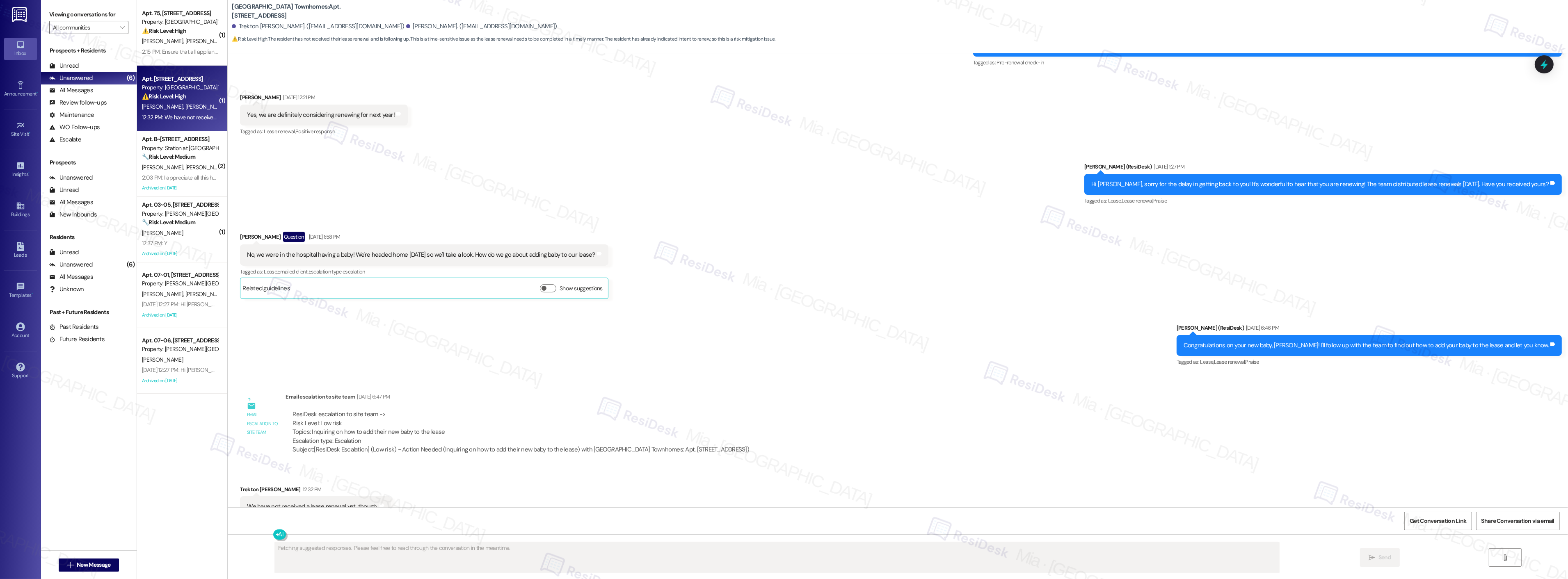
scroll to position [345, 0]
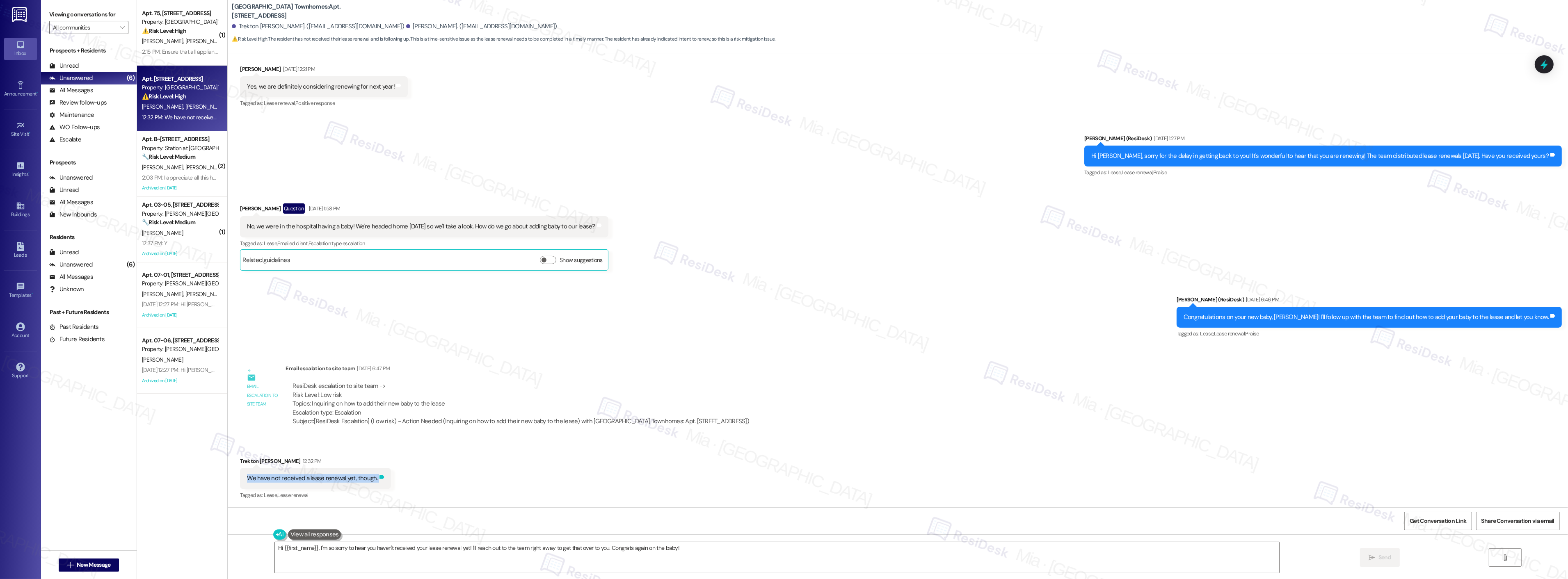
drag, startPoint x: 241, startPoint y: 480, endPoint x: 367, endPoint y: 480, distance: 126.0
click at [367, 480] on div "We have not received a lease renewal yet, though. Tags and notes" at bounding box center [315, 478] width 150 height 21
copy div "We have not received a lease renewal yet, though. Tags and notes"
drag, startPoint x: 524, startPoint y: 547, endPoint x: 671, endPoint y: 547, distance: 147.0
click at [671, 547] on textarea "Hi {{first_name}}, I'm so sorry to hear you haven't received your lease renewal…" at bounding box center [766, 557] width 1004 height 31
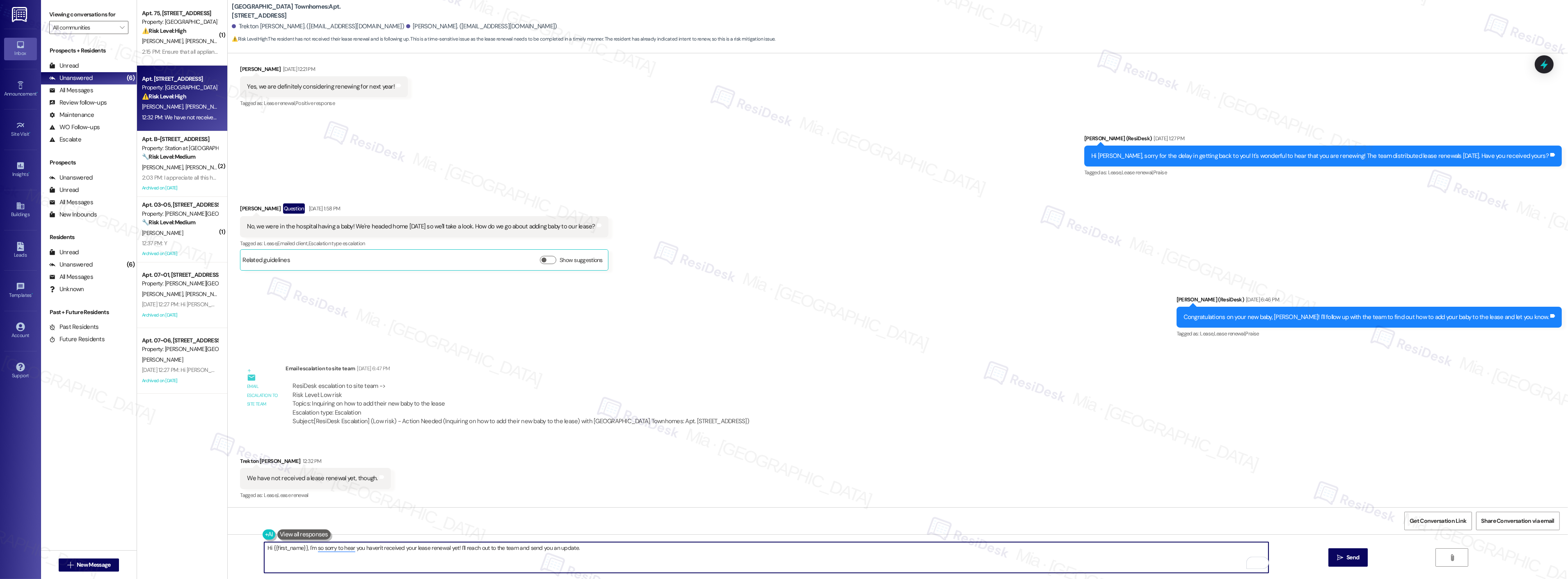
click at [653, 472] on div "Received via SMS Trekton [PERSON_NAME] 12:32 PM We have not received a lease re…" at bounding box center [898, 473] width 1340 height 69
click at [606, 556] on textarea "Hi {{first_name}}, I'm sorry you haven't received your lease renewal yet! I'll …" at bounding box center [766, 557] width 1004 height 31
type textarea "Hi {{first_name}}, I'm sorry you haven't received your lease renewal yet! I'll …"
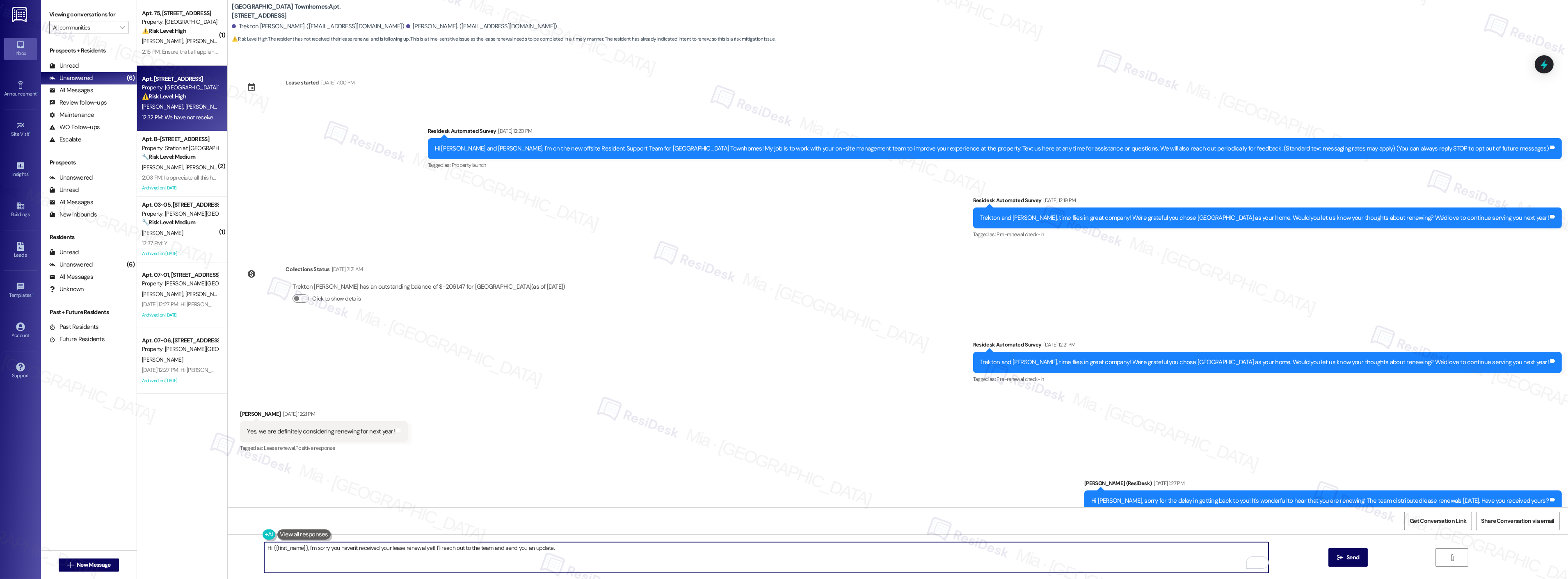
scroll to position [345, 0]
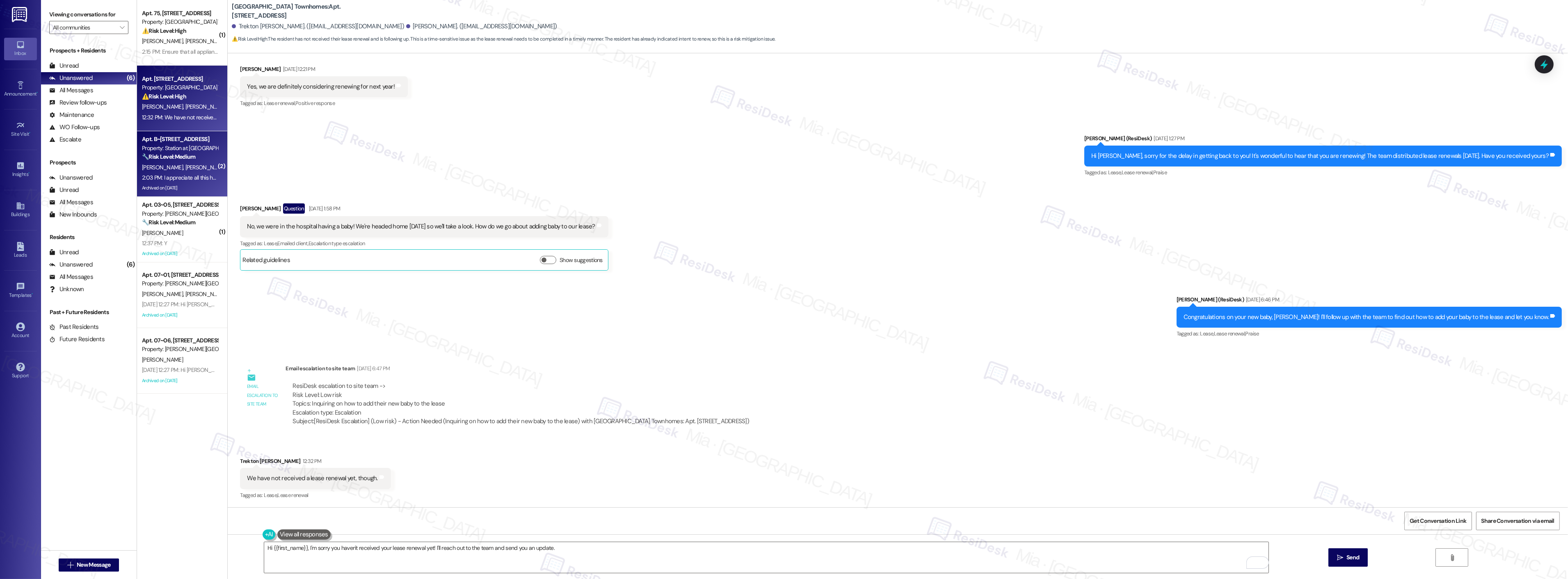
click at [179, 184] on div "Archived on [DATE]" at bounding box center [180, 188] width 77 height 10
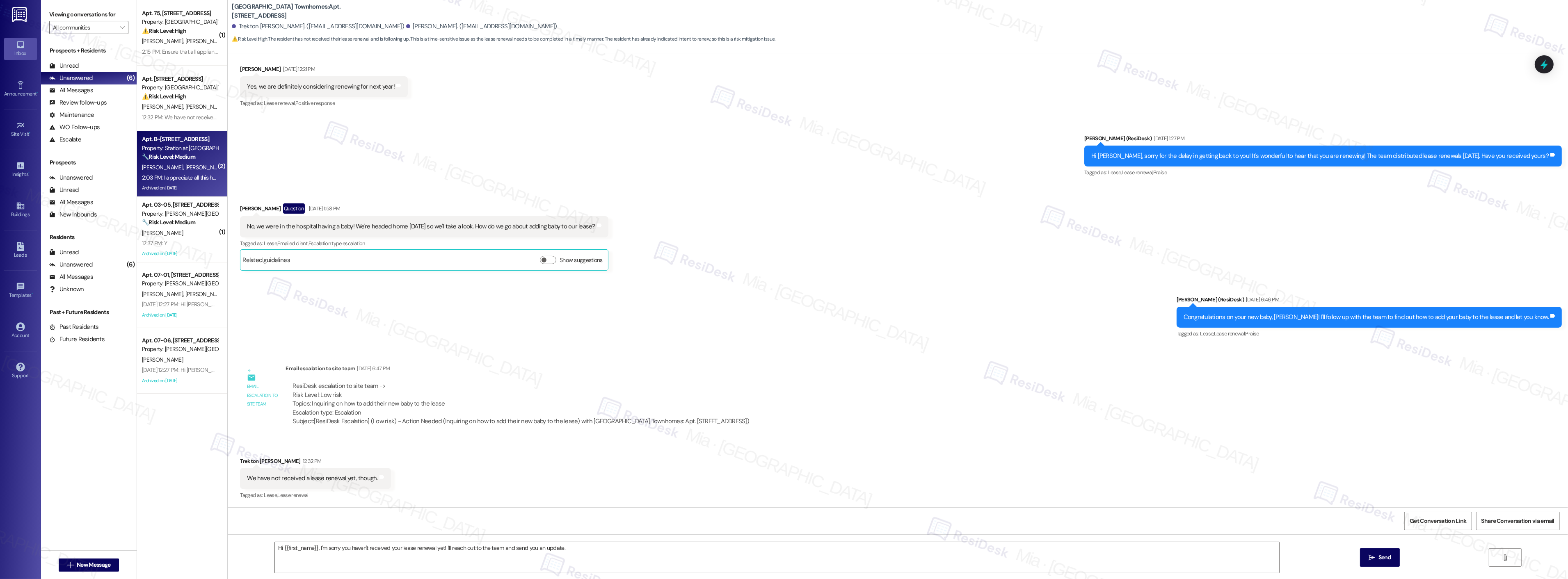
type textarea "Fetching suggested responses. Please feel free to read through the conversation…"
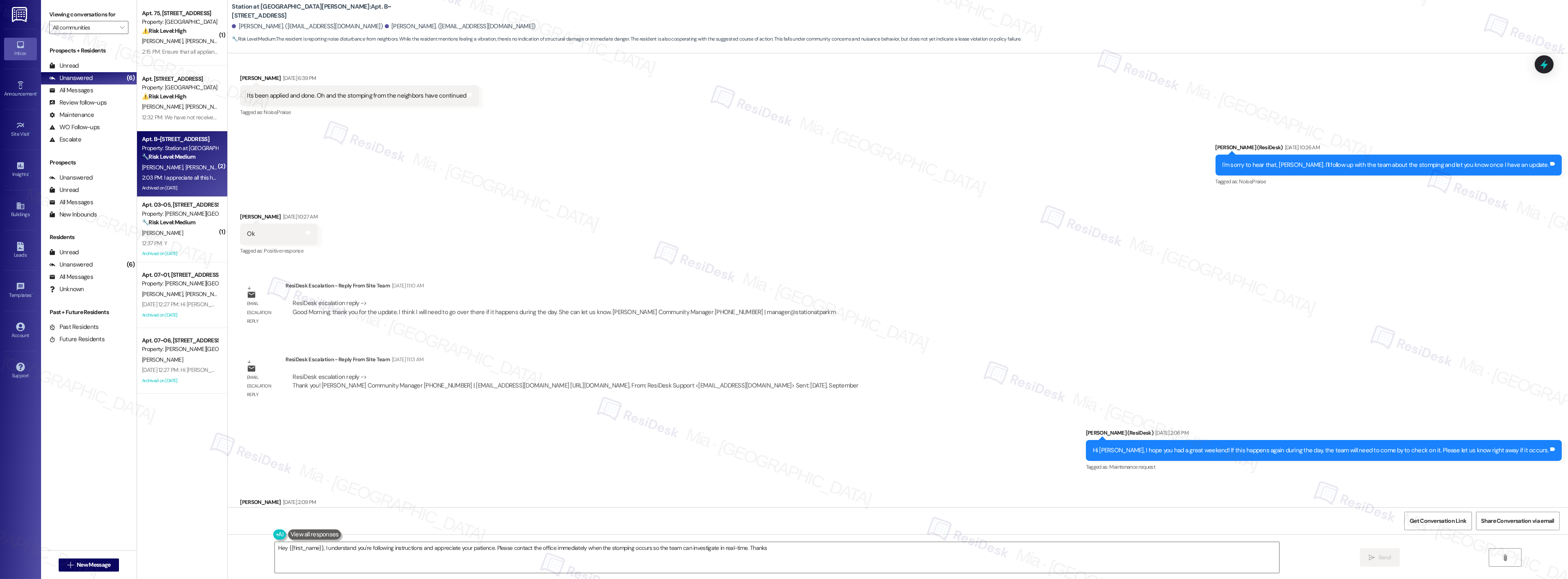
type textarea "Hey {{first_name}}, I understand you're following instructions and appreciate y…"
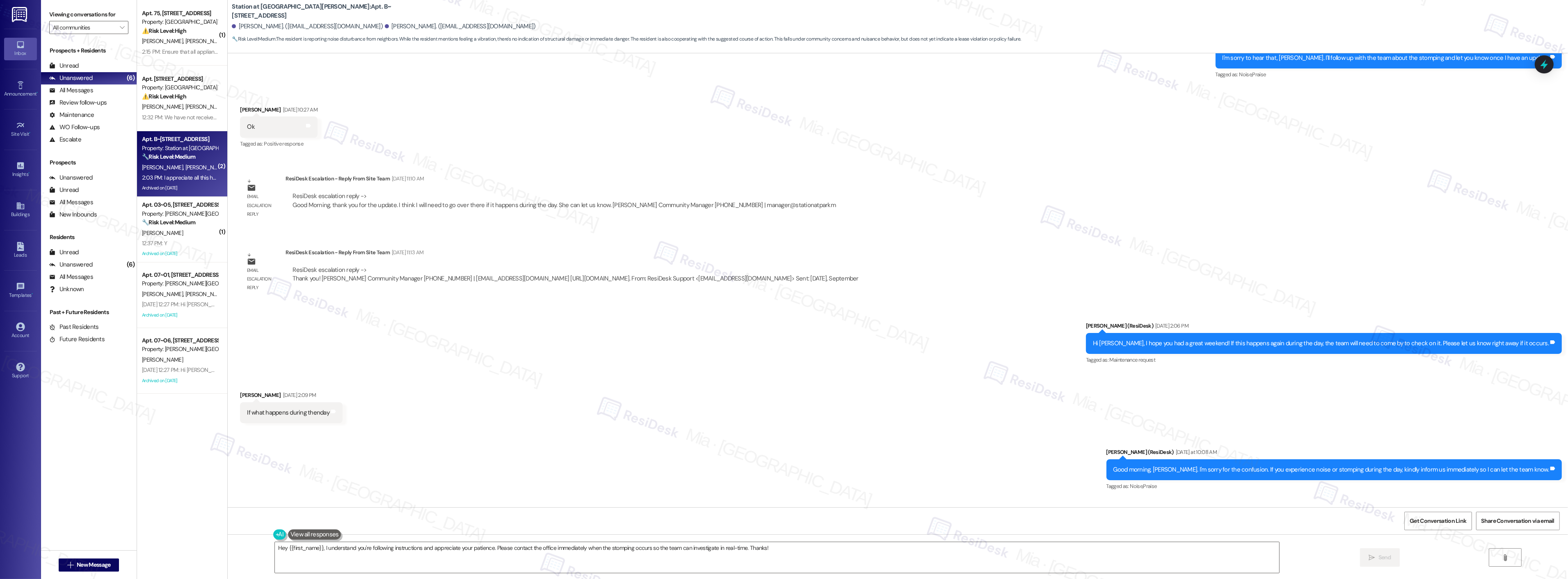
scroll to position [3990, 0]
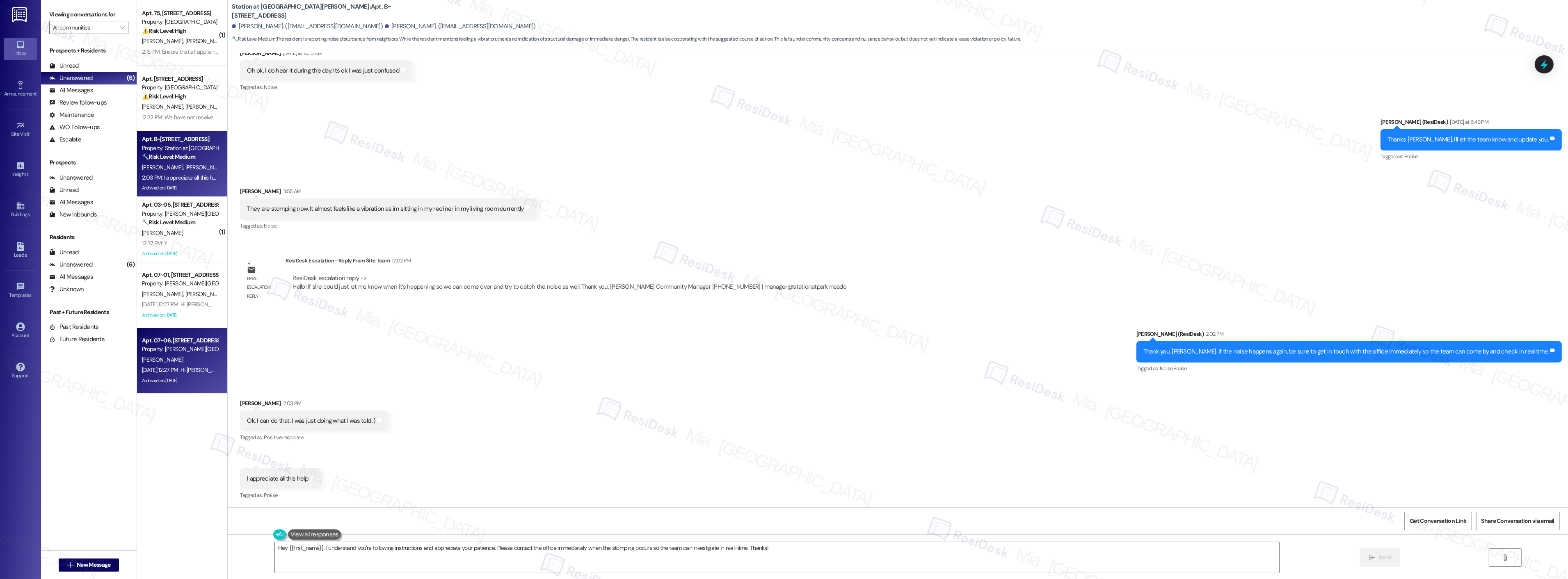
click at [187, 380] on div "Archived on [DATE]" at bounding box center [180, 380] width 77 height 10
type textarea "Hey {{first_name}}, I understand you're following instructions and appreciate y…"
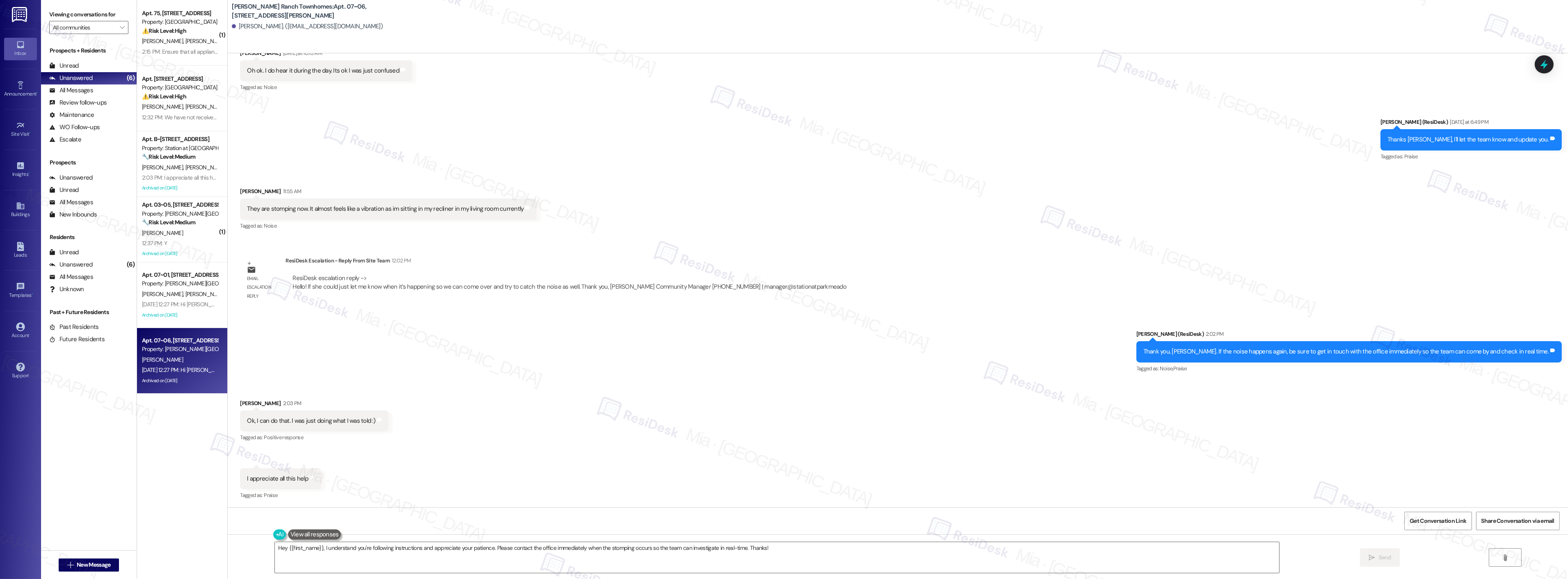
scroll to position [281, 0]
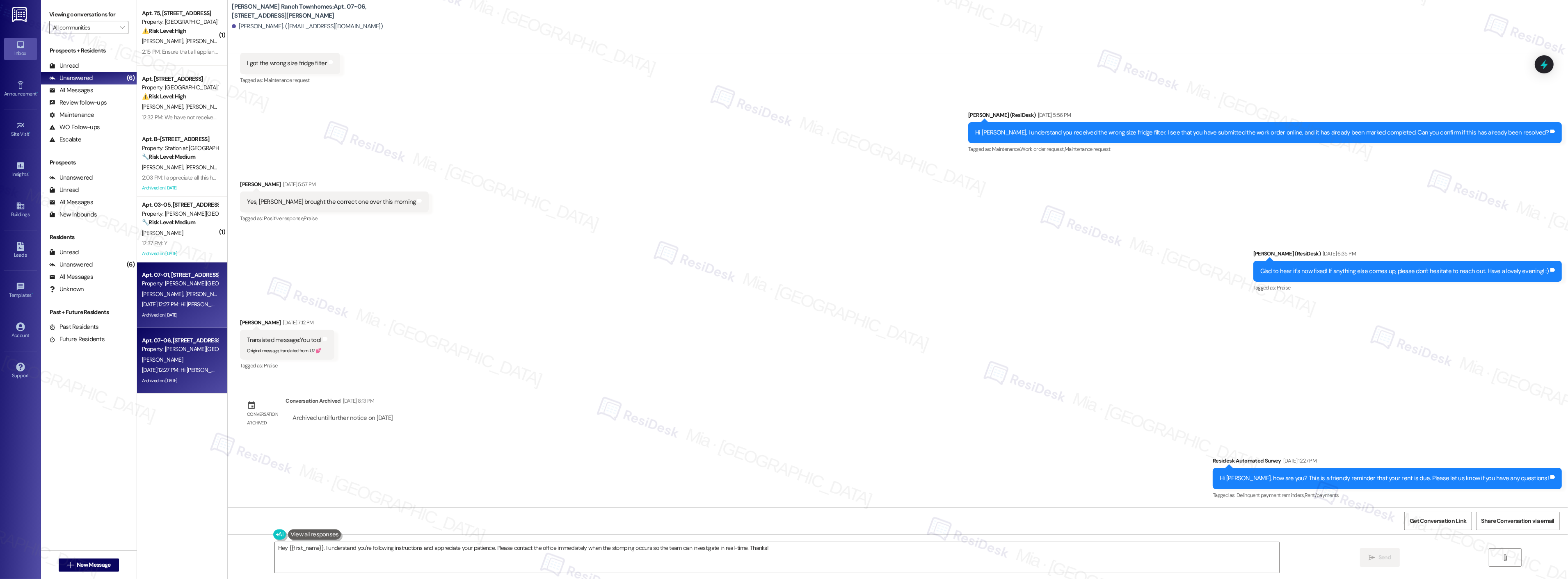
click at [166, 310] on div "Archived on [DATE]" at bounding box center [180, 315] width 77 height 10
type textarea "Fetching suggested responses. Please feel free to read through the conversation…"
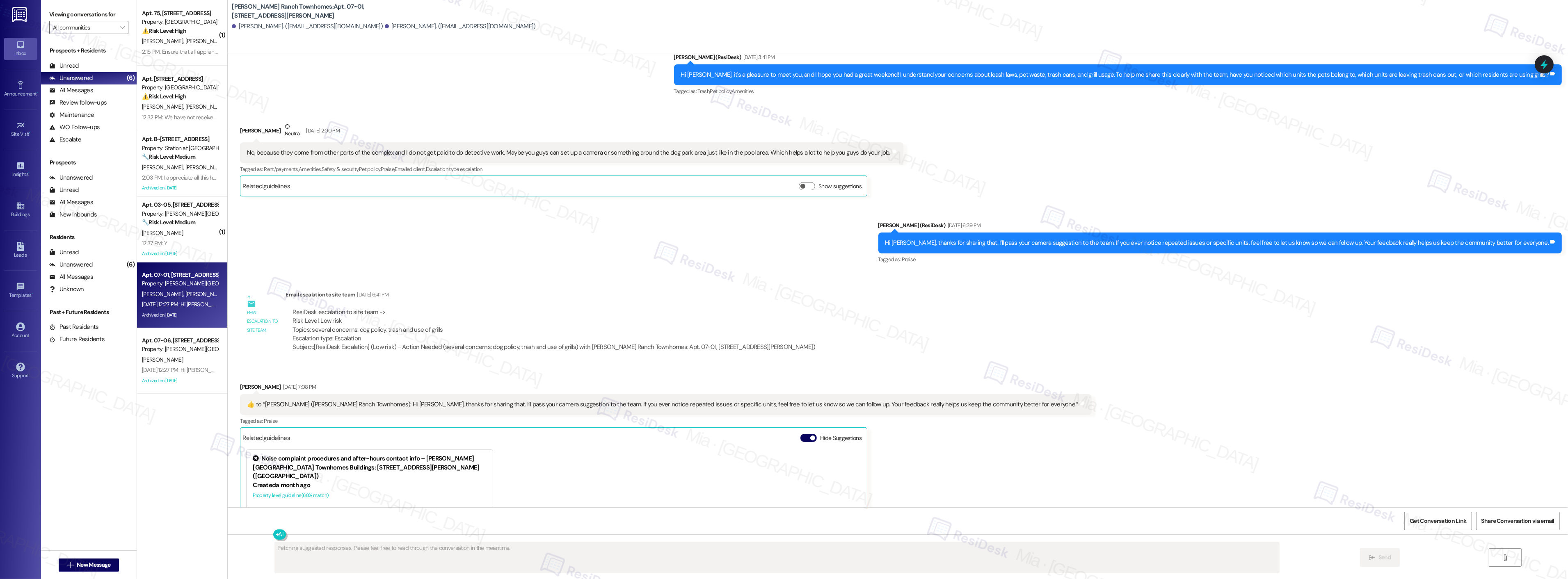
scroll to position [449, 0]
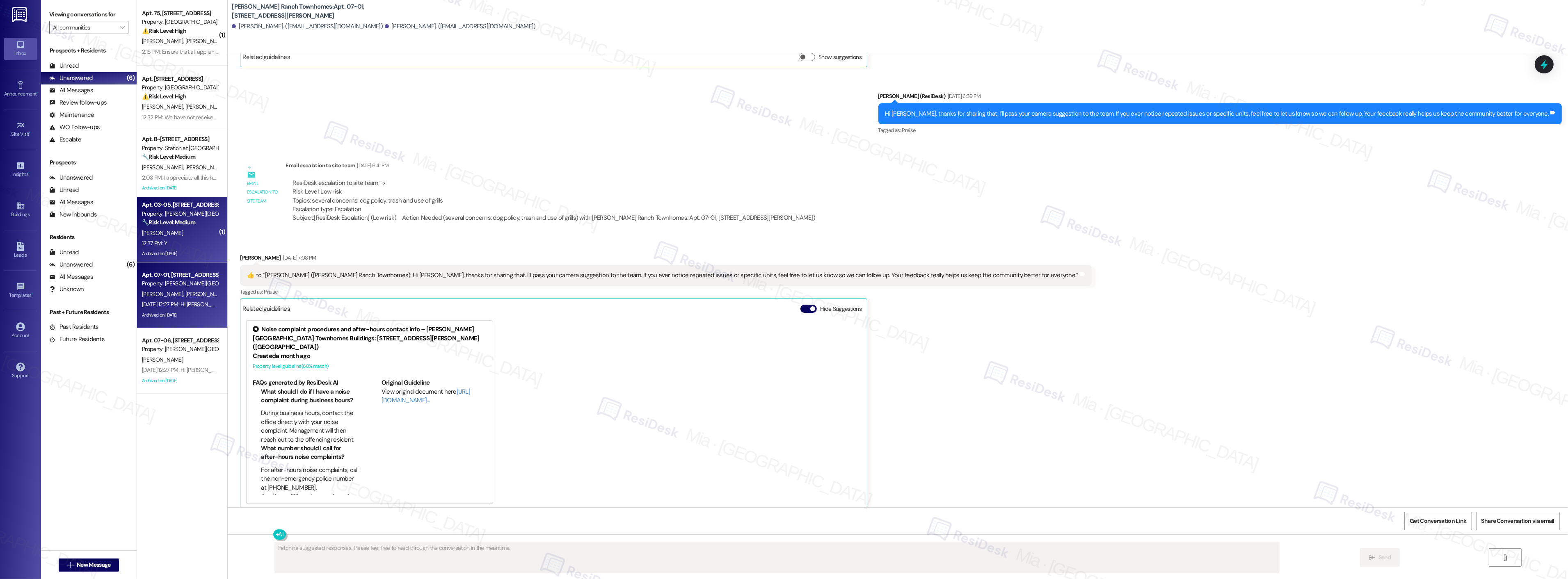
click at [174, 243] on div "12:37 PM: Y 12:37 PM: Y" at bounding box center [180, 243] width 77 height 10
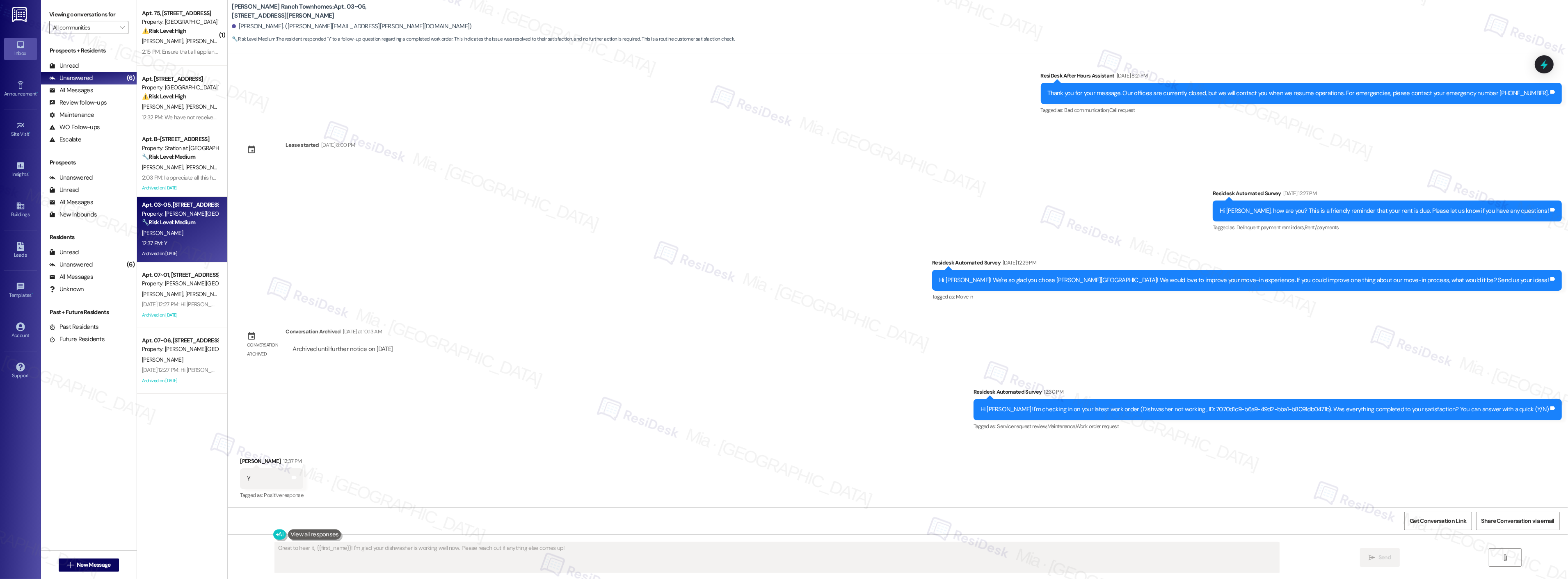
scroll to position [666, 0]
click at [674, 556] on textarea "Great to hear, {{first_name}}! I'm happy to know your dishwasher is working wel…" at bounding box center [777, 557] width 1004 height 31
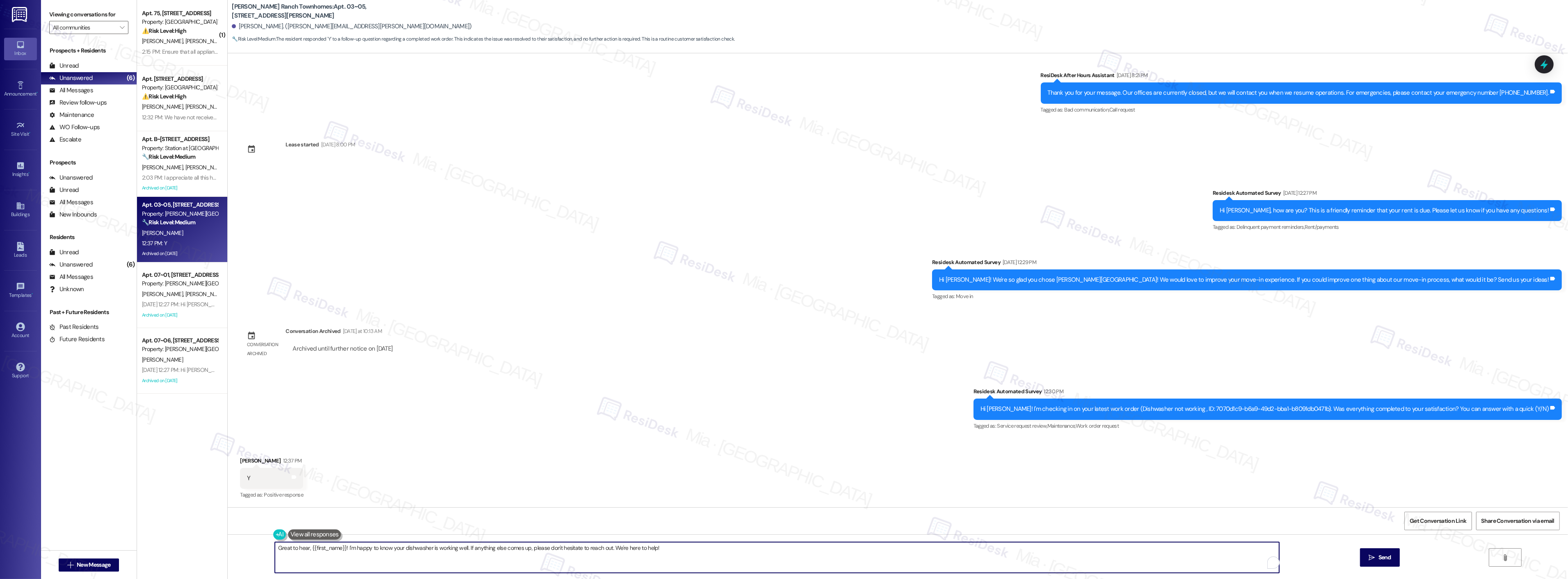
drag, startPoint x: 667, startPoint y: 547, endPoint x: 247, endPoint y: 547, distance: 420.0
click at [247, 547] on div "Great to hear, {{first_name}}! I'm happy to know your dishwasher is working wel…" at bounding box center [898, 564] width 1340 height 61
paste textarea "Thank you so much for sharing your feedback! I’m so glad to know you’re satisfi…"
click at [309, 549] on textarea "Thank you so much for sharing your feedback! I’m so glad to know you’re satisfi…" at bounding box center [766, 557] width 1004 height 31
click at [1363, 563] on button " Send" at bounding box center [1348, 557] width 40 height 18
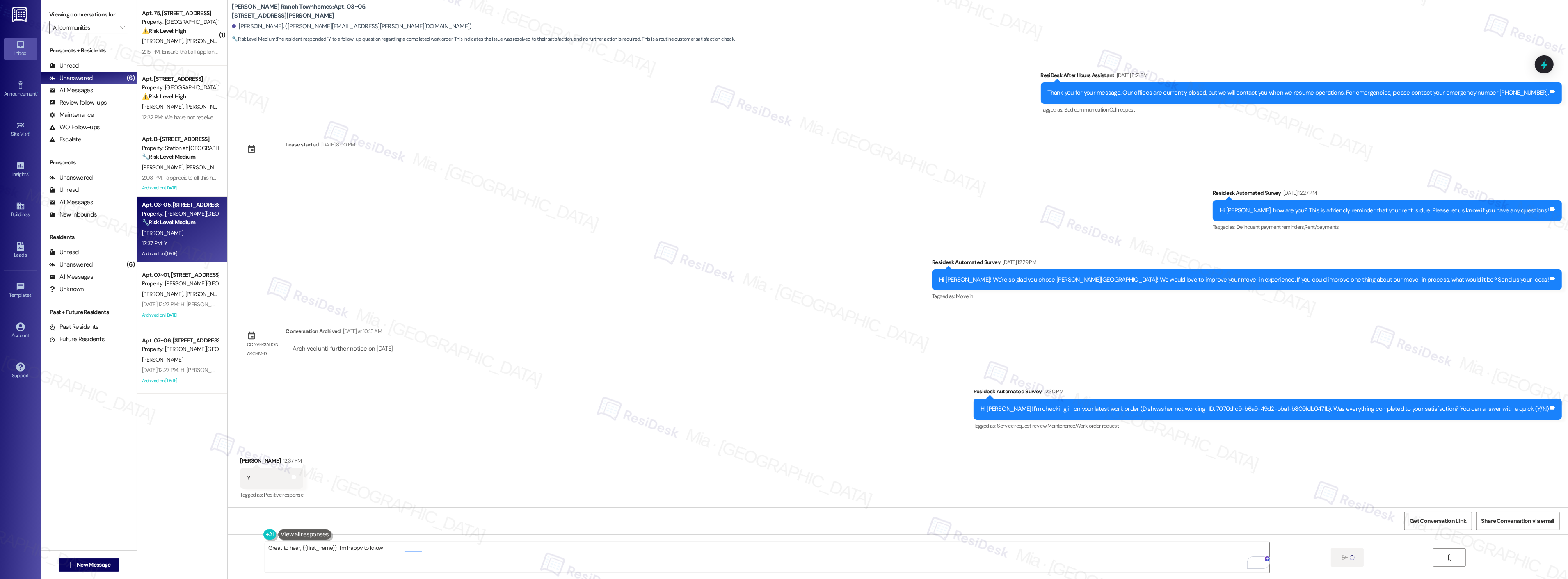
scroll to position [665, 0]
type textarea "Great to hear, {{first_name}}! I'm happy to know your dishwasher is working wel…"
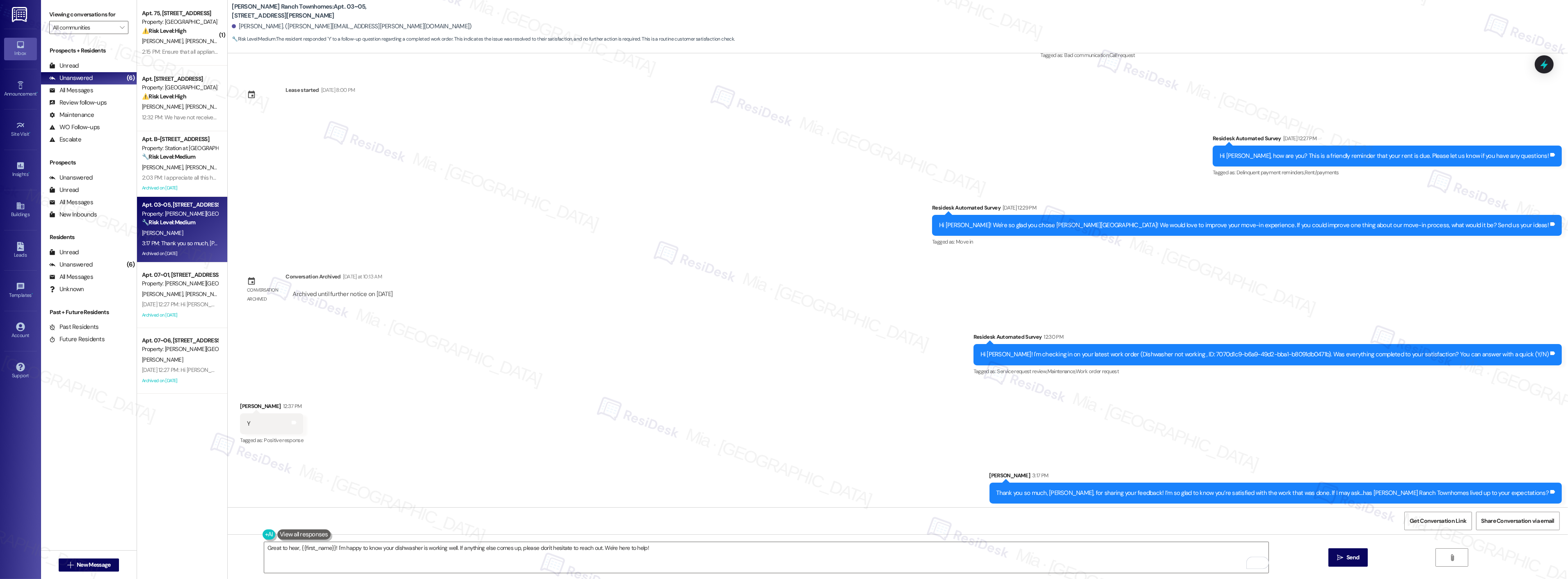
scroll to position [723, 0]
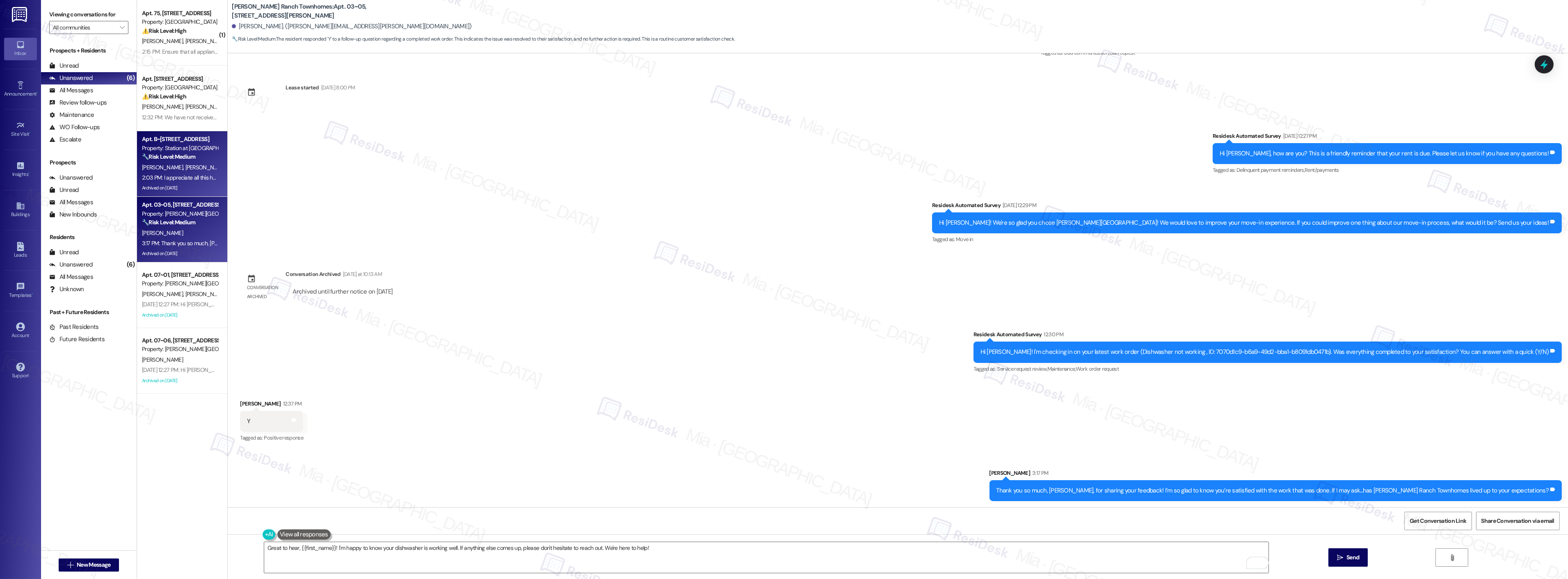
click at [184, 158] on strong "🔧 Risk Level: Medium" at bounding box center [169, 156] width 54 height 7
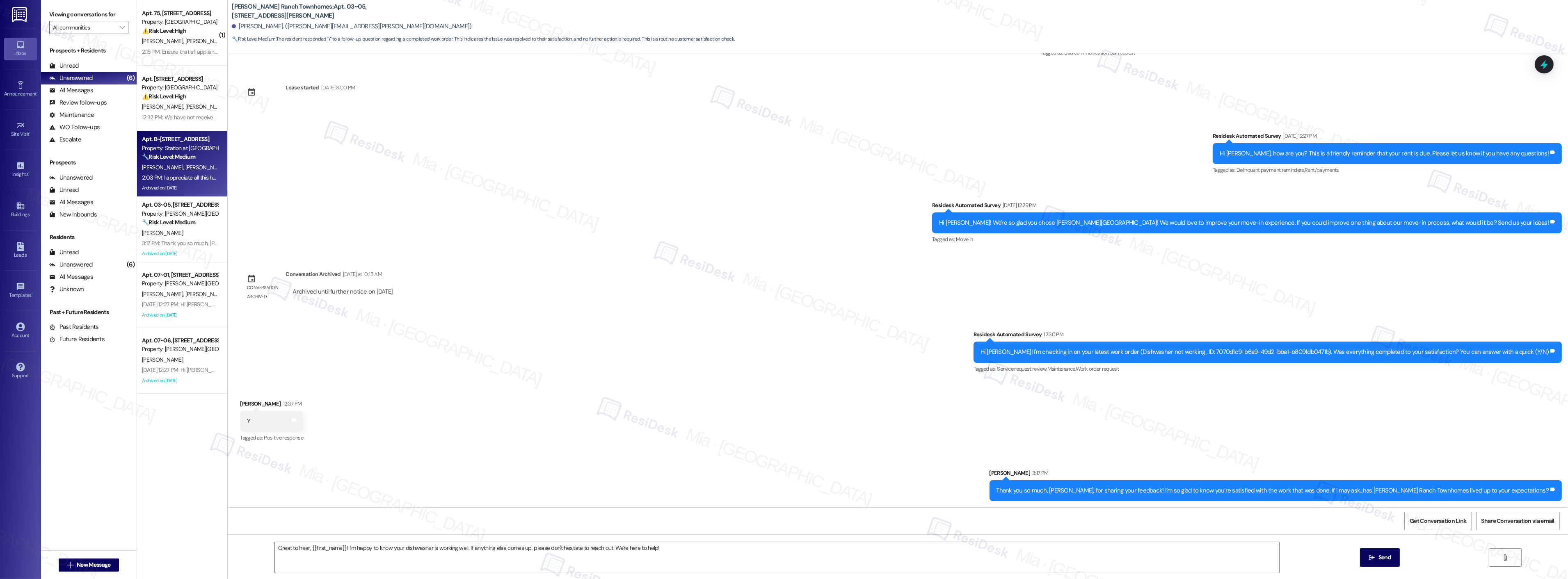
type textarea "Fetching suggested responses. Please feel free to read through the conversation…"
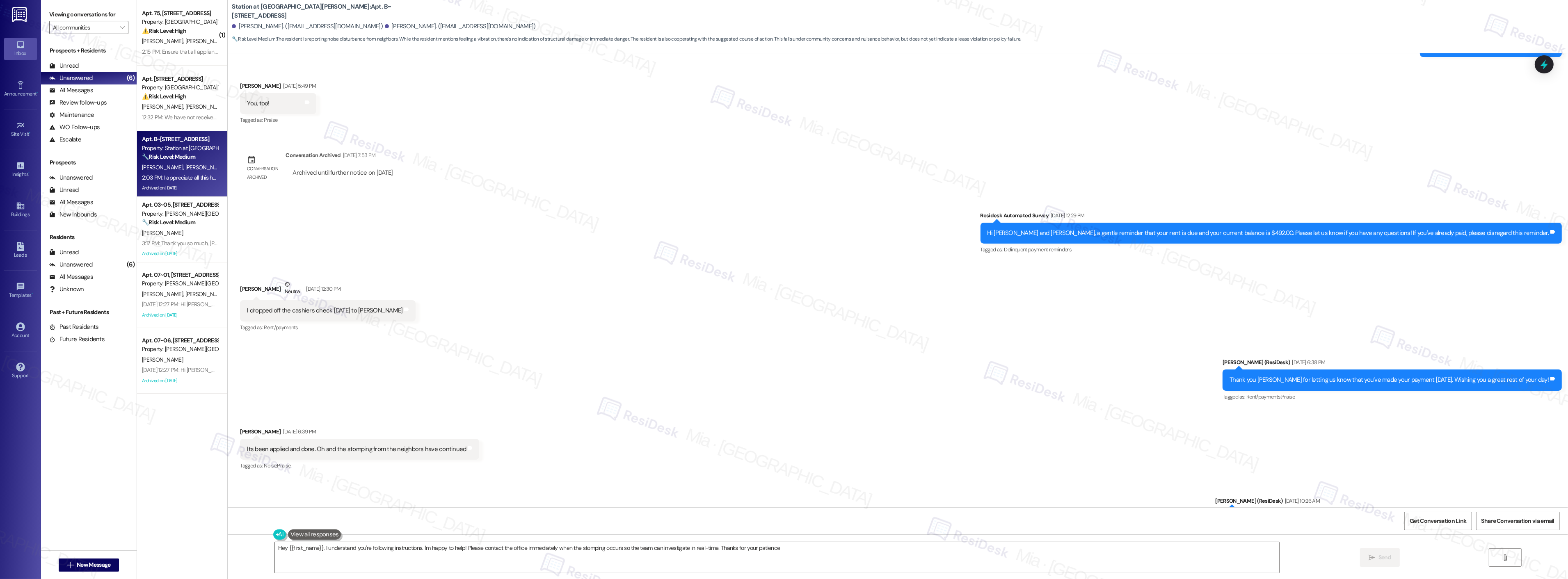
type textarea "Hey {{first_name}}, I understand you're following instructions. I'm happy to he…"
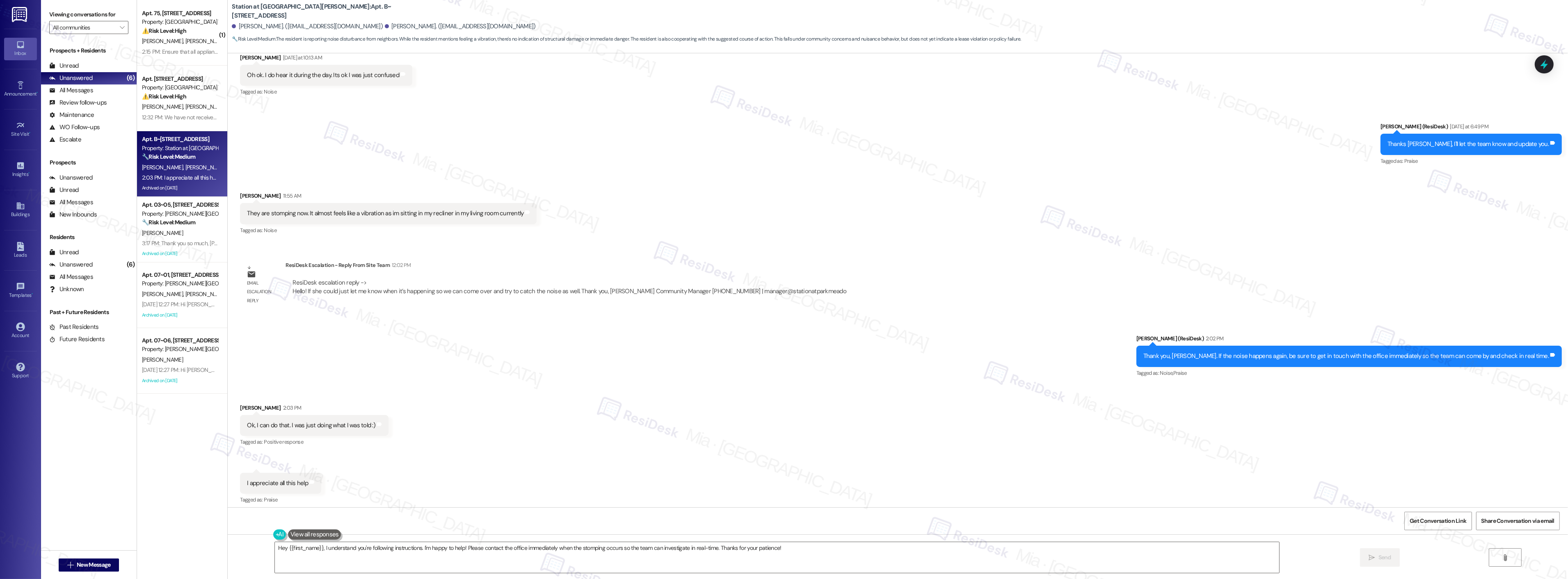
scroll to position [3990, 0]
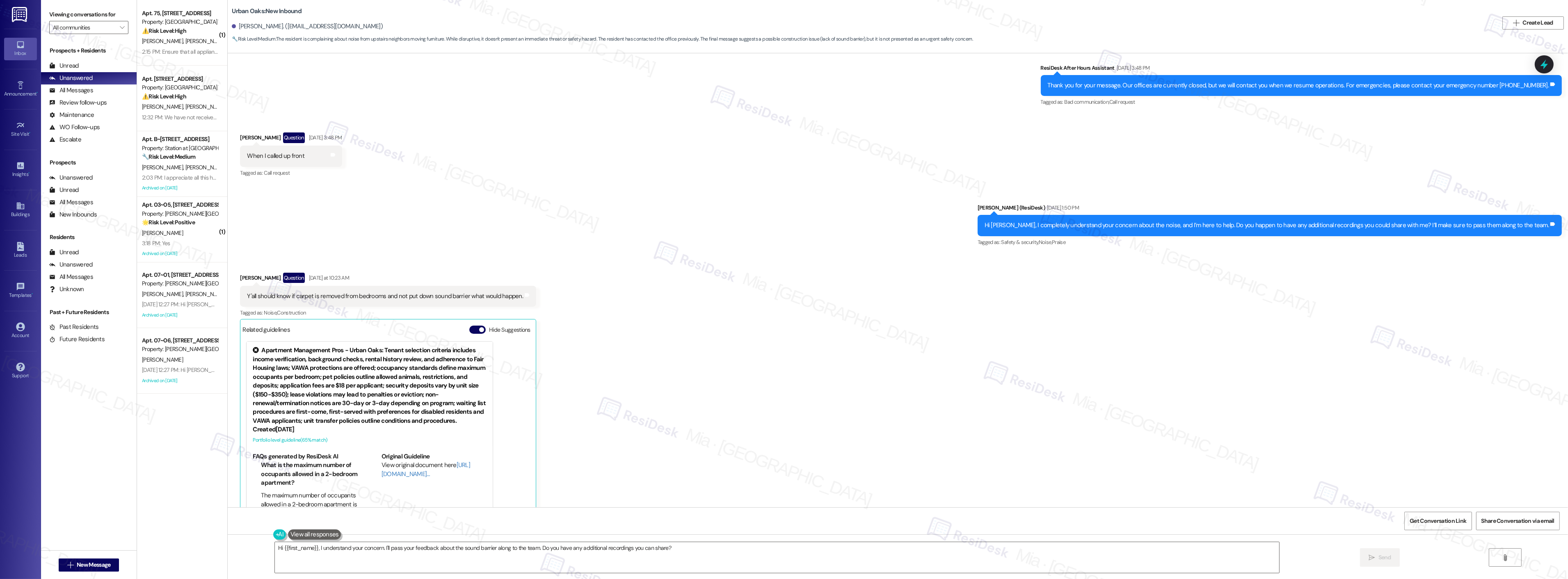
scroll to position [2789, 0]
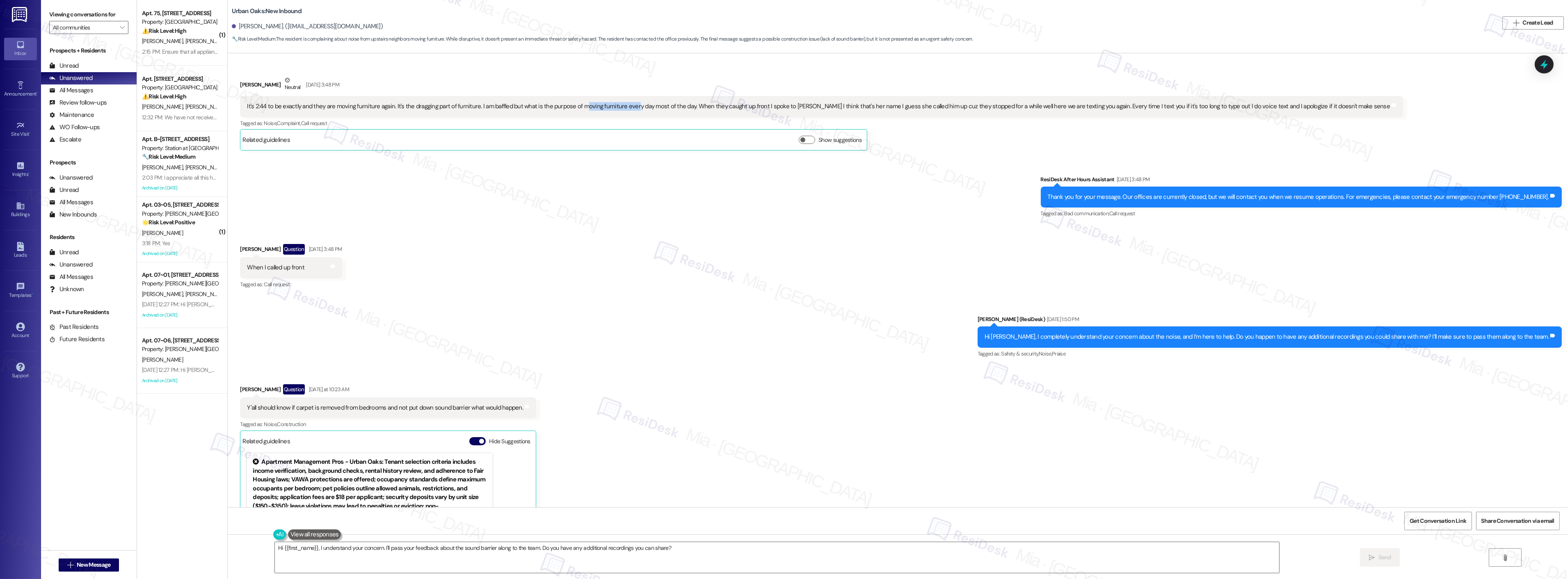
drag, startPoint x: 575, startPoint y: 106, endPoint x: 625, endPoint y: 106, distance: 50.0
click at [625, 106] on div "It's 2:44 to be exactly and they are moving furniture again. It's the dragging …" at bounding box center [819, 106] width 1143 height 9
drag, startPoint x: 569, startPoint y: 106, endPoint x: 682, endPoint y: 108, distance: 113.0
click at [682, 108] on div "It's 2:44 to be exactly and they are moving furniture again. It's the dragging …" at bounding box center [819, 106] width 1143 height 9
copy div "moving furniture every day most of the day."
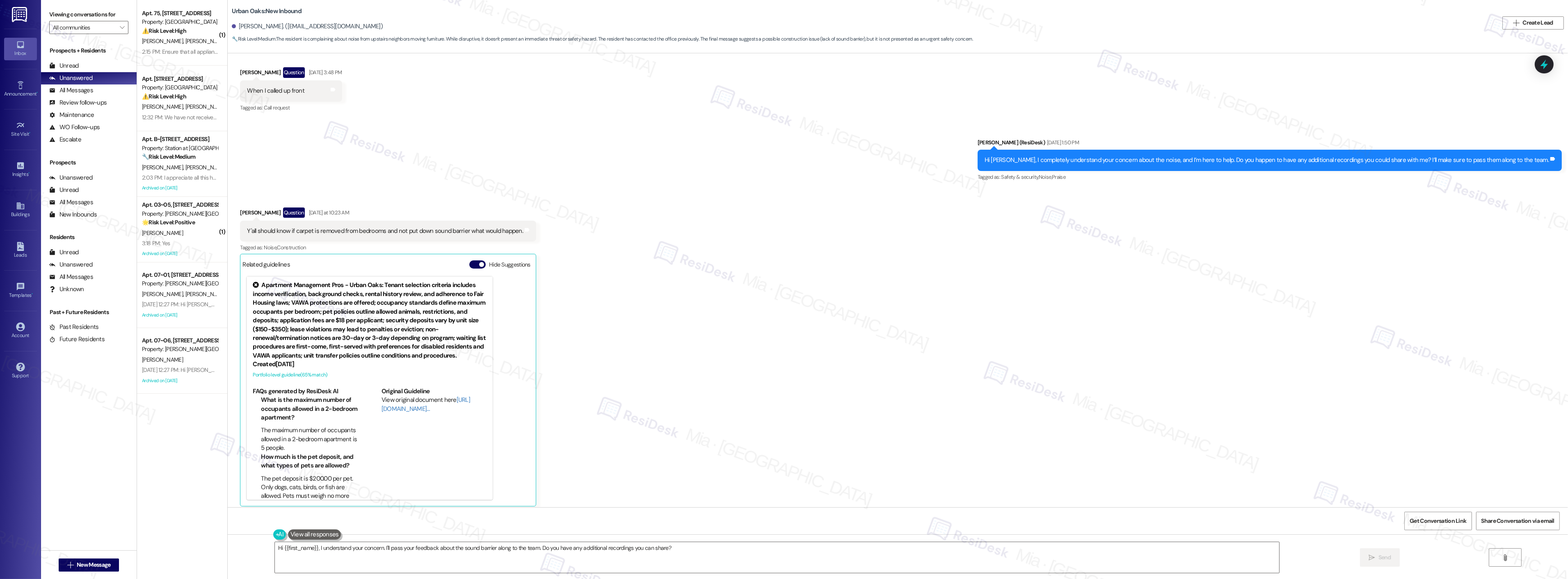
scroll to position [2971, 0]
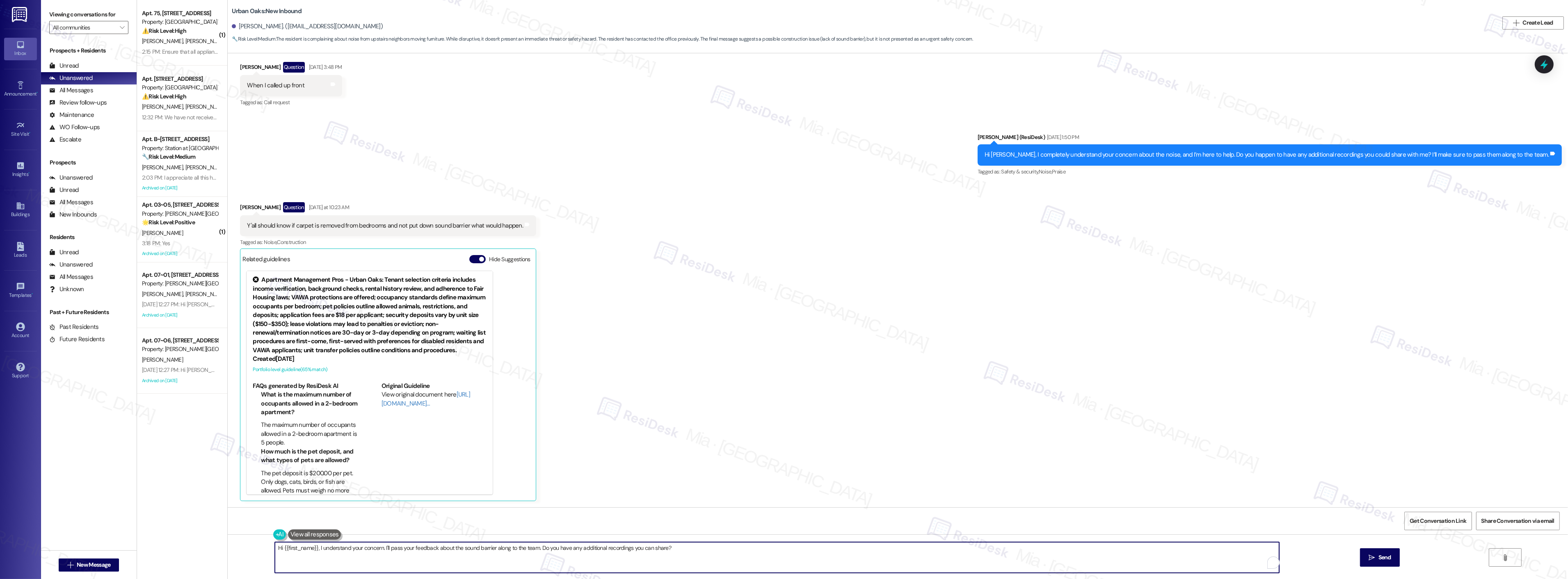
drag, startPoint x: 665, startPoint y: 546, endPoint x: 264, endPoint y: 547, distance: 401.0
click at [270, 547] on div "Hi {{first_name}}, I understand your concern. I'll pass your feedback about the…" at bounding box center [772, 557] width 1005 height 32
click at [491, 549] on textarea "Thank you, [PERSON_NAME]. I will share with the team and let you know once I ha…" at bounding box center [766, 557] width 1004 height 31
type textarea "Thank you, [PERSON_NAME]. I will share with the team and let you know once I ha…"
click at [1361, 560] on button " Send" at bounding box center [1348, 557] width 40 height 18
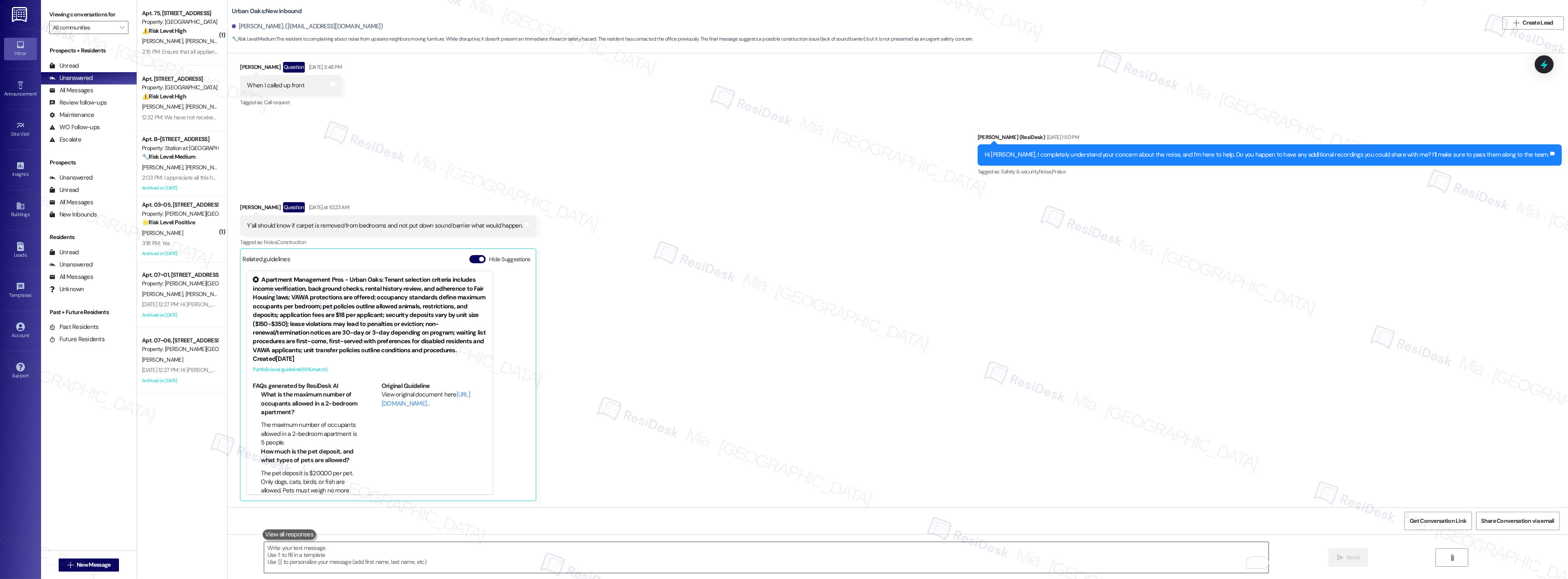
click at [569, 548] on textarea "To enrich screen reader interactions, please activate Accessibility in Grammarl…" at bounding box center [766, 557] width 1004 height 31
click at [1539, 64] on icon at bounding box center [1544, 64] width 14 height 14
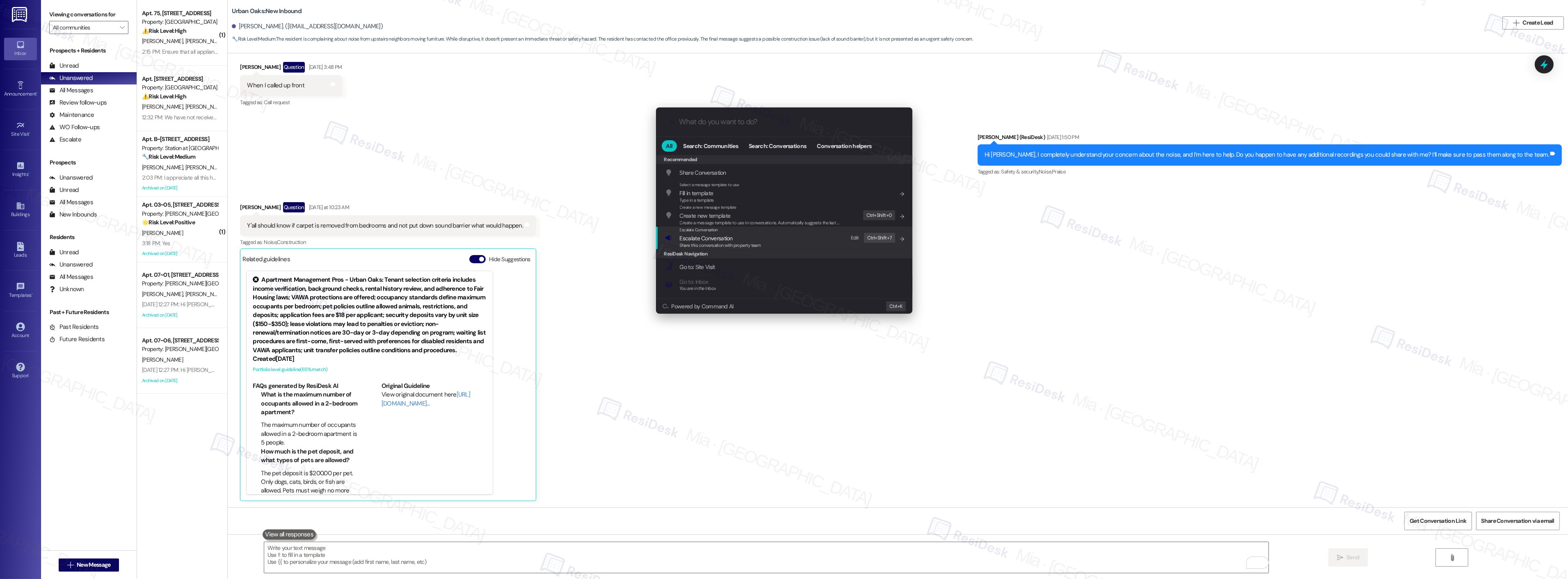
click at [712, 244] on span "Share this conversation with property team" at bounding box center [720, 244] width 81 height 5
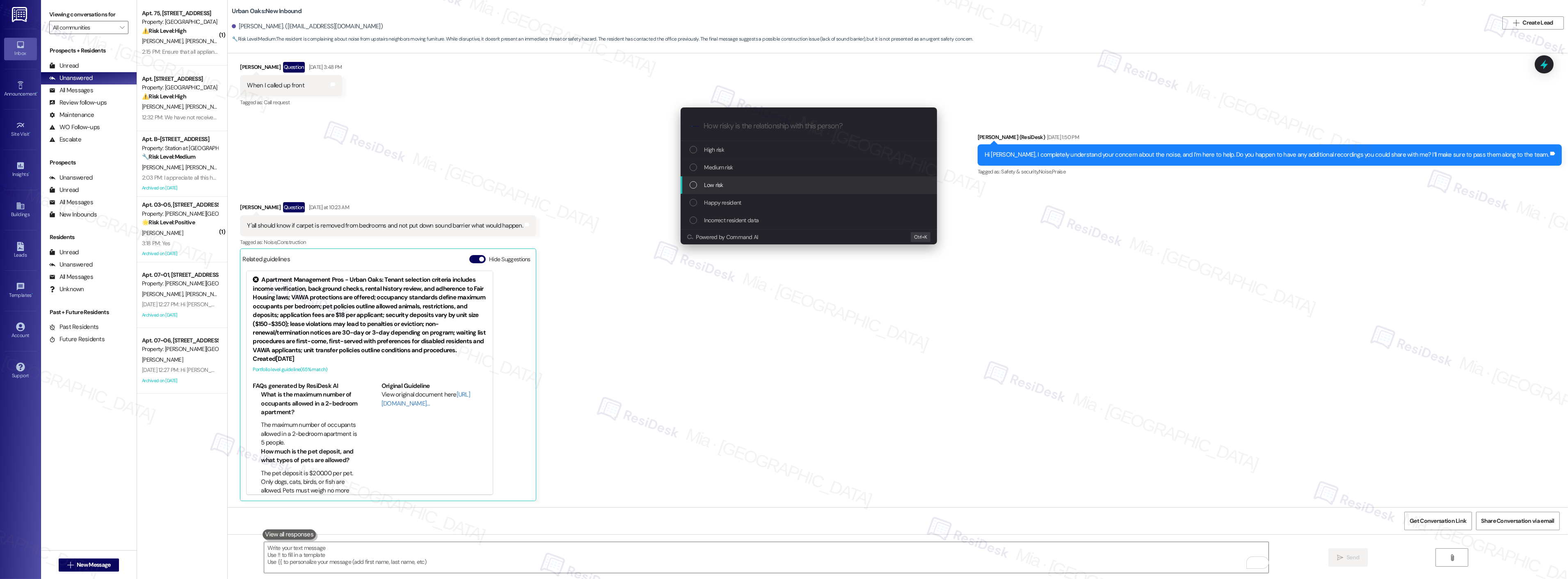
click at [699, 185] on div "Low risk" at bounding box center [810, 185] width 240 height 9
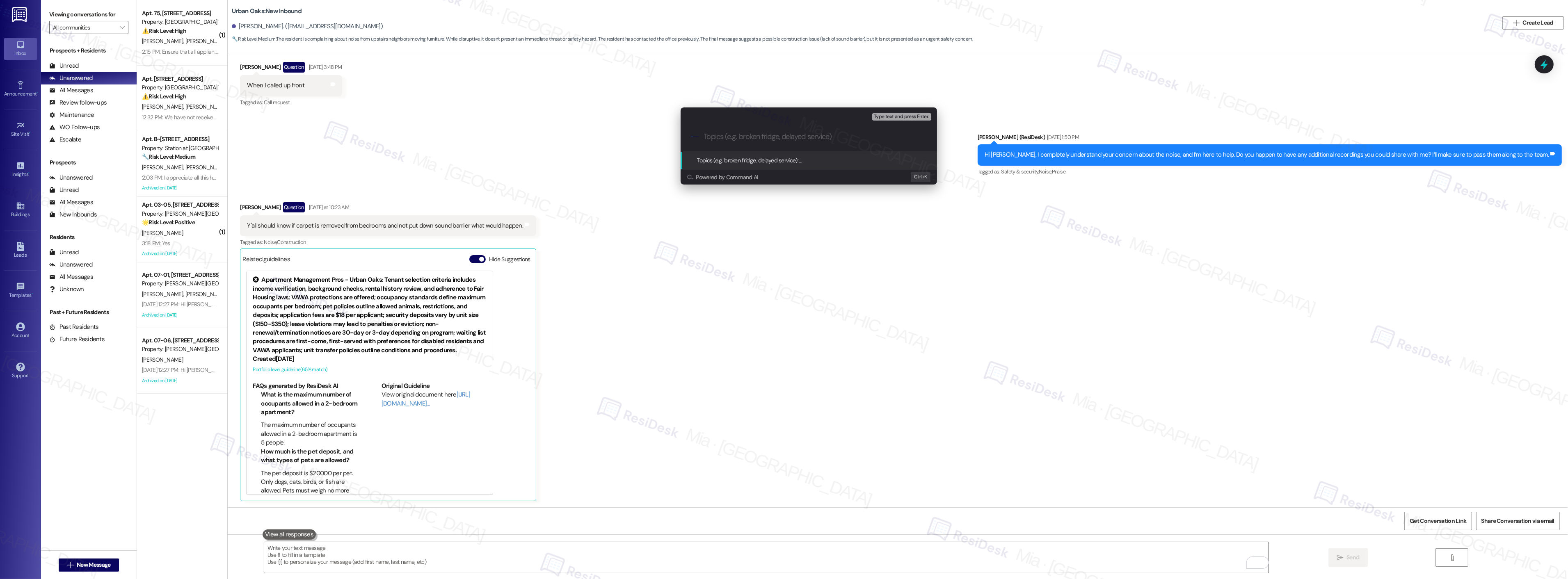
click at [731, 137] on input "Topics (e.g. broken fridge, delayed service)" at bounding box center [816, 137] width 223 height 9
paste input "moving furniture every day most of the day."
click at [780, 137] on input "Hearing moving furniture every day most of the day." at bounding box center [812, 137] width 216 height 9
click at [891, 142] on div ".cls-1{fill:#0a055f;}.cls-2{fill:#0cc4c4;} resideskLogoBlueOrange Hearing movin…" at bounding box center [808, 137] width 256 height 29
click at [888, 136] on input "Hearing moving furniture noises every day most of the day." at bounding box center [812, 137] width 216 height 9
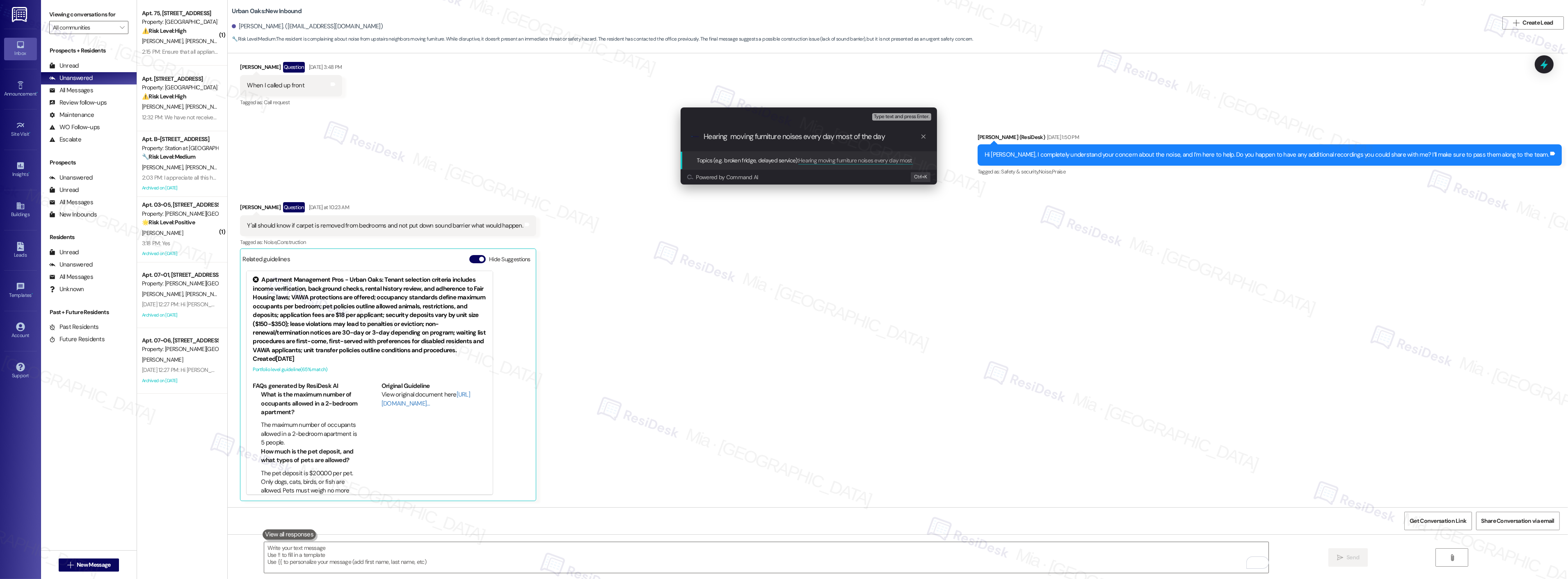
click at [782, 138] on input "Hearing moving furniture noises every day most of the day" at bounding box center [812, 137] width 216 height 9
click at [755, 138] on input "Hearing moving furniture noises every day most of the day" at bounding box center [812, 137] width 216 height 9
type input "Hearing moving/dragging furniture noises every day most of the day"
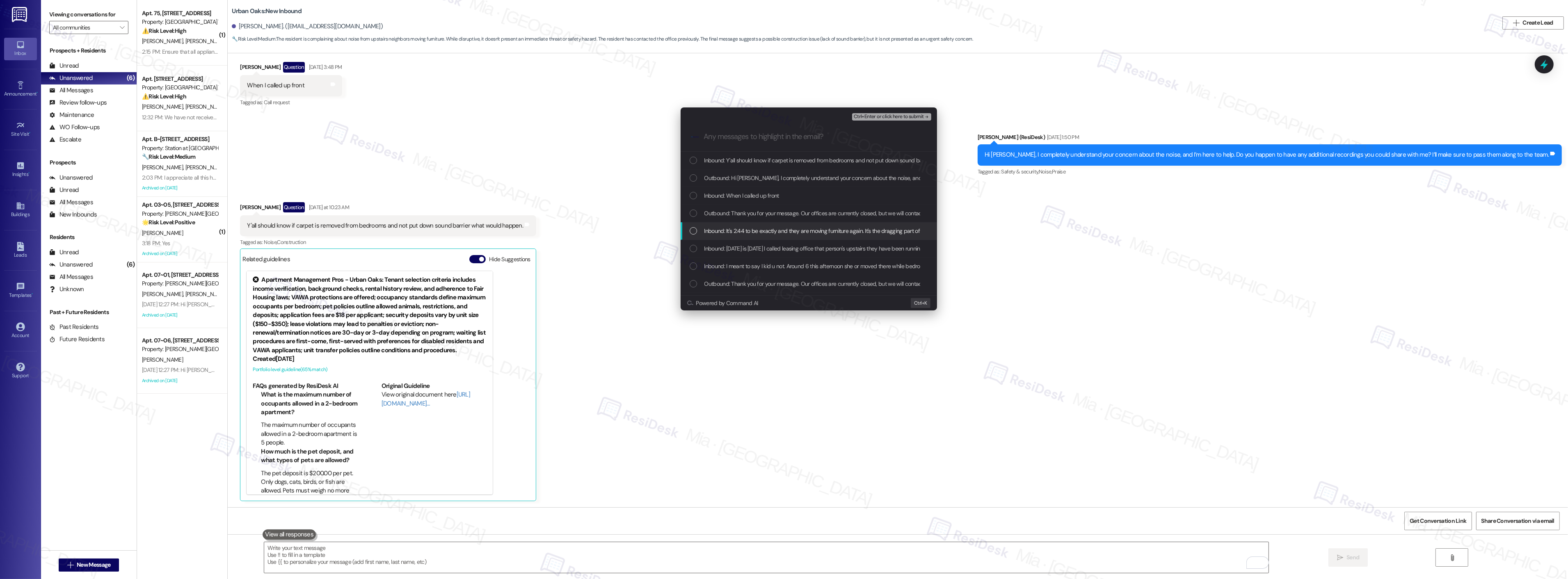
click at [695, 227] on div "List of options" at bounding box center [693, 231] width 7 height 7
click at [698, 161] on div "Inbound: Y'all should know if carpet is removed from bedrooms and not put down …" at bounding box center [810, 160] width 240 height 9
click at [695, 192] on div "List of options" at bounding box center [693, 195] width 7 height 7
click at [696, 248] on div "List of options" at bounding box center [693, 248] width 7 height 7
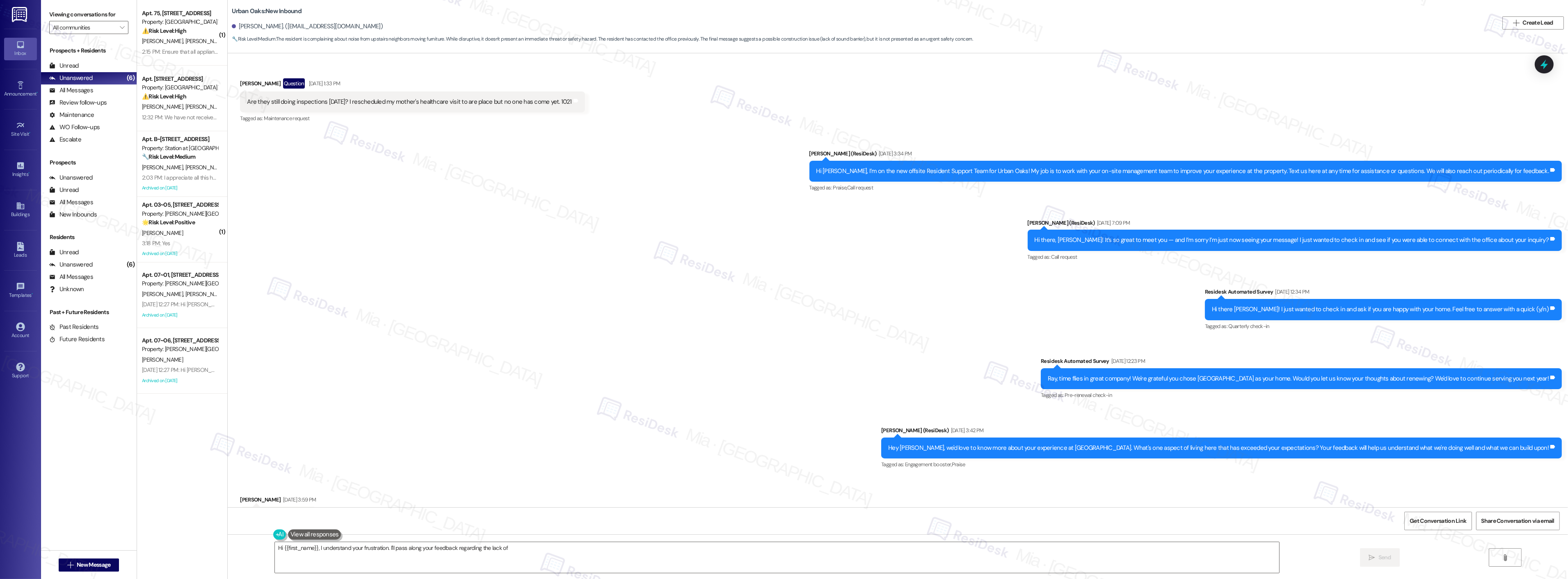
scroll to position [2970, 0]
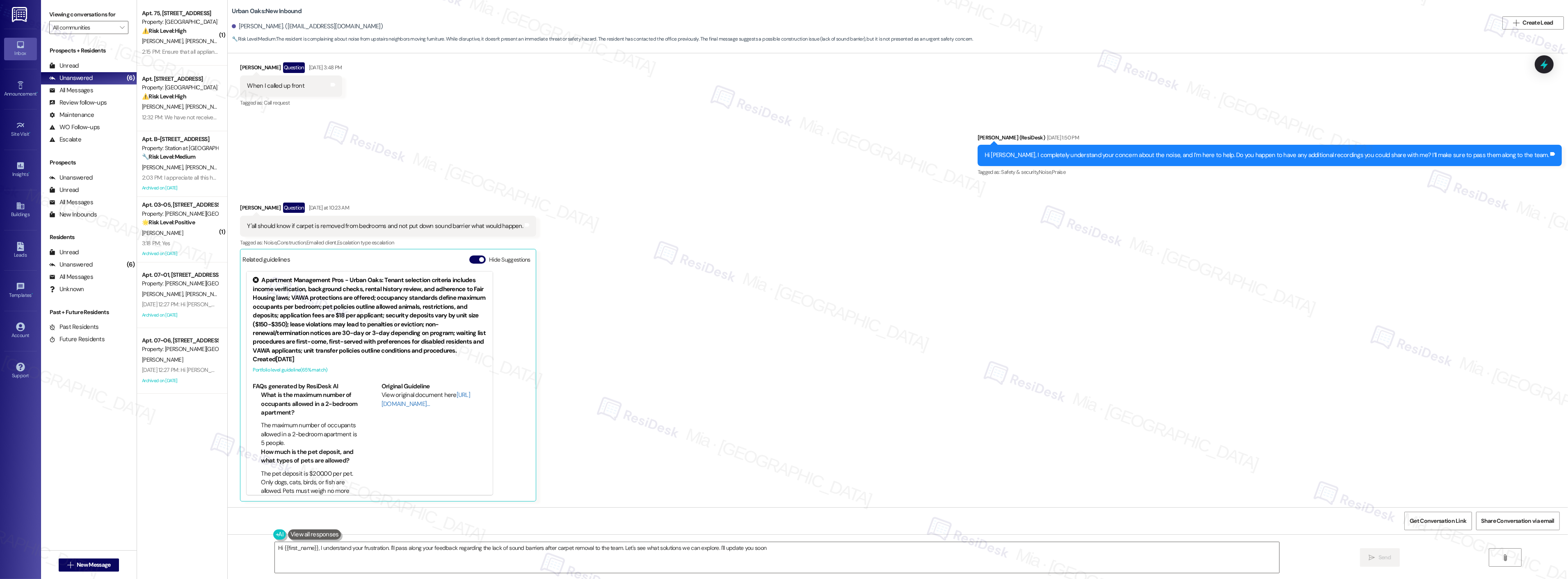
type textarea "Hi {{first_name}}, I understand your frustration. I'll pass along your feedback…"
